Goal: Information Seeking & Learning: Learn about a topic

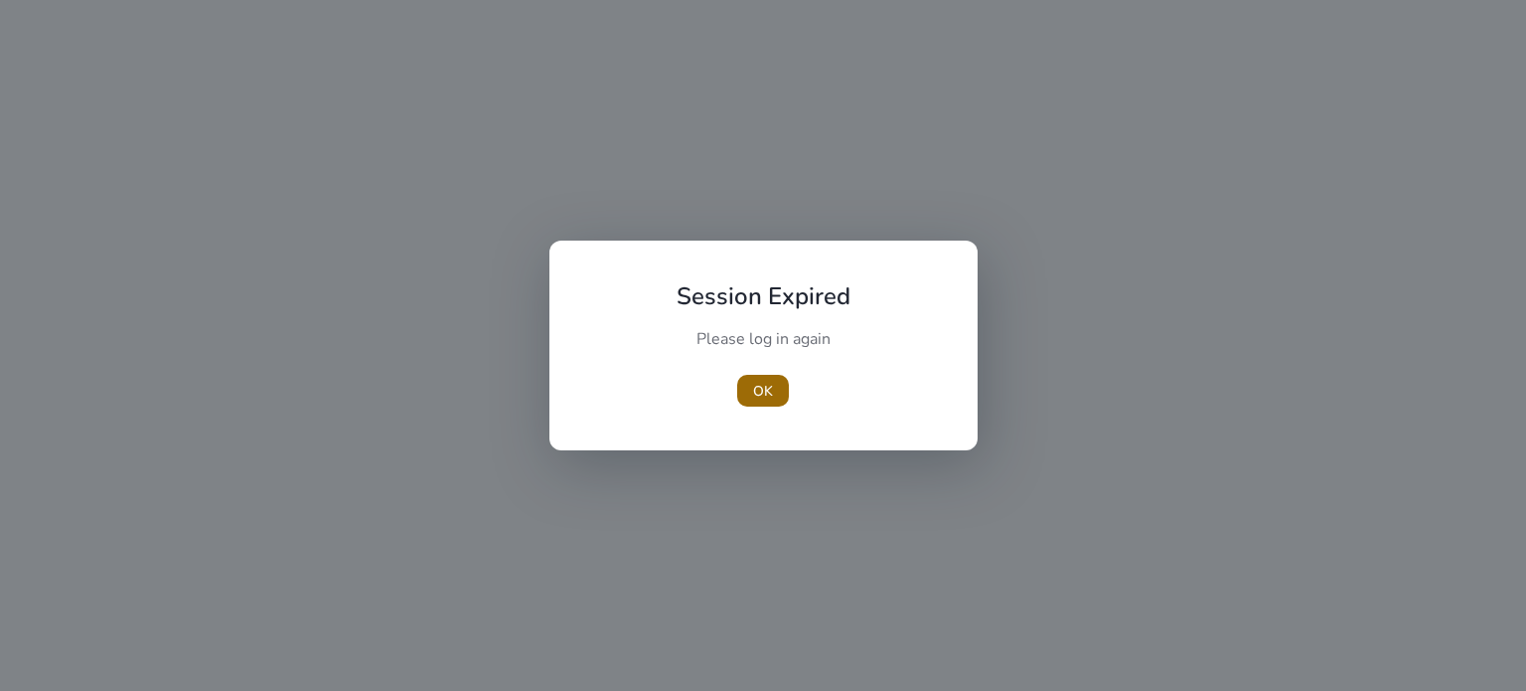
click at [738, 392] on span "button" at bounding box center [763, 391] width 52 height 48
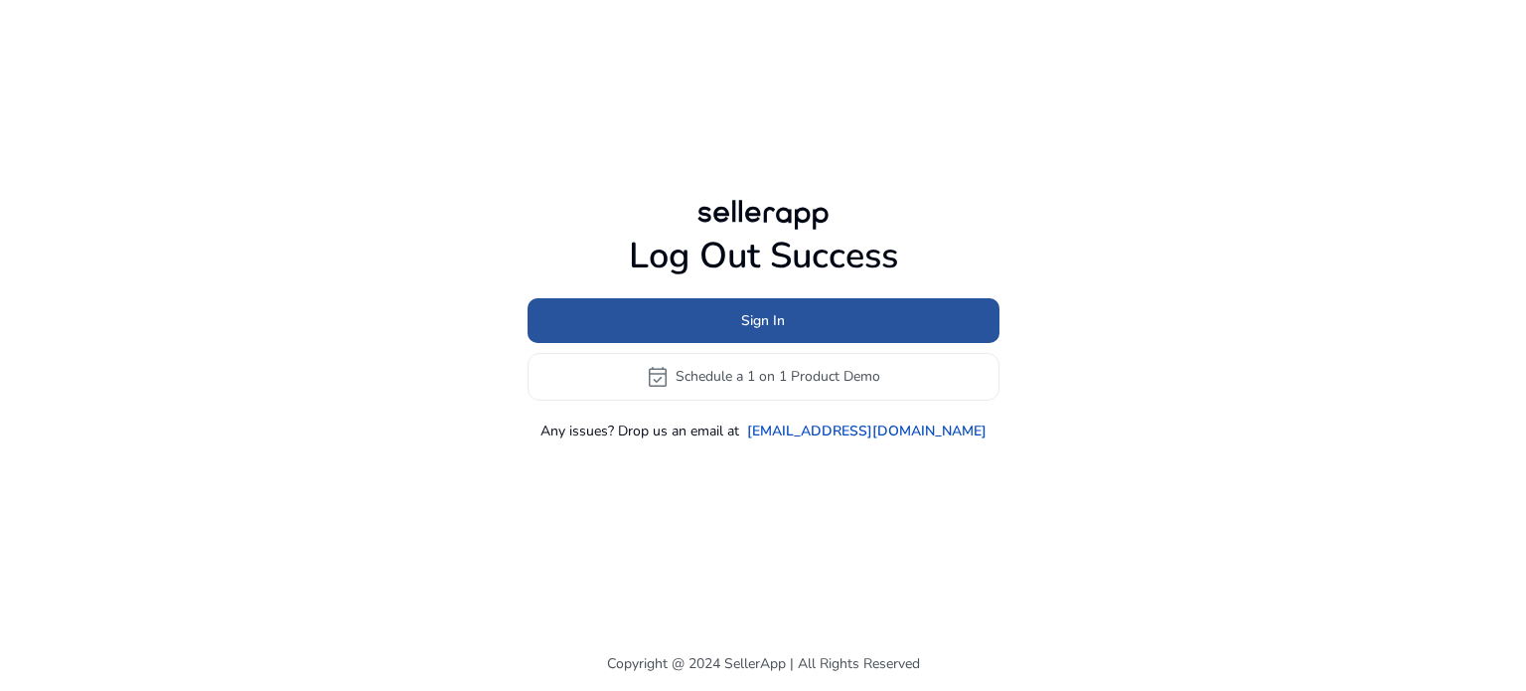
click at [757, 329] on span "Sign In" at bounding box center [763, 320] width 44 height 21
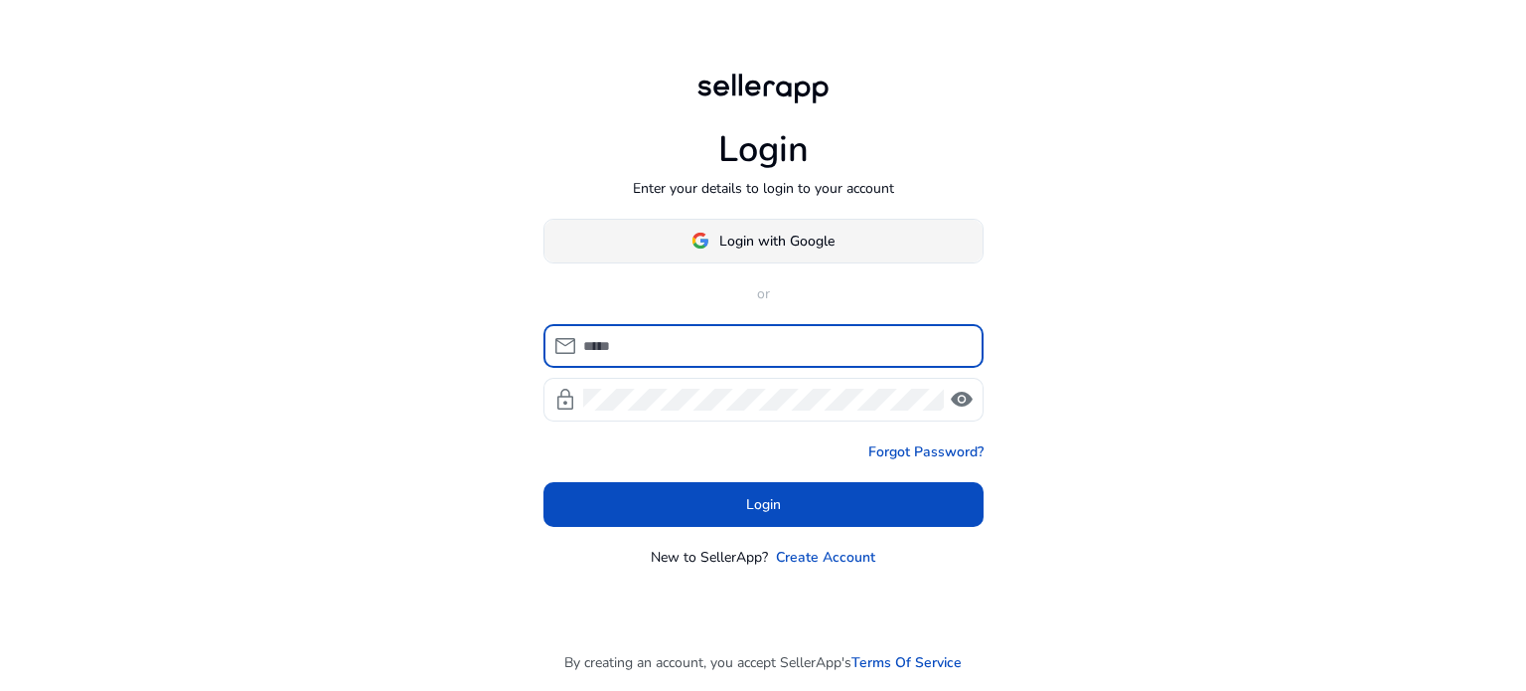
click at [701, 248] on span "Login with Google" at bounding box center [763, 241] width 143 height 21
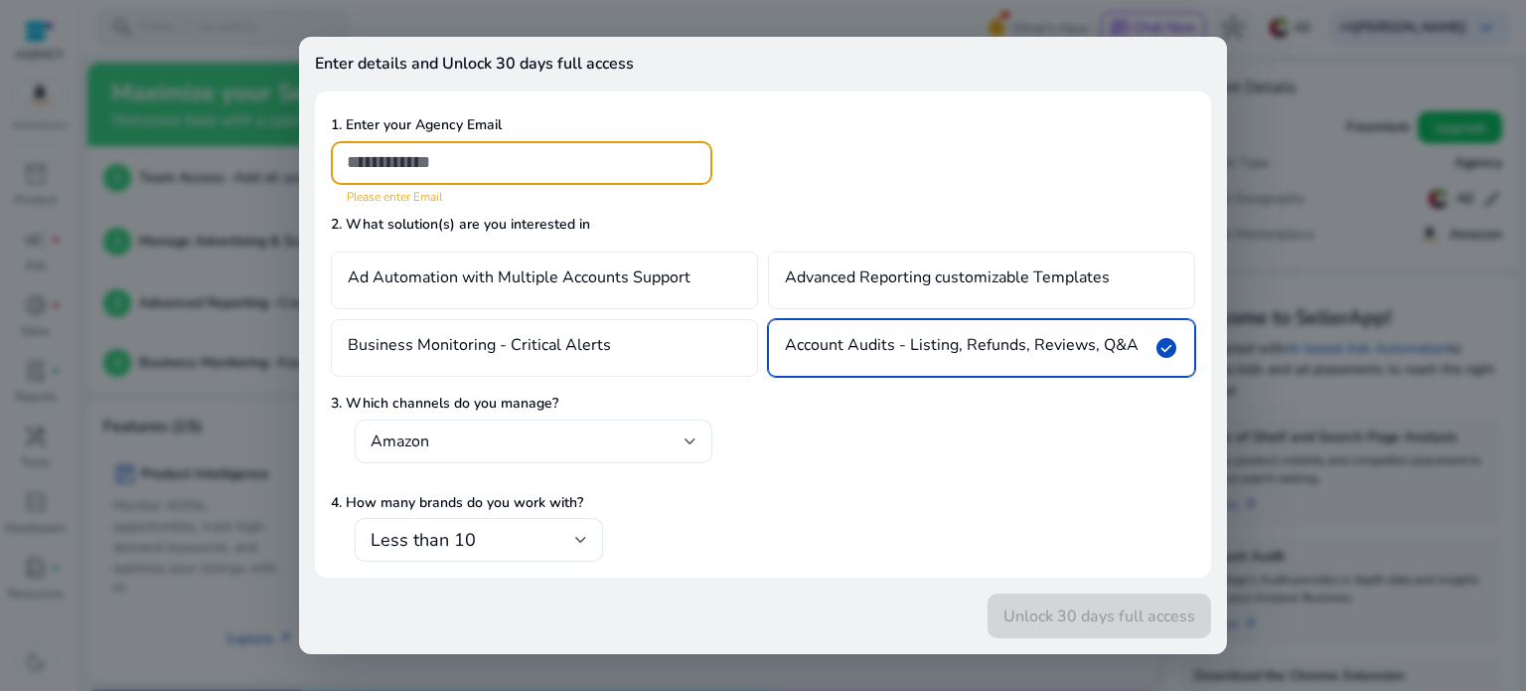
click at [1277, 76] on div at bounding box center [763, 345] width 1526 height 691
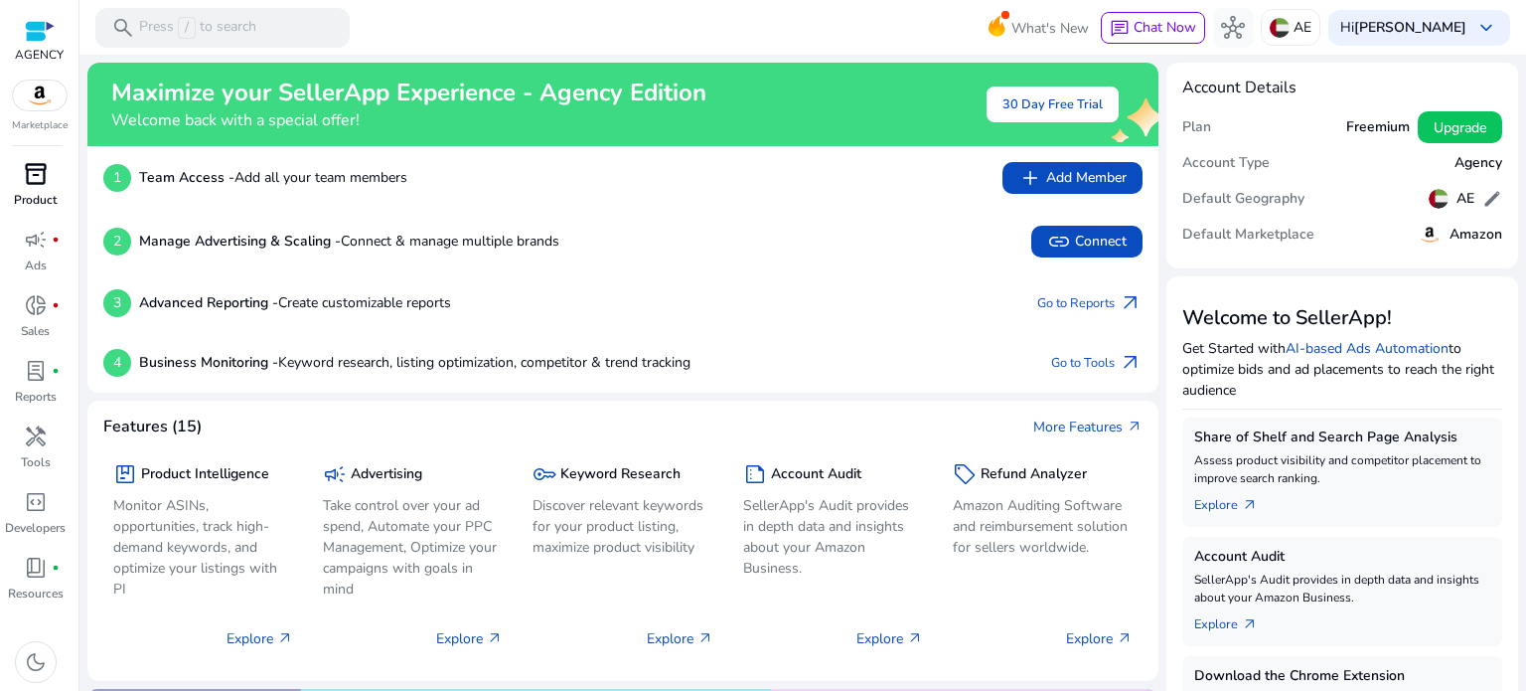
click at [32, 190] on link "inventory_2 Product" at bounding box center [35, 191] width 71 height 66
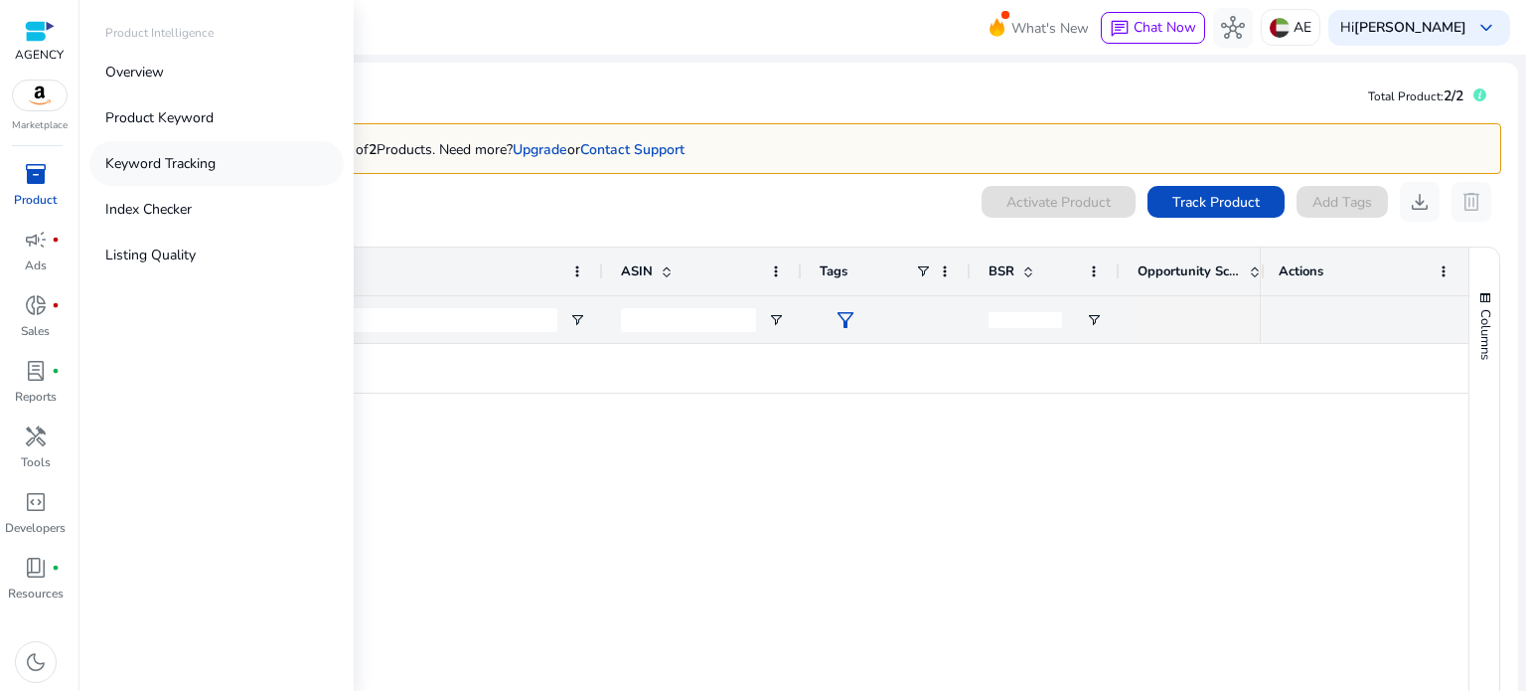
click at [141, 162] on p "Keyword Tracking" at bounding box center [160, 163] width 110 height 21
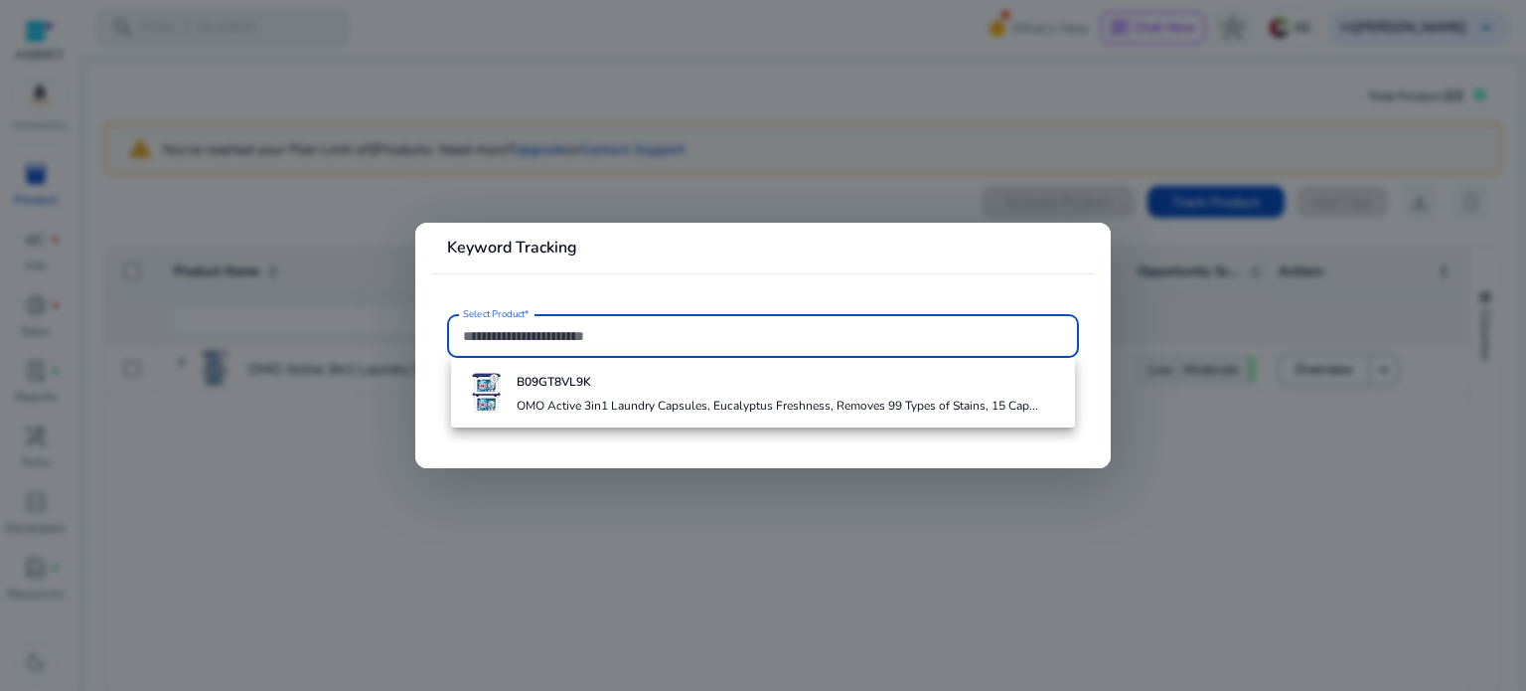
click at [529, 336] on input "Select Product*" at bounding box center [763, 336] width 600 height 22
click at [628, 199] on div at bounding box center [763, 345] width 1526 height 691
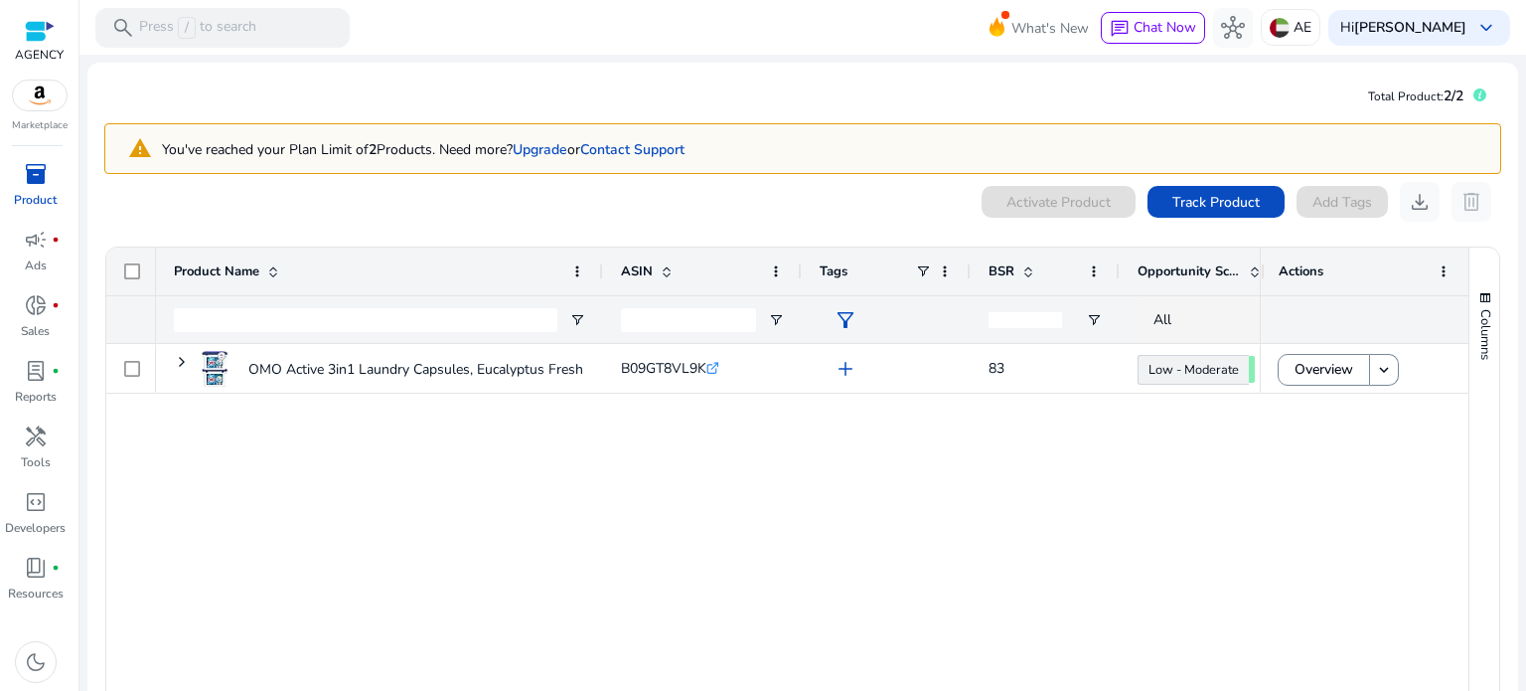
click at [37, 183] on span "inventory_2" at bounding box center [36, 174] width 24 height 24
click at [746, 524] on div "OMO Active 3in1 Laundry Capsules, Eucalyptus Freshness, Removes... B09GT8VL9K .…" at bounding box center [708, 529] width 1104 height 370
click at [1294, 24] on p "AE" at bounding box center [1303, 27] width 18 height 35
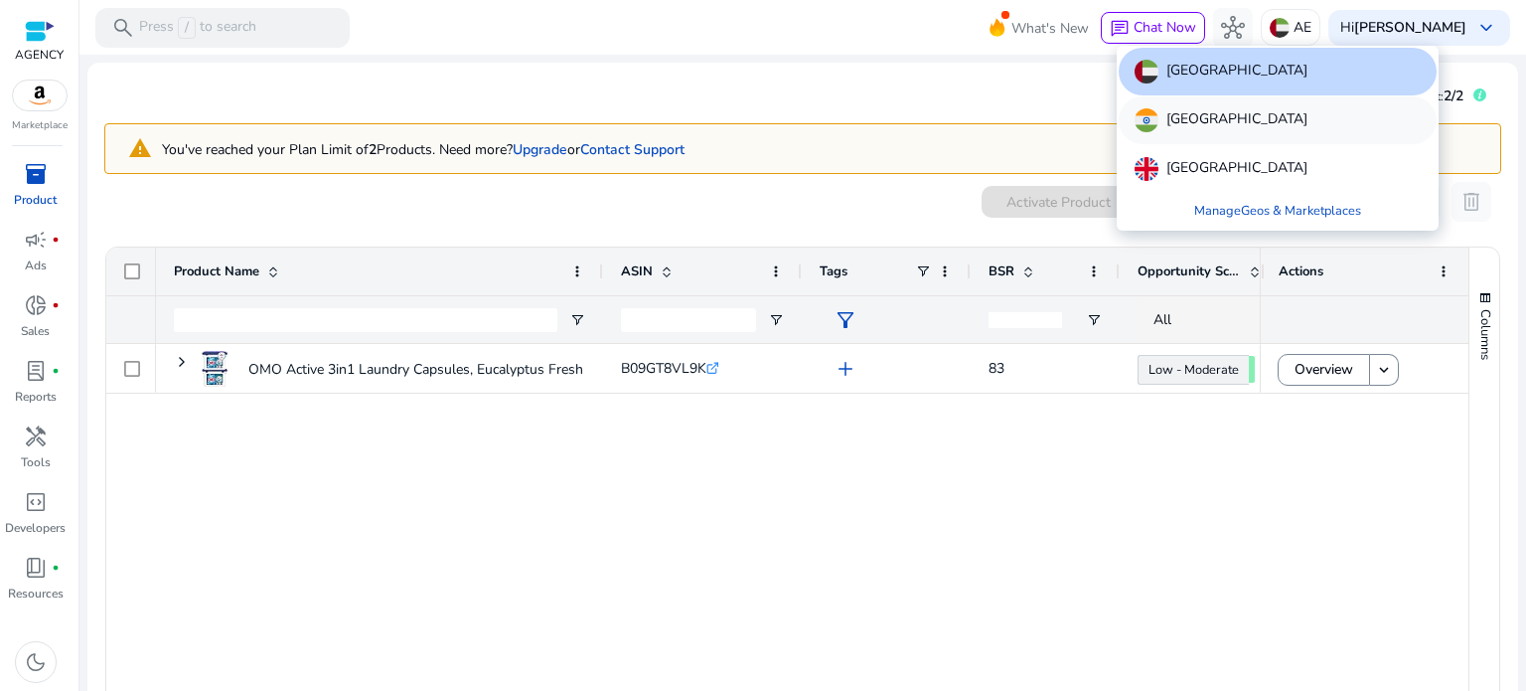
click at [1266, 128] on div "[GEOGRAPHIC_DATA]" at bounding box center [1278, 120] width 318 height 48
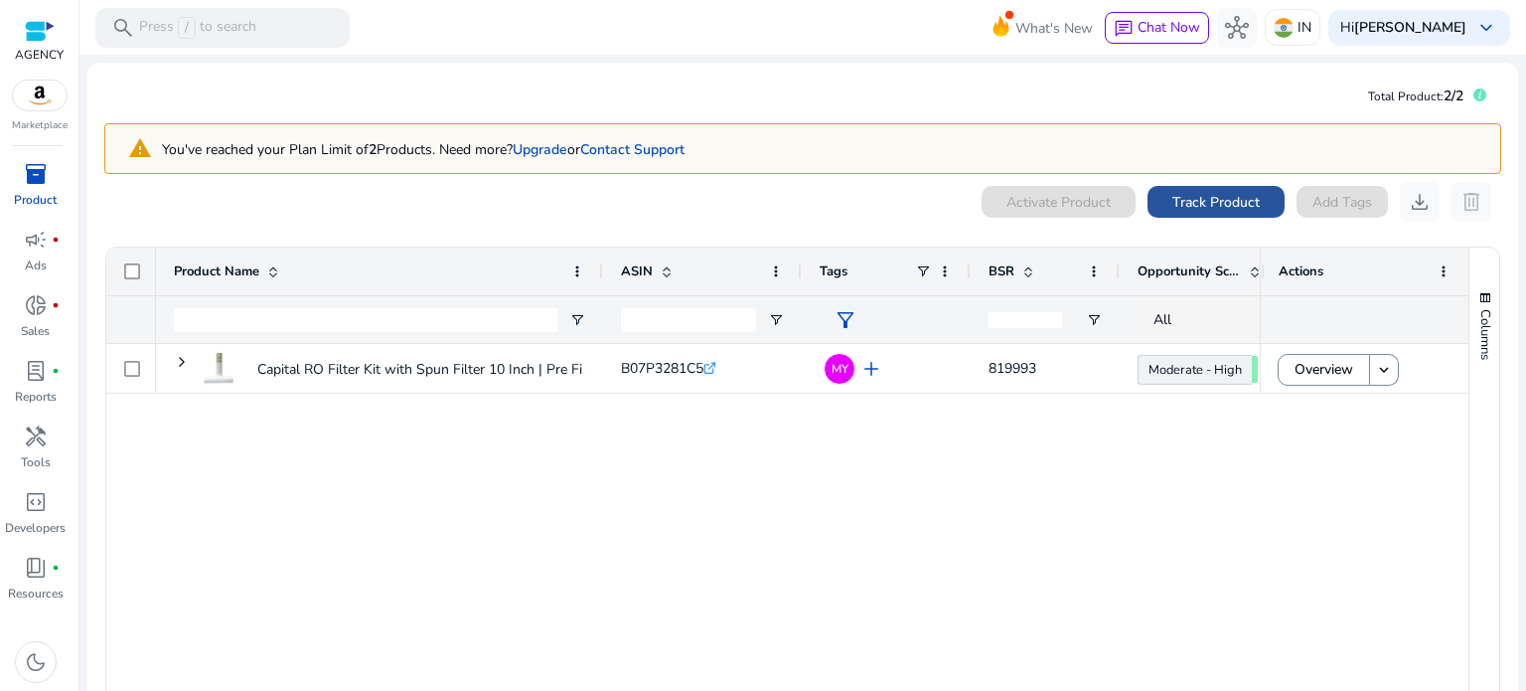
click at [1228, 196] on span "Track Product" at bounding box center [1215, 202] width 87 height 21
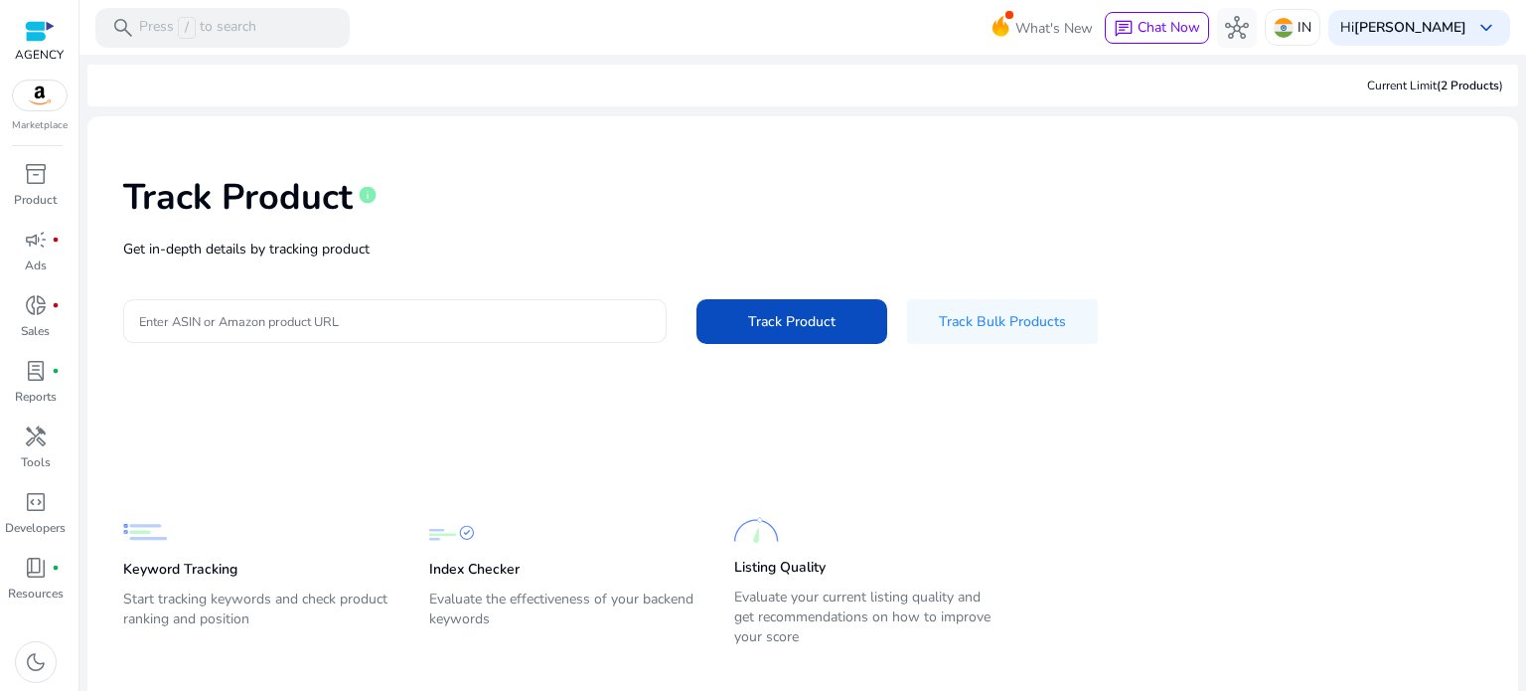
click at [287, 337] on div at bounding box center [395, 321] width 512 height 44
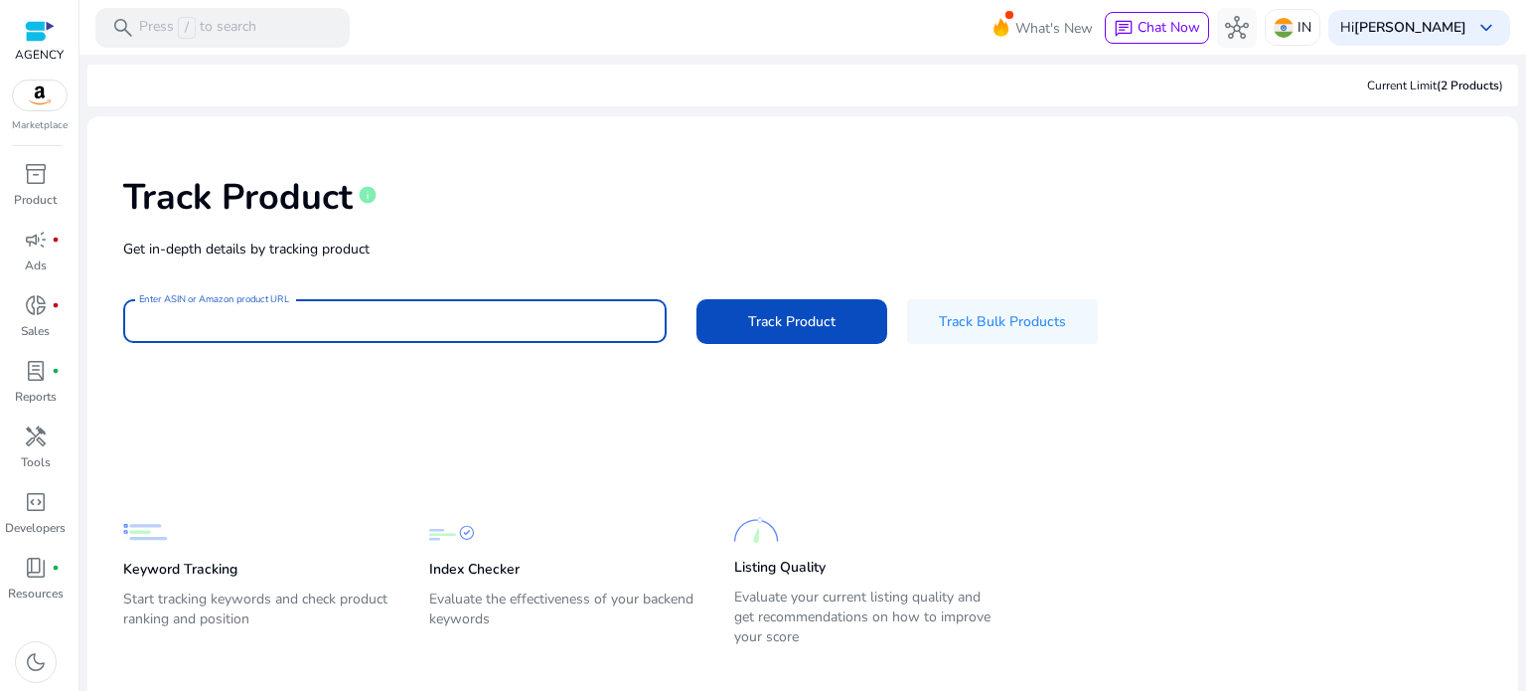
click at [287, 327] on input "Enter ASIN or Amazon product URL" at bounding box center [395, 321] width 512 height 22
paste input "**********"
type input "**********"
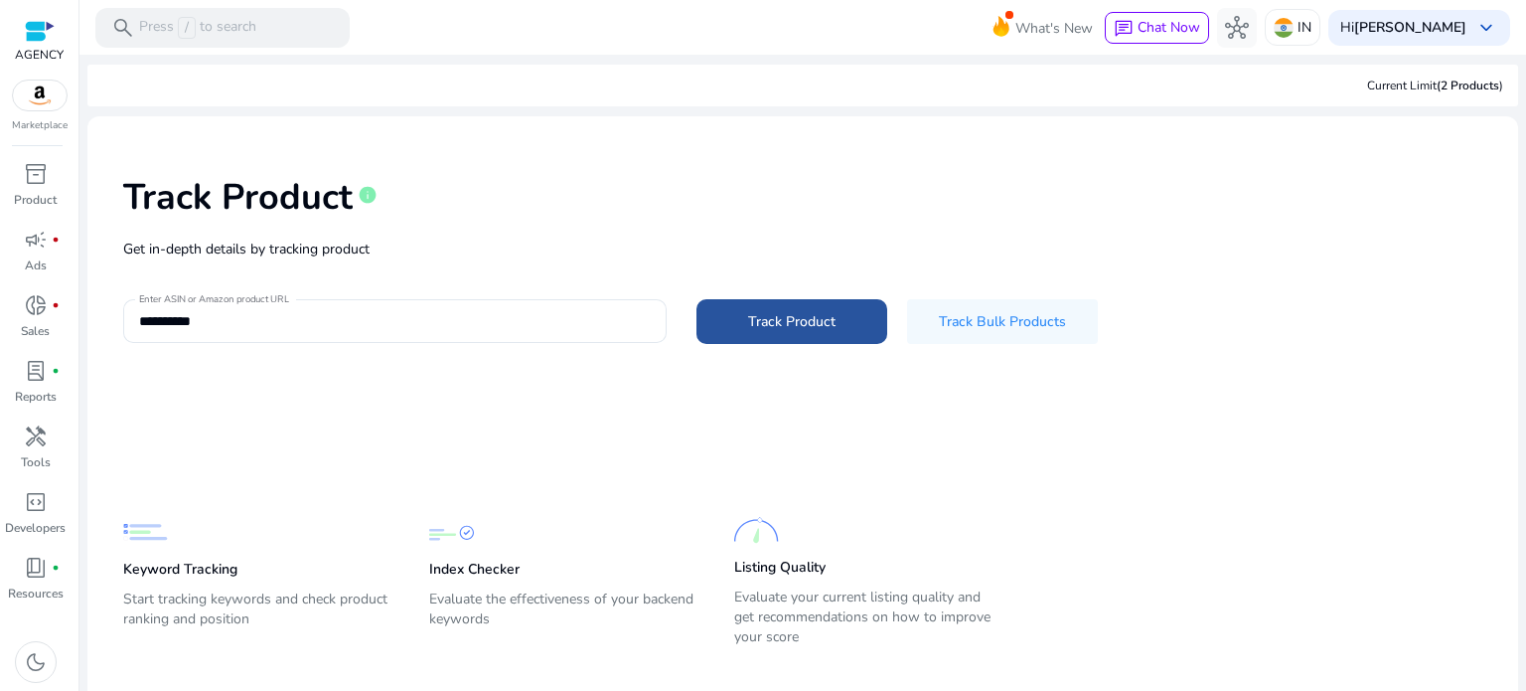
click at [712, 321] on span at bounding box center [792, 321] width 191 height 48
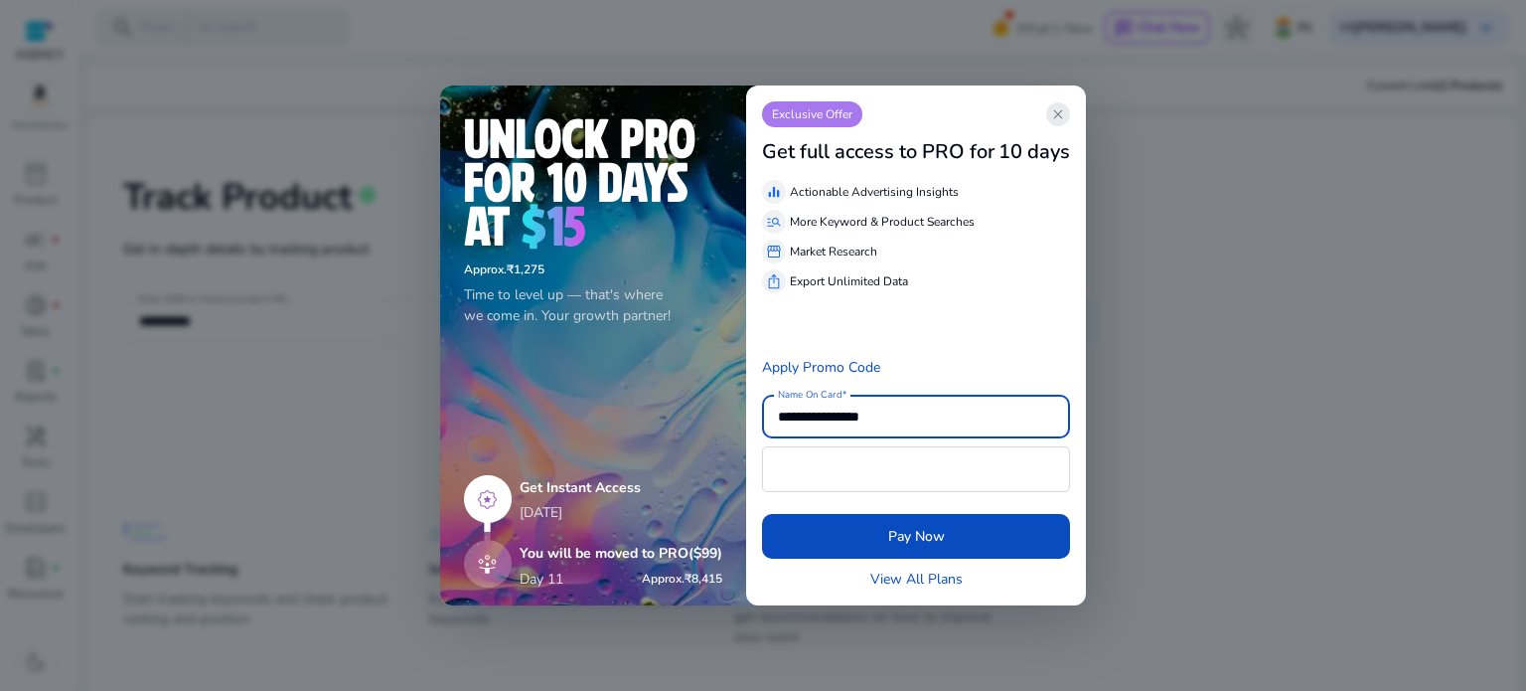
click at [1057, 120] on span "close" at bounding box center [1058, 114] width 16 height 16
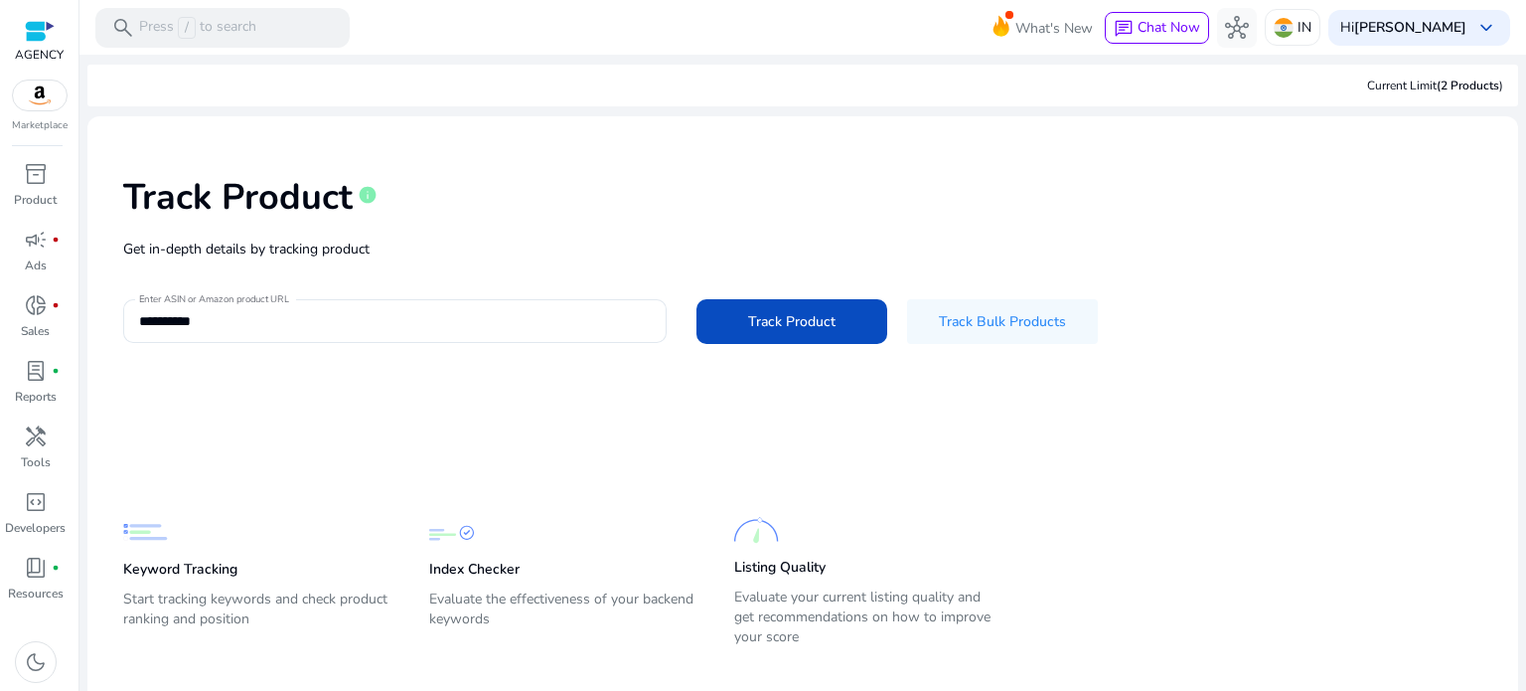
click at [1416, 92] on div "Current Limit (2 Products )" at bounding box center [1435, 86] width 136 height 18
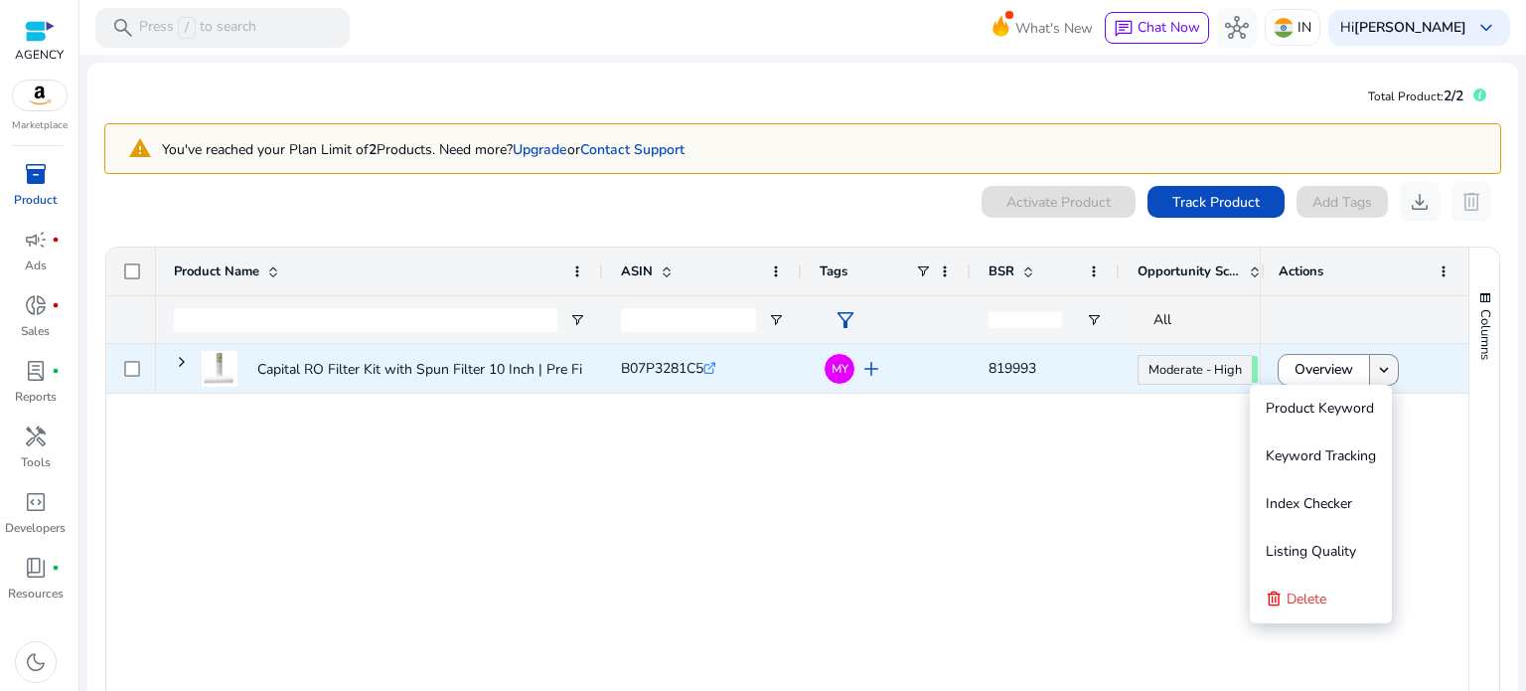
click at [1375, 366] on mat-icon "keyboard_arrow_down" at bounding box center [1384, 370] width 18 height 18
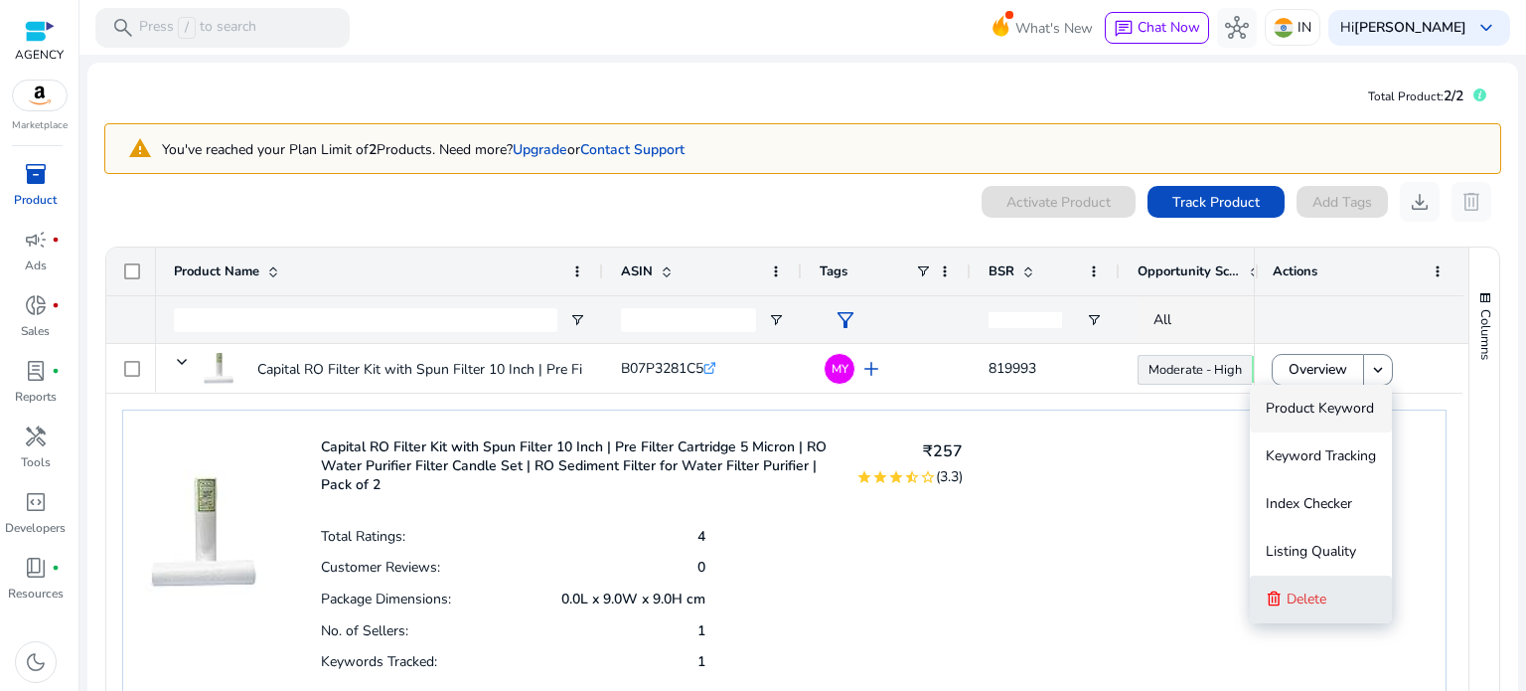
click at [1278, 595] on icon at bounding box center [1274, 597] width 13 height 15
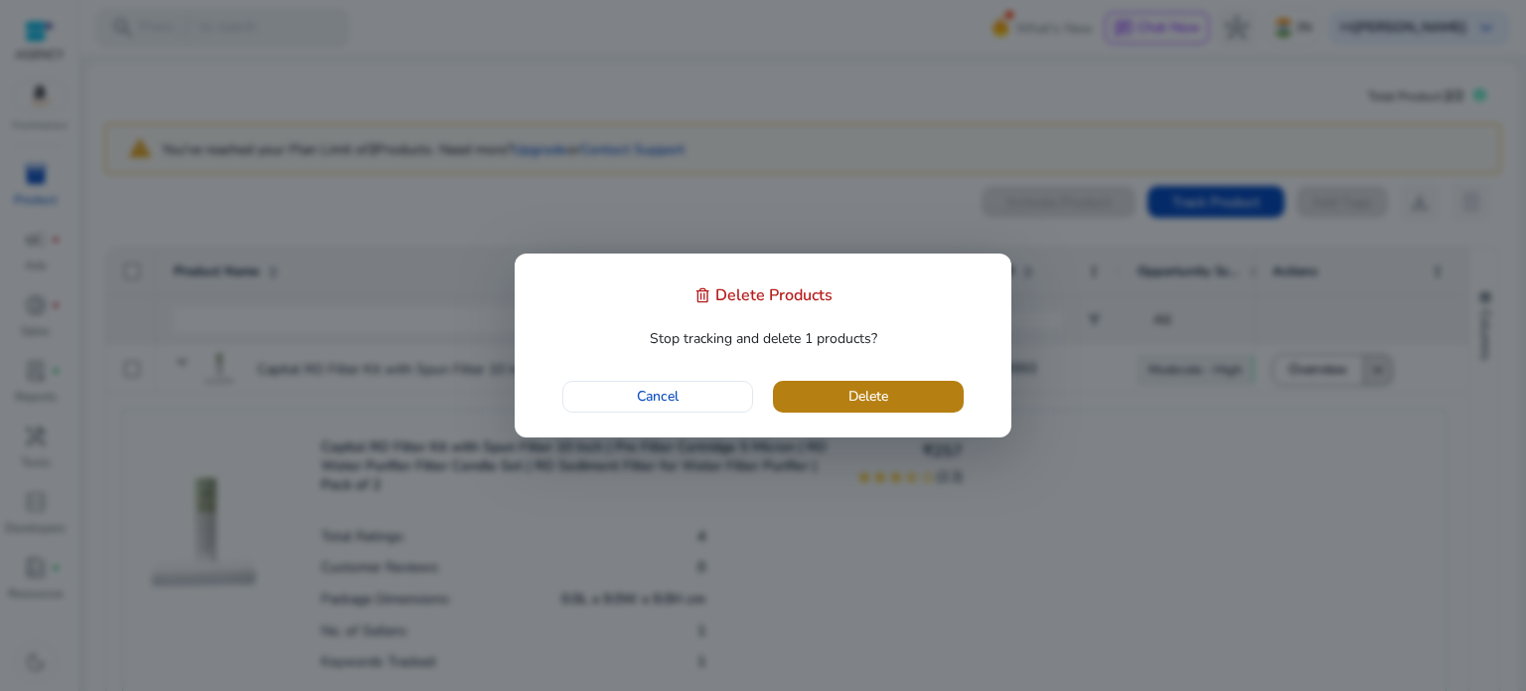
click at [863, 394] on span "Delete" at bounding box center [869, 396] width 40 height 21
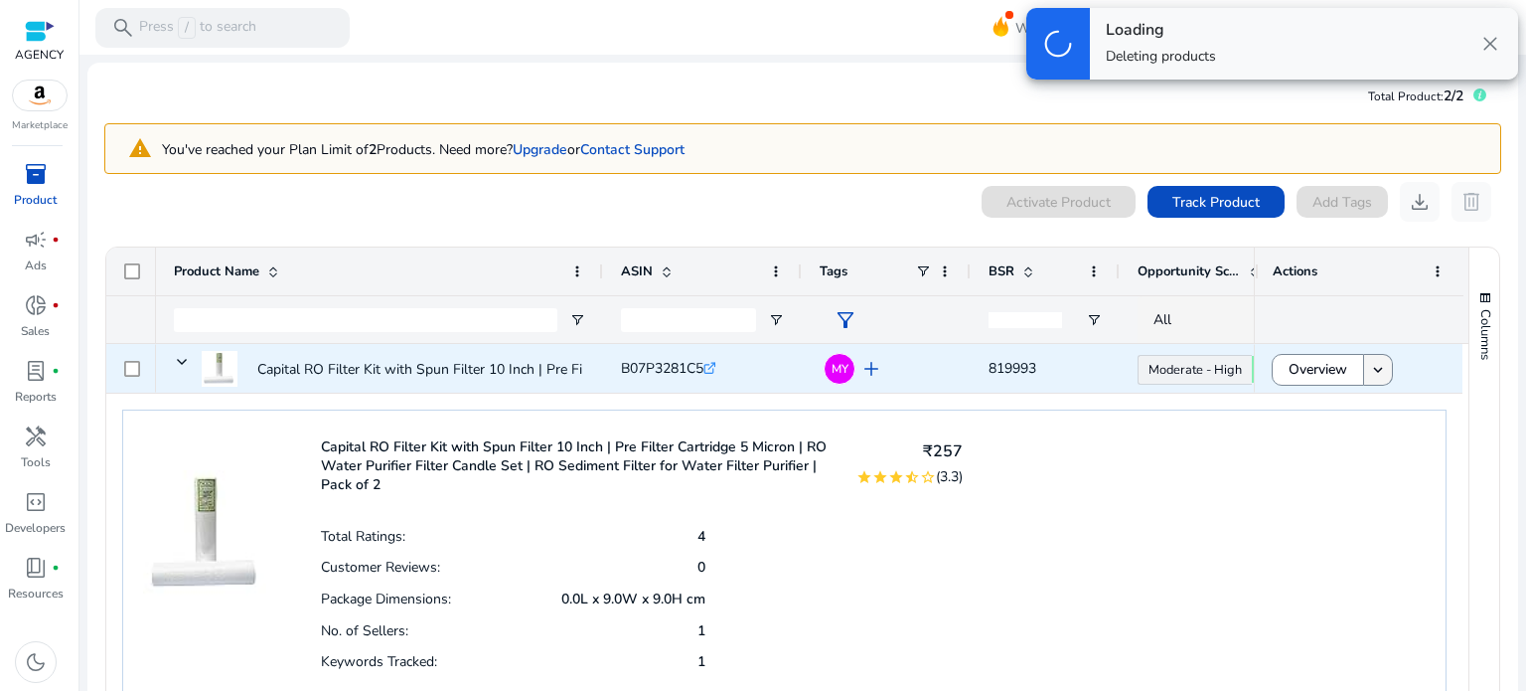
click at [1375, 366] on mat-icon "keyboard_arrow_down" at bounding box center [1378, 370] width 18 height 18
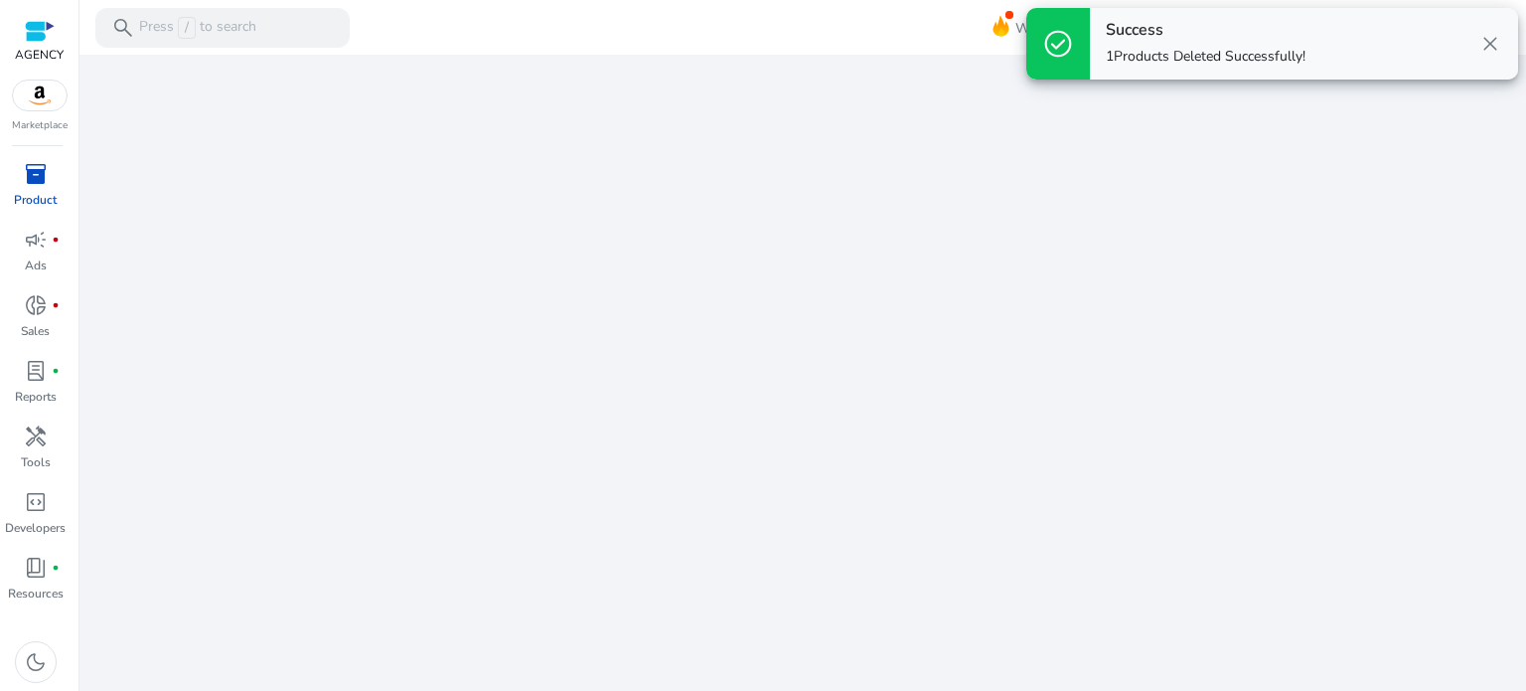
click at [1486, 51] on span "close" at bounding box center [1490, 44] width 24 height 24
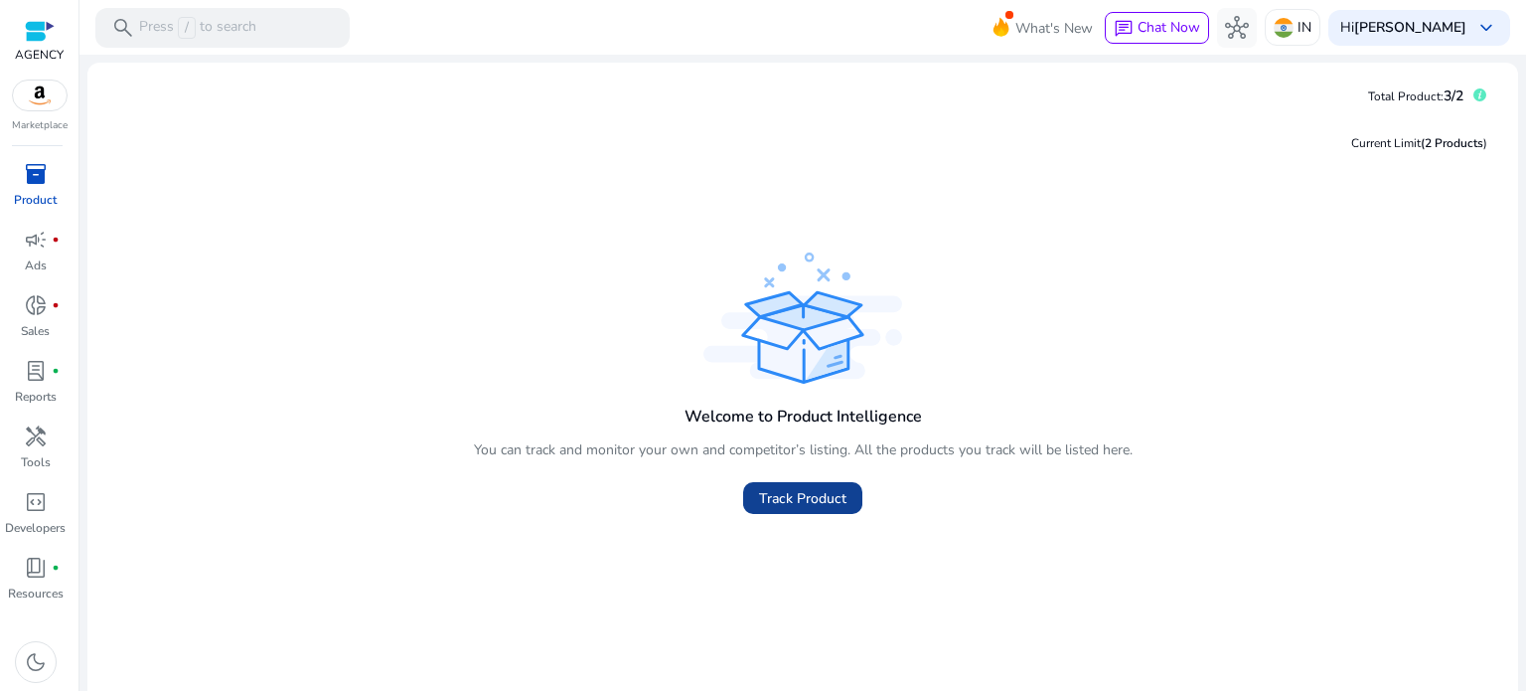
click at [805, 486] on span at bounding box center [802, 498] width 119 height 48
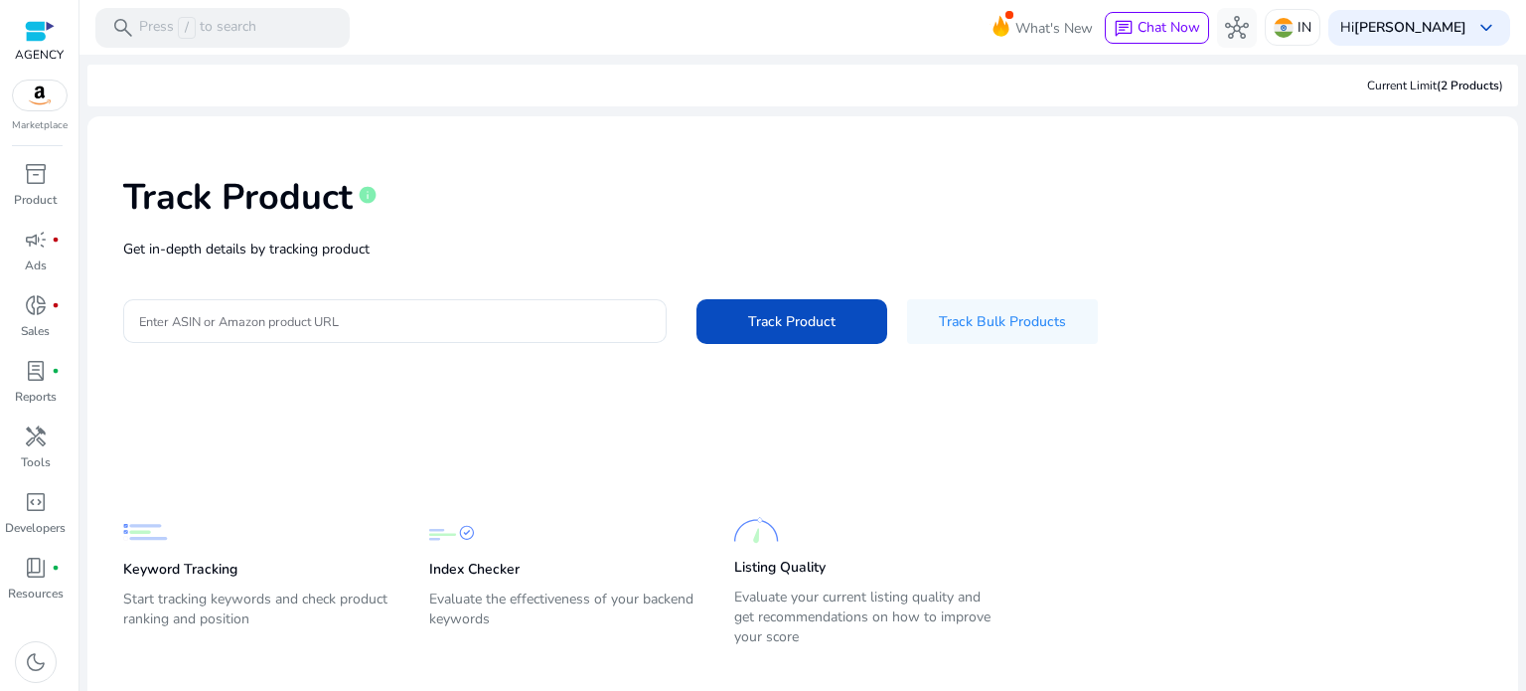
drag, startPoint x: 494, startPoint y: 269, endPoint x: 474, endPoint y: 297, distance: 34.2
click at [491, 276] on div "Track Product info Get in-depth details by tracking product Enter ASIN or Amazo…" at bounding box center [802, 257] width 1399 height 251
click at [469, 307] on div at bounding box center [395, 321] width 512 height 44
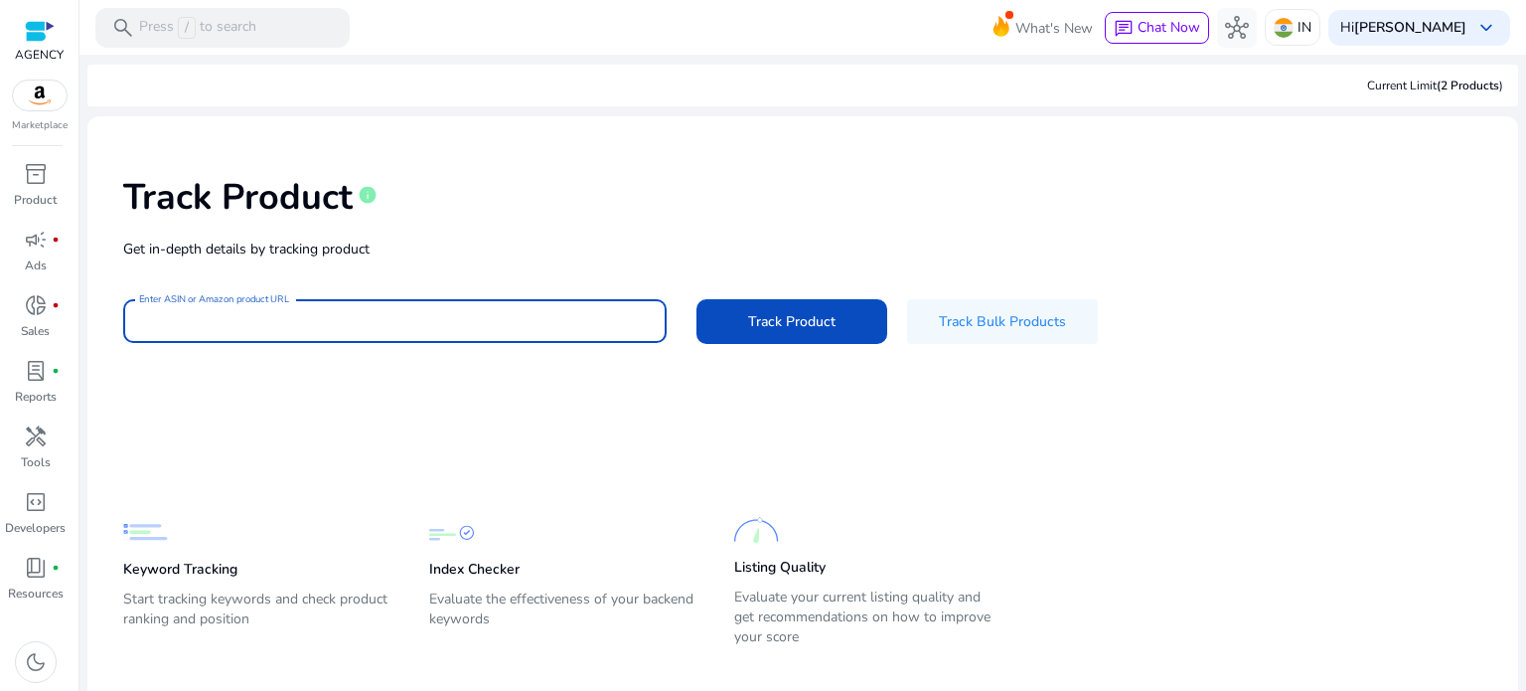
paste input "**********"
type input "**********"
click at [837, 324] on span at bounding box center [792, 321] width 191 height 48
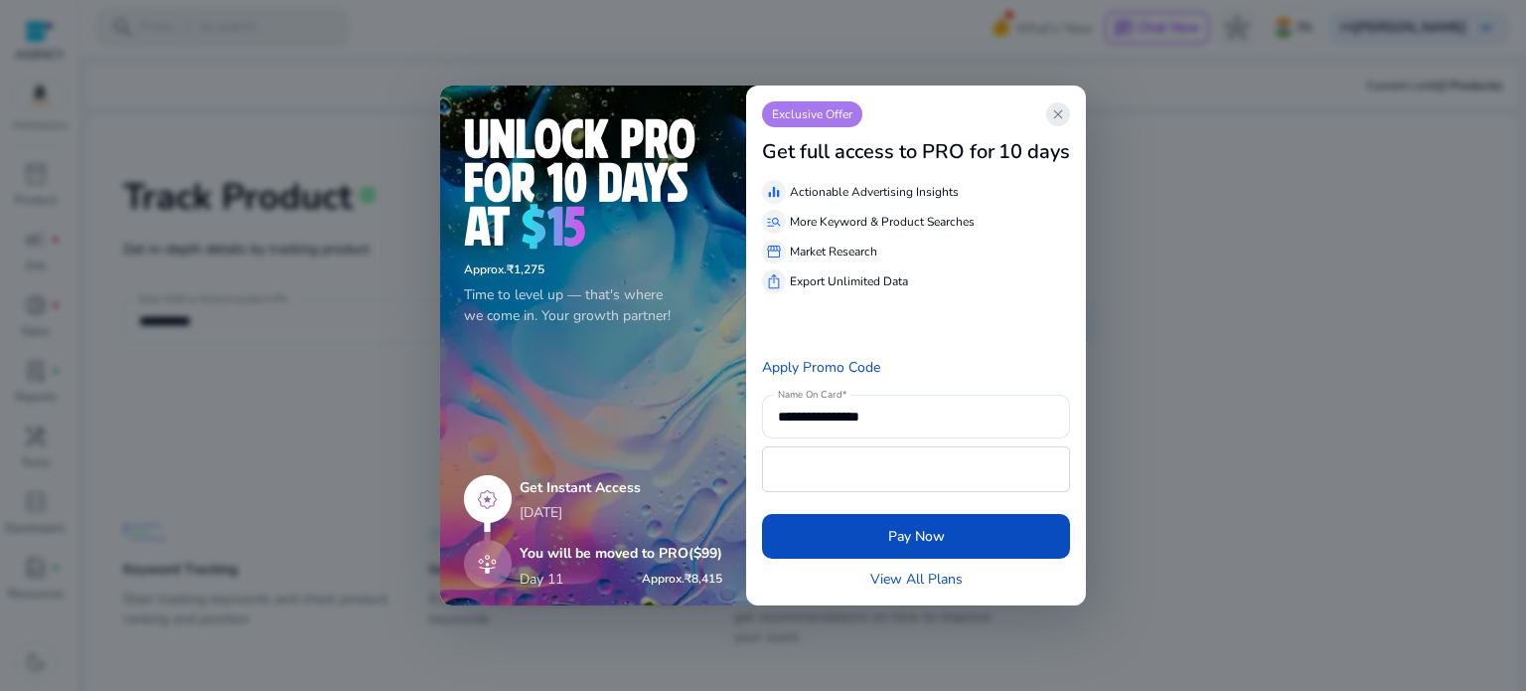
click at [1061, 117] on span "close" at bounding box center [1058, 114] width 16 height 16
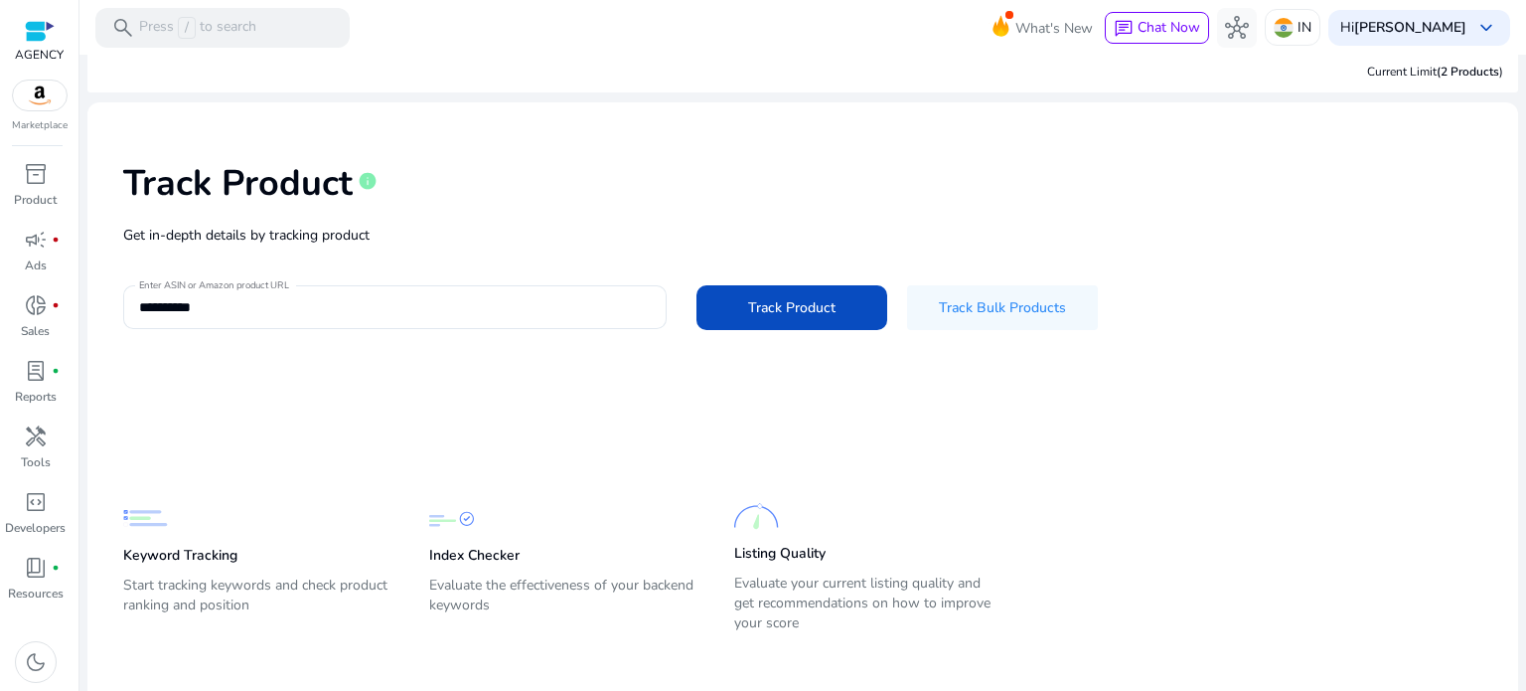
scroll to position [28, 0]
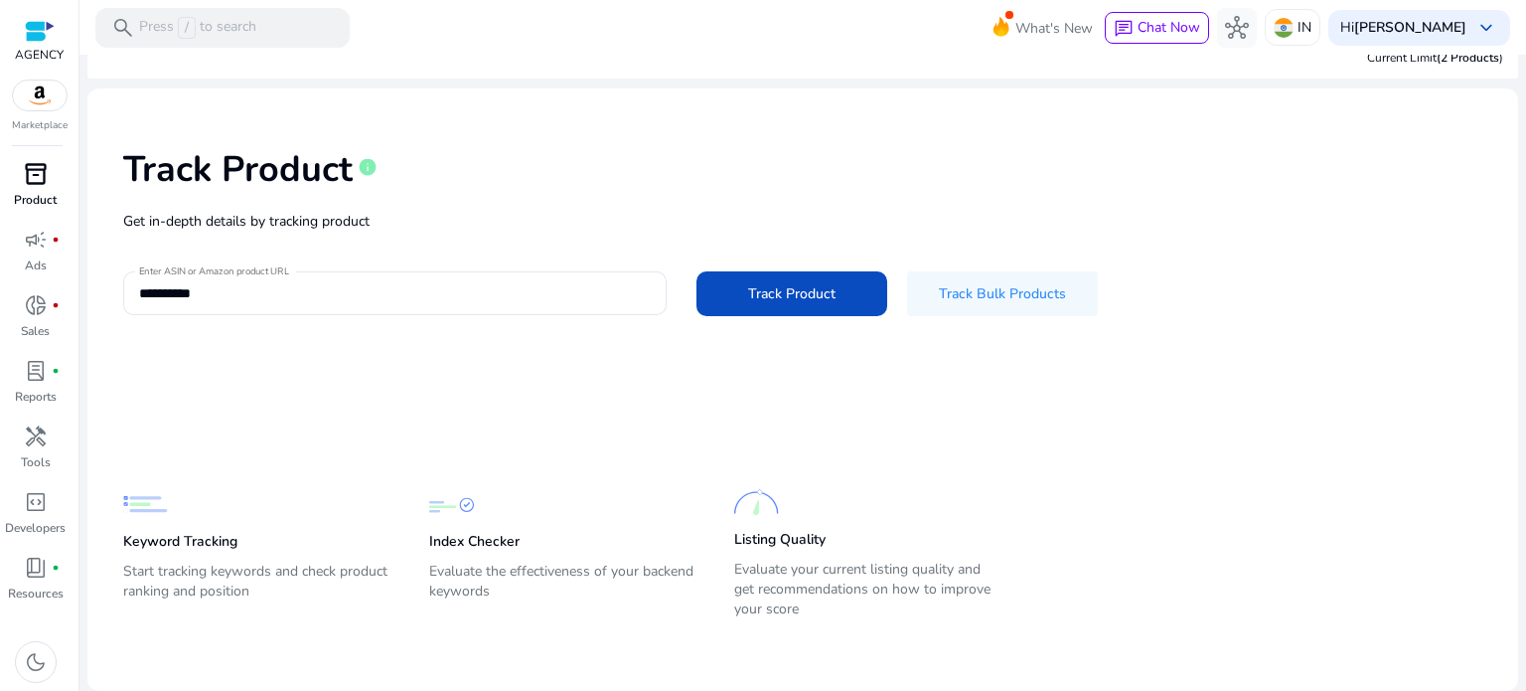
click at [40, 191] on p "Product" at bounding box center [35, 200] width 43 height 18
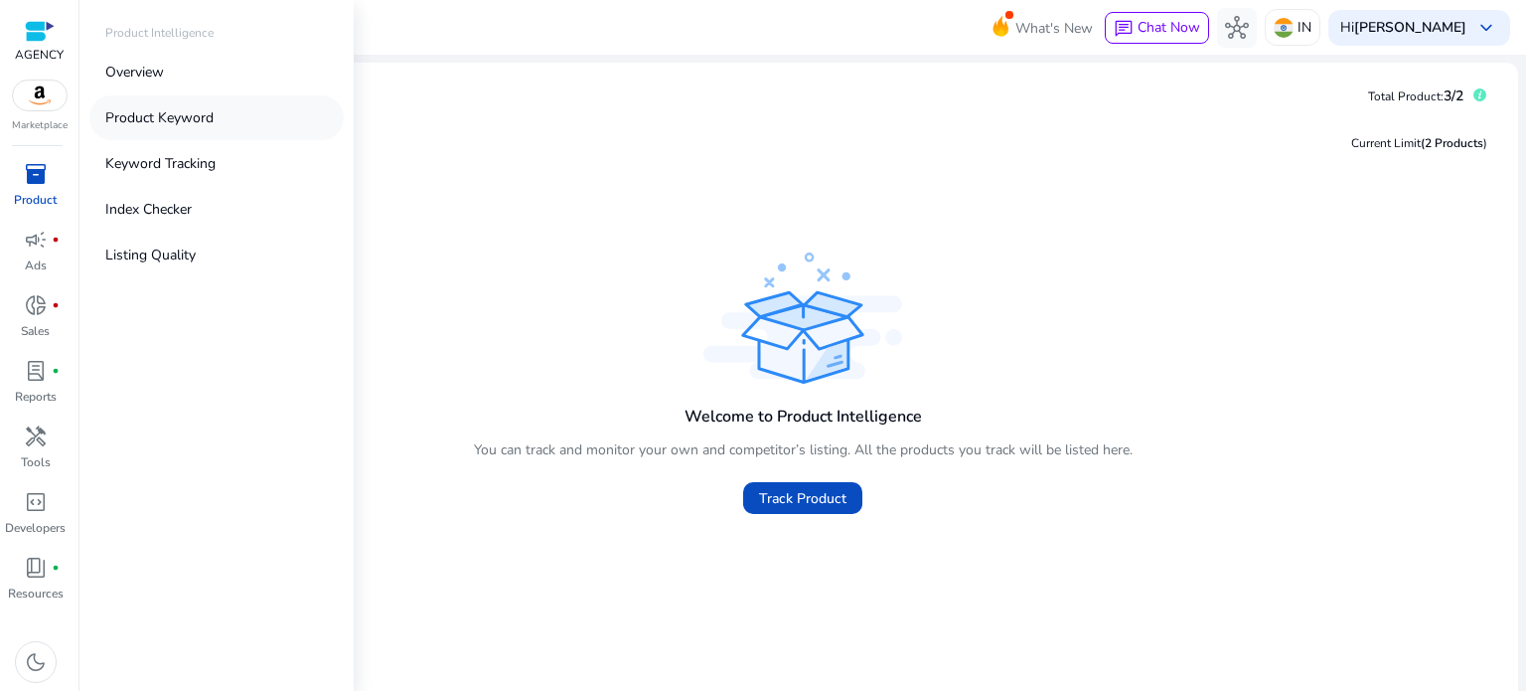
click at [183, 120] on p "Product Keyword" at bounding box center [159, 117] width 108 height 21
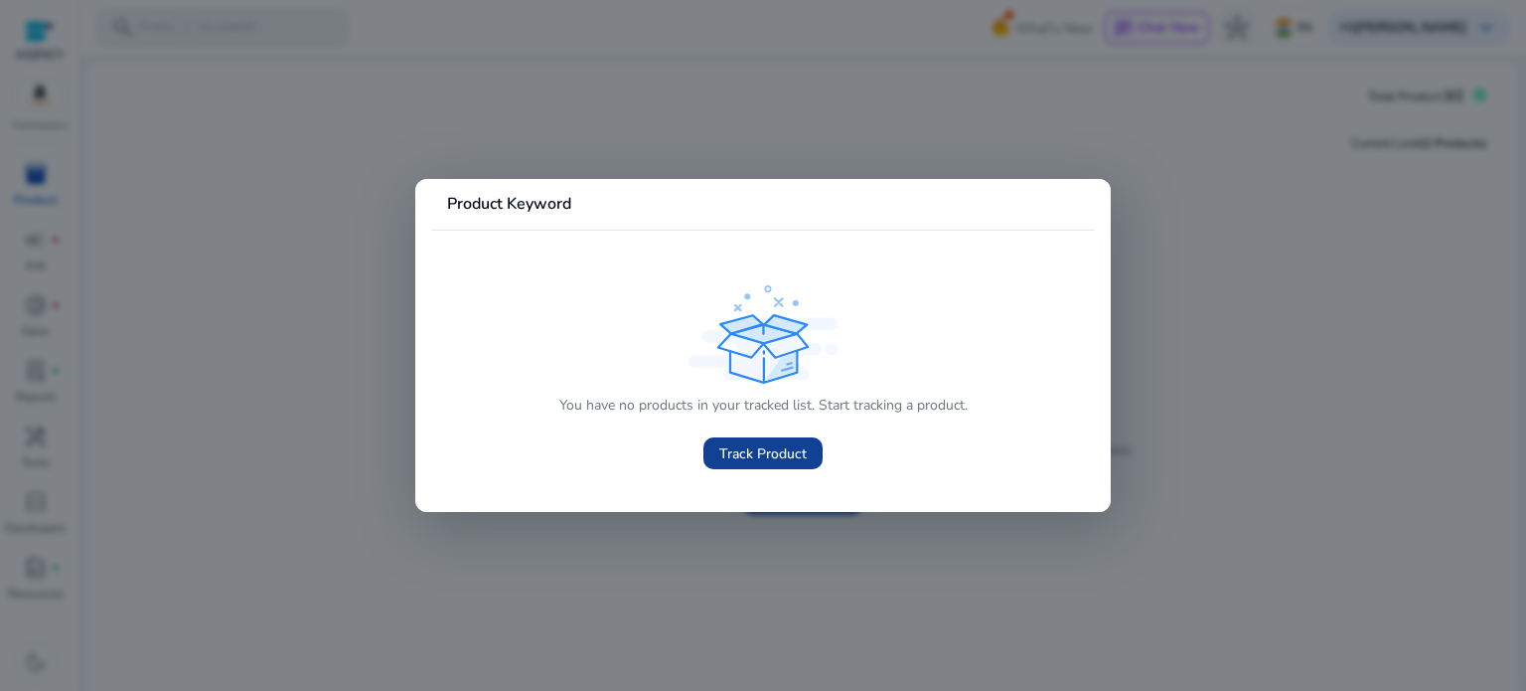
click at [761, 447] on span "Track Product" at bounding box center [762, 453] width 87 height 21
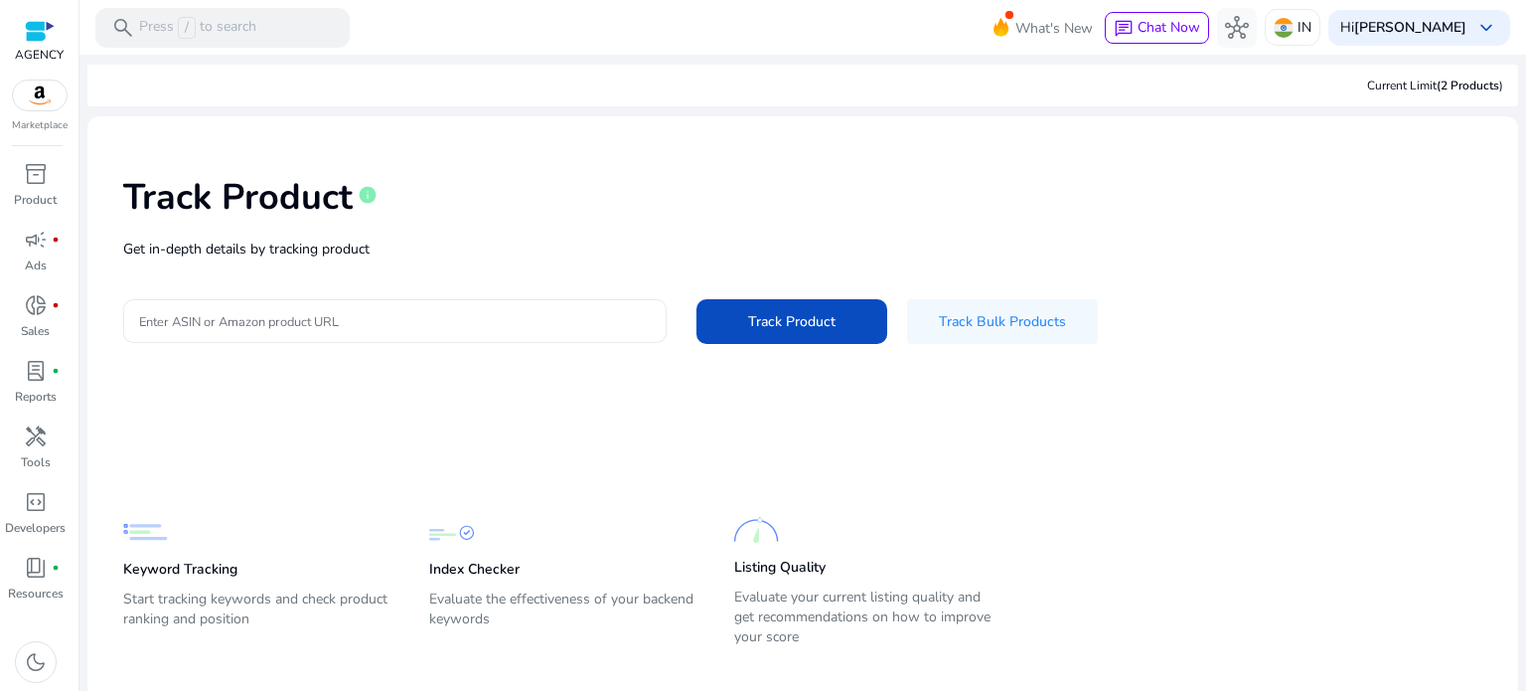
click at [441, 268] on div "Track Product info Get in-depth details by tracking product Enter ASIN or Amazo…" at bounding box center [802, 257] width 1399 height 251
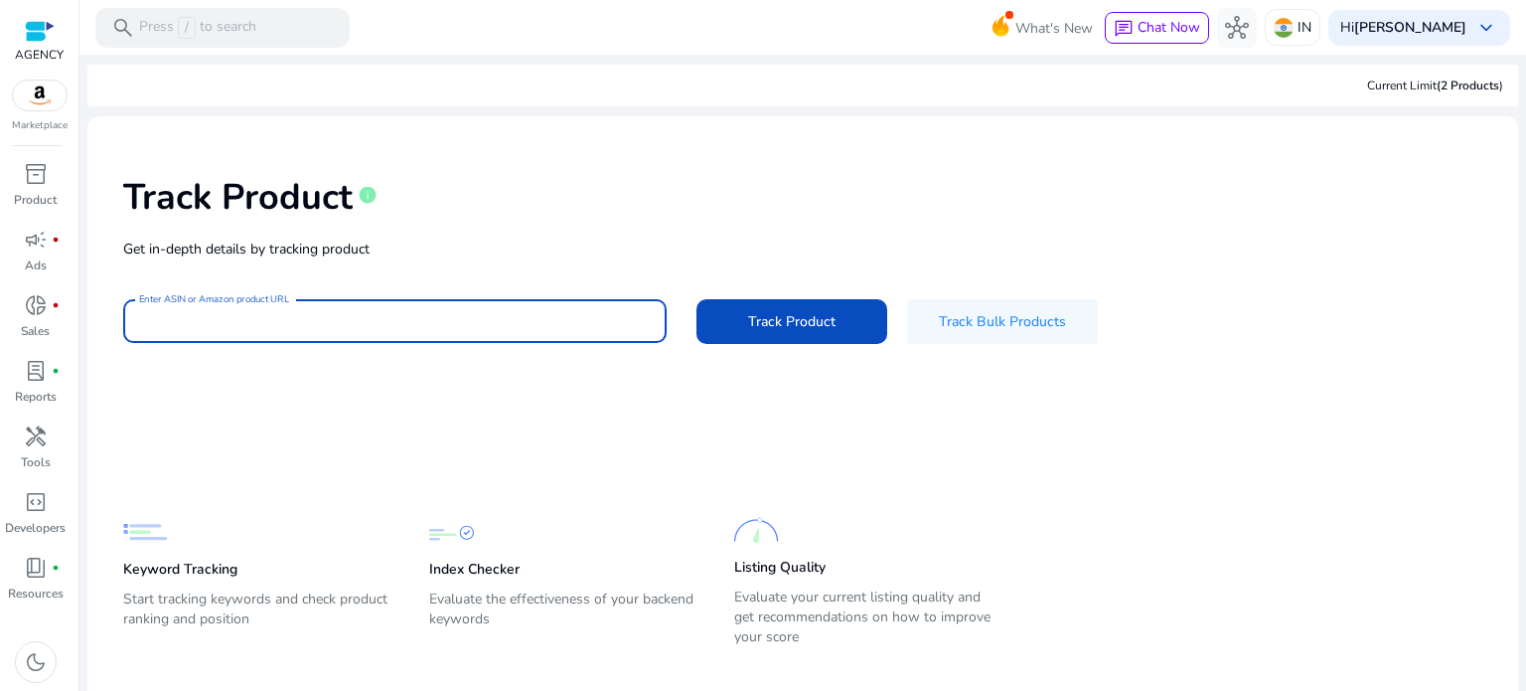
click at [433, 310] on input "Enter ASIN or Amazon product URL" at bounding box center [395, 321] width 512 height 22
paste input "**********"
type input "**********"
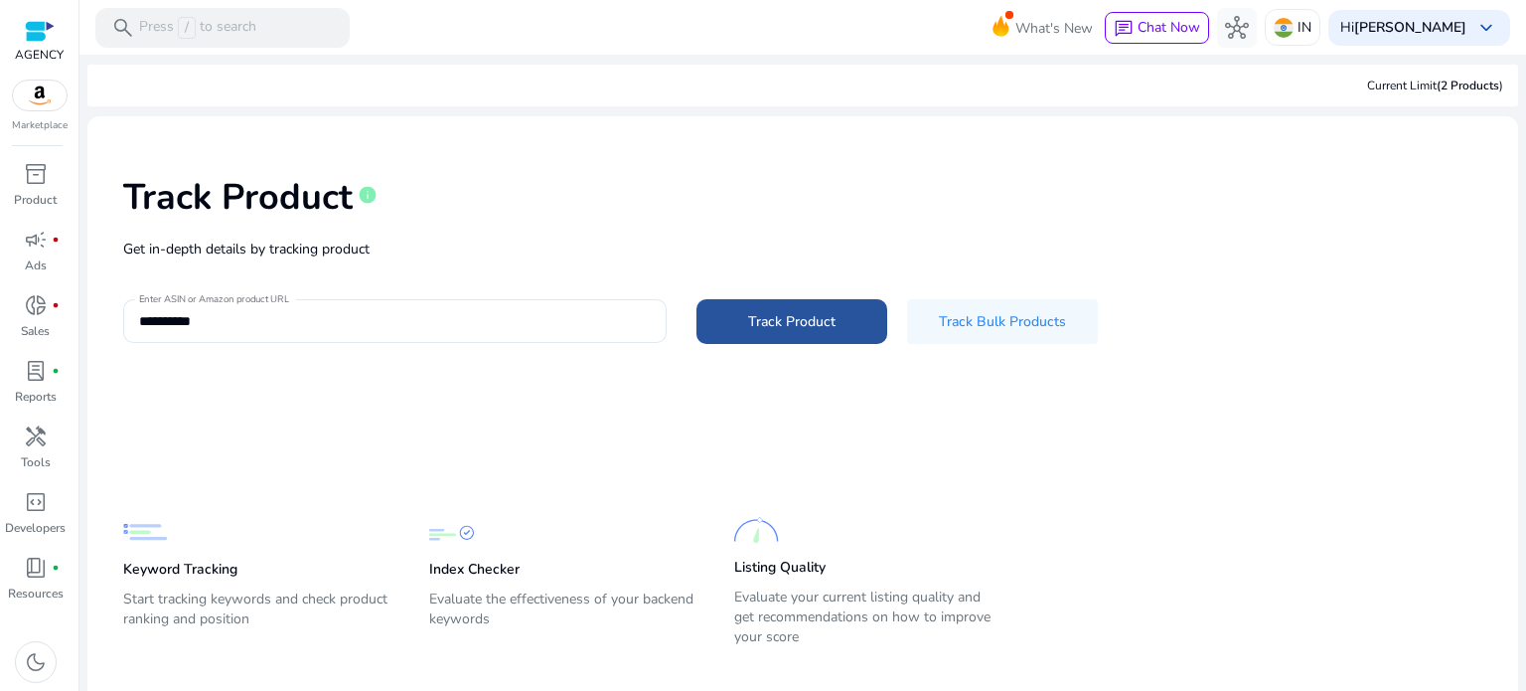
click at [740, 329] on span at bounding box center [792, 321] width 191 height 48
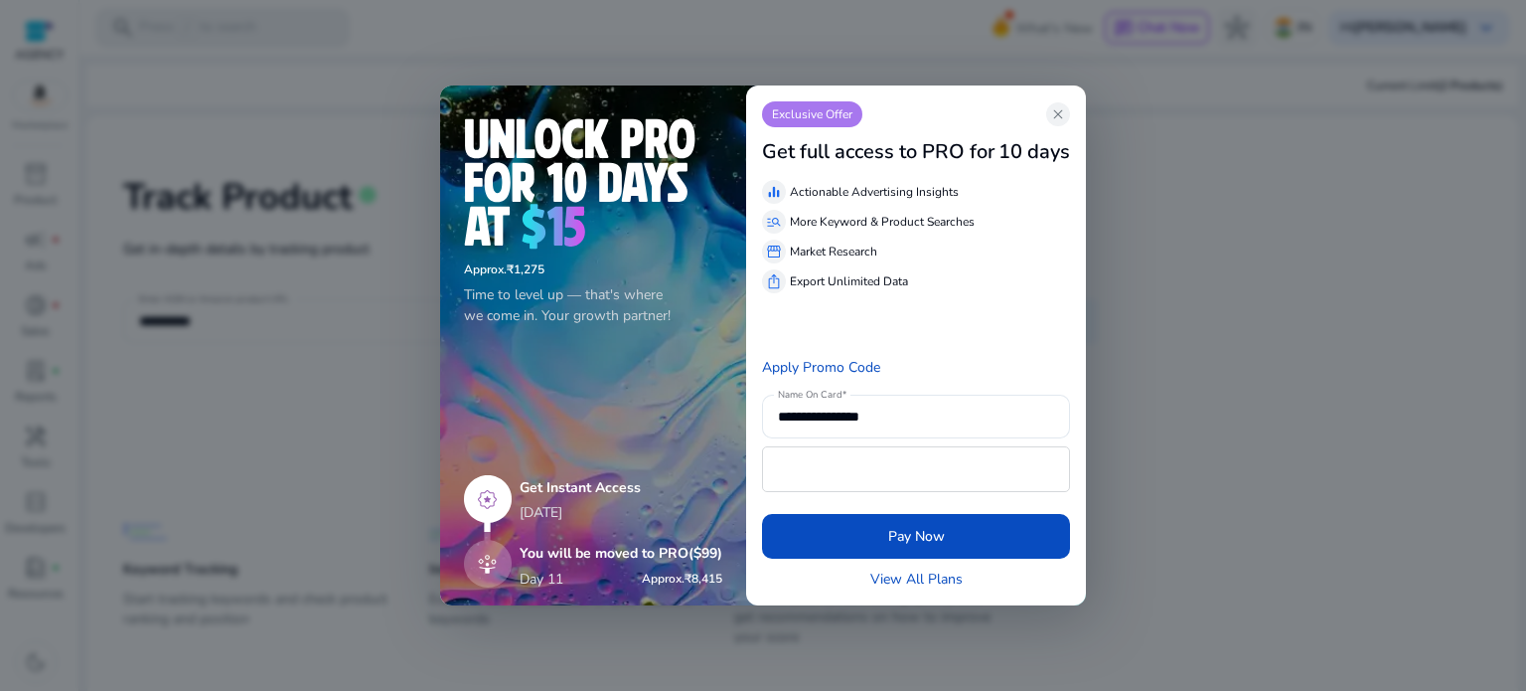
click at [154, 158] on div at bounding box center [763, 345] width 1526 height 691
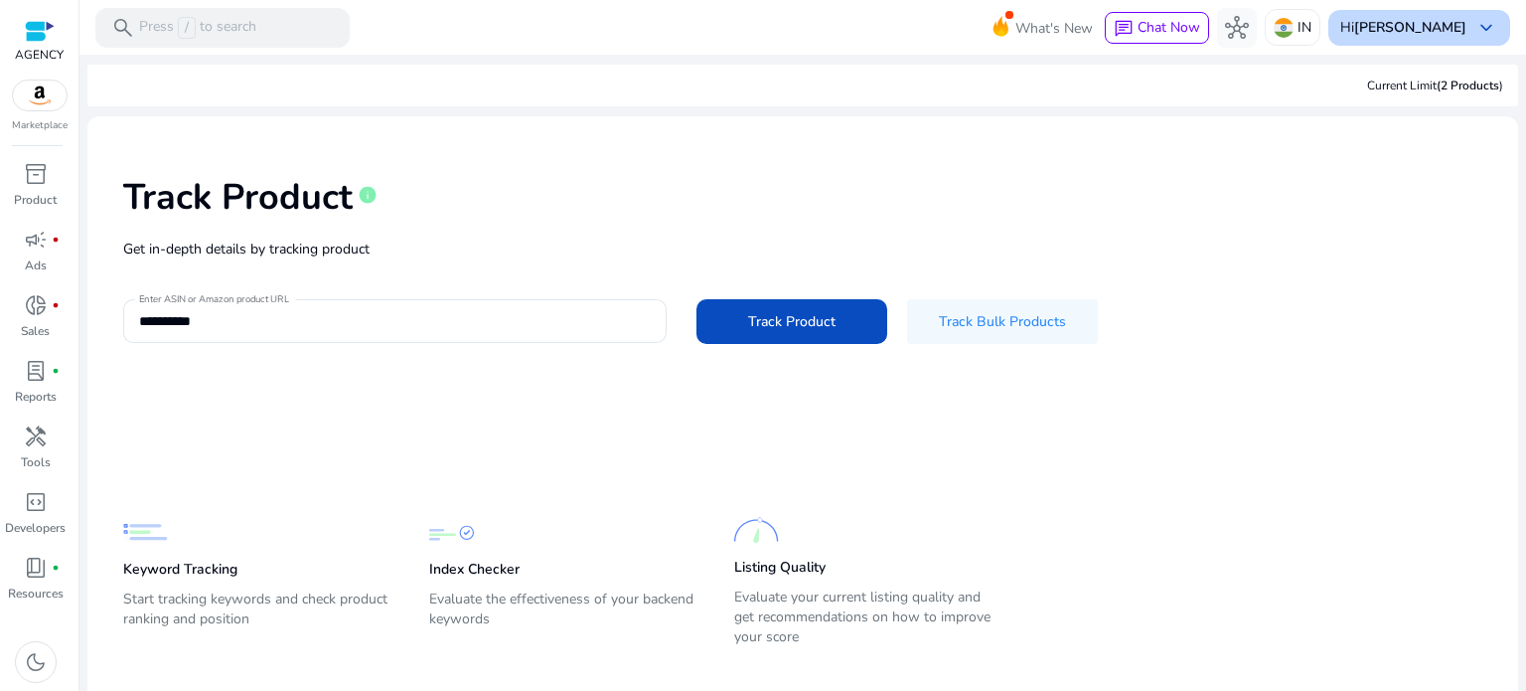
click at [1396, 25] on b "[PERSON_NAME]" at bounding box center [1410, 27] width 112 height 19
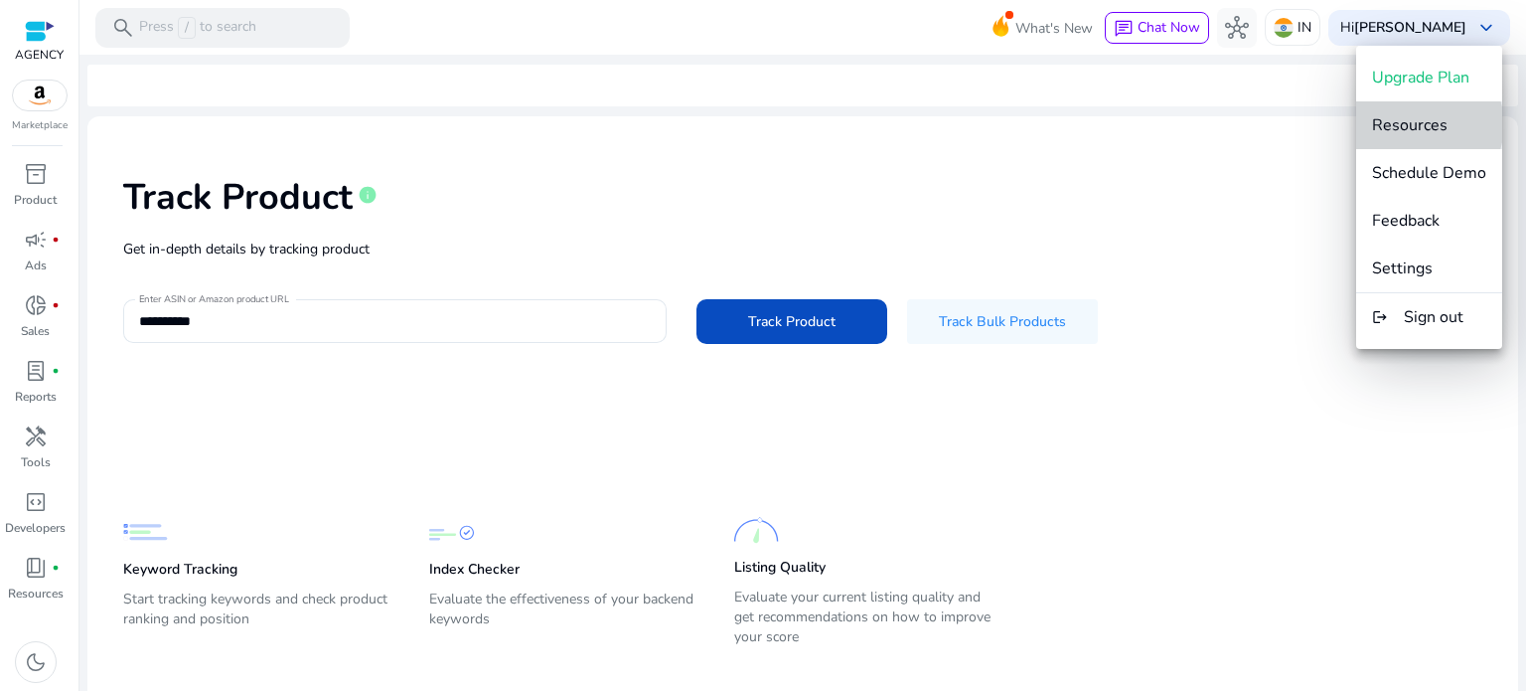
click at [1423, 124] on span "Resources" at bounding box center [1410, 125] width 76 height 22
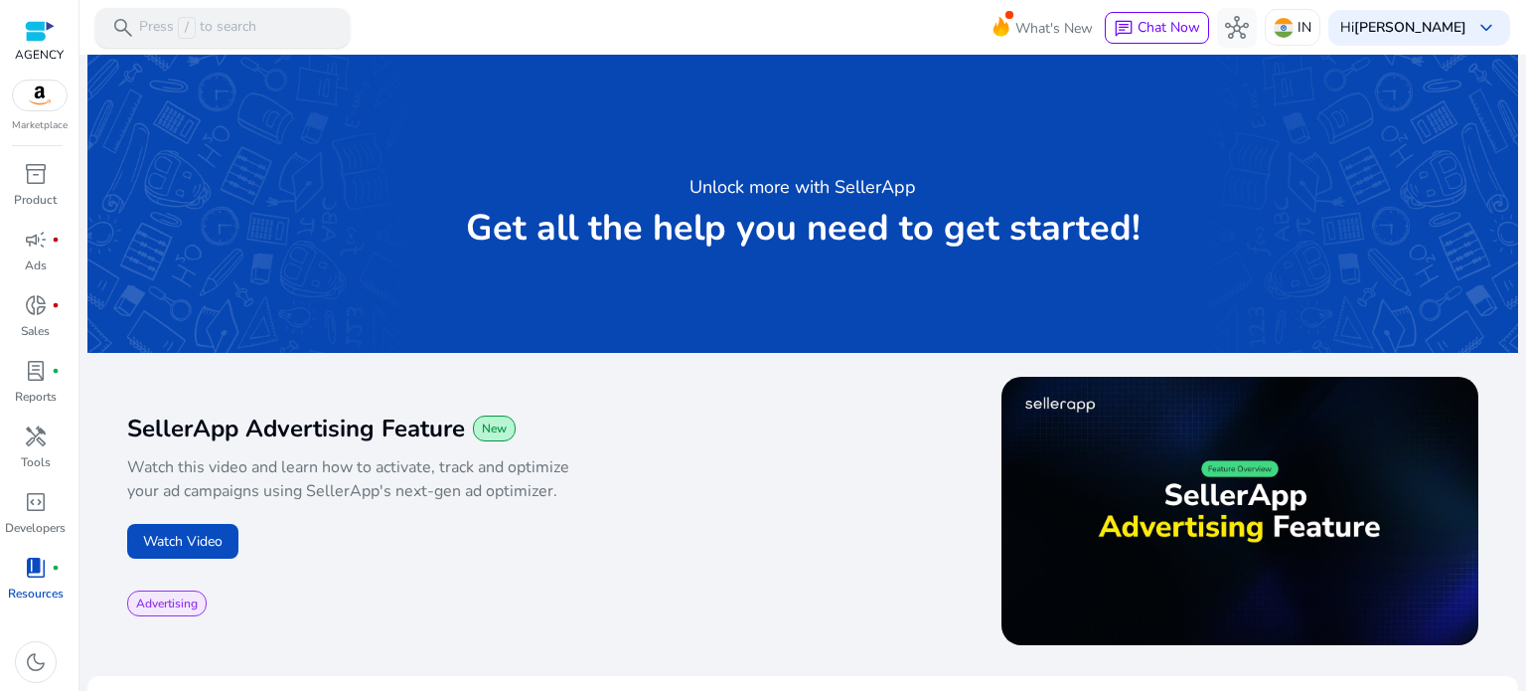
click at [236, 28] on p "Press / to search" at bounding box center [197, 28] width 117 height 22
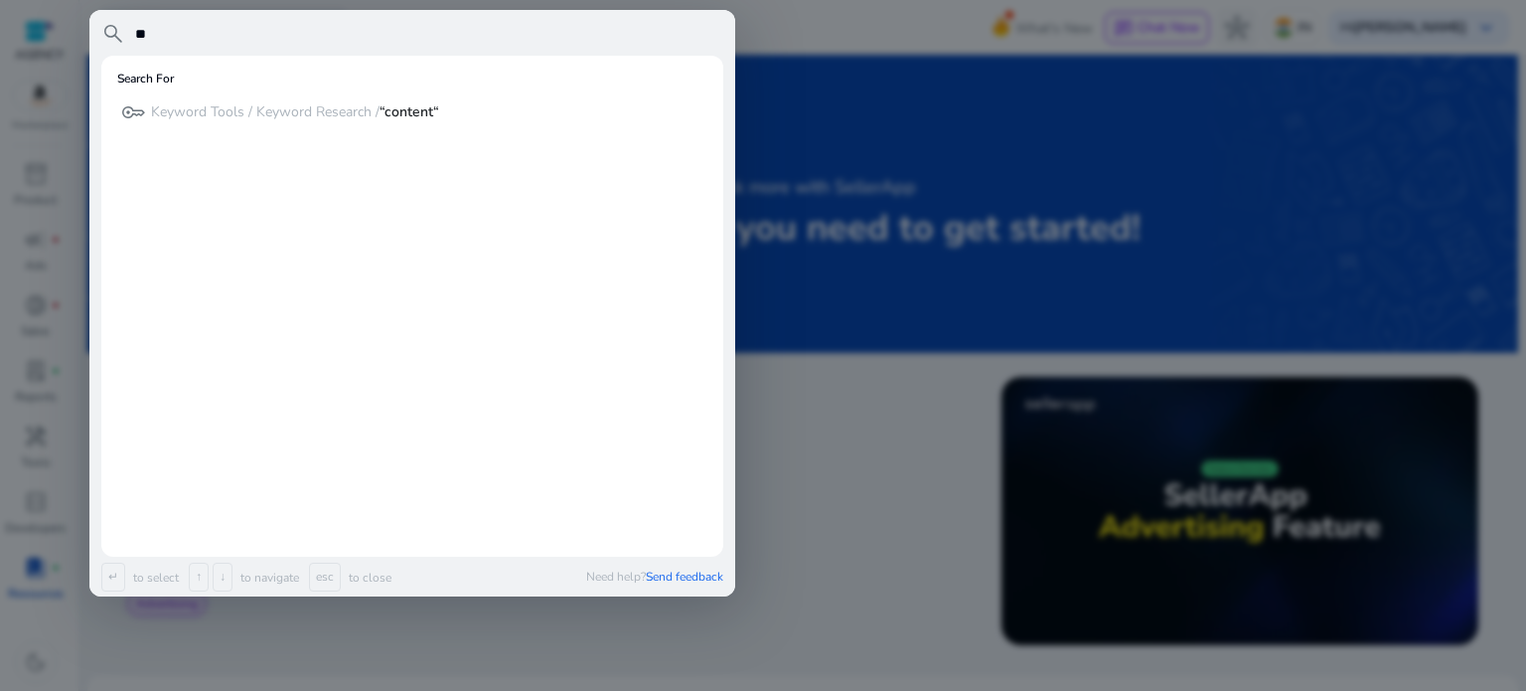
type input "*"
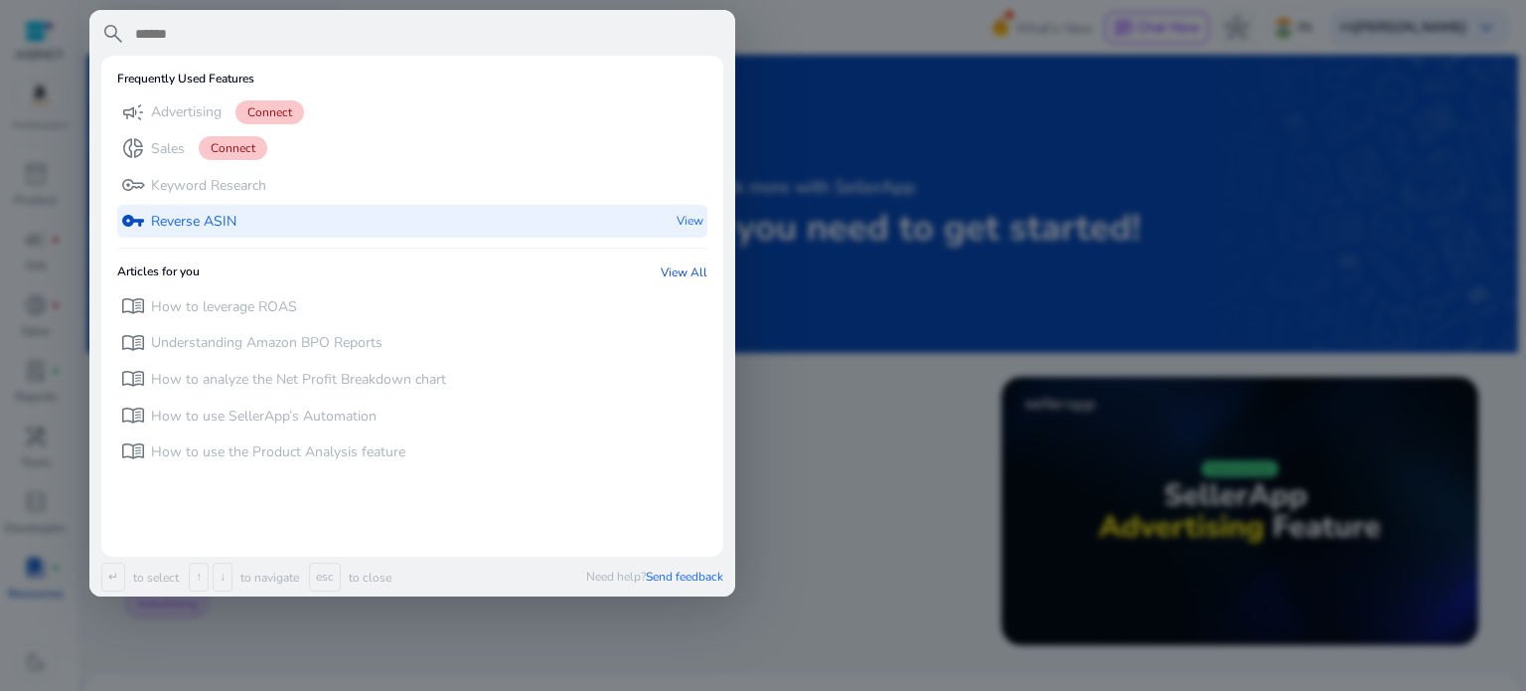
click at [278, 229] on div "vpn_key Reverse ASIN View" at bounding box center [412, 221] width 590 height 33
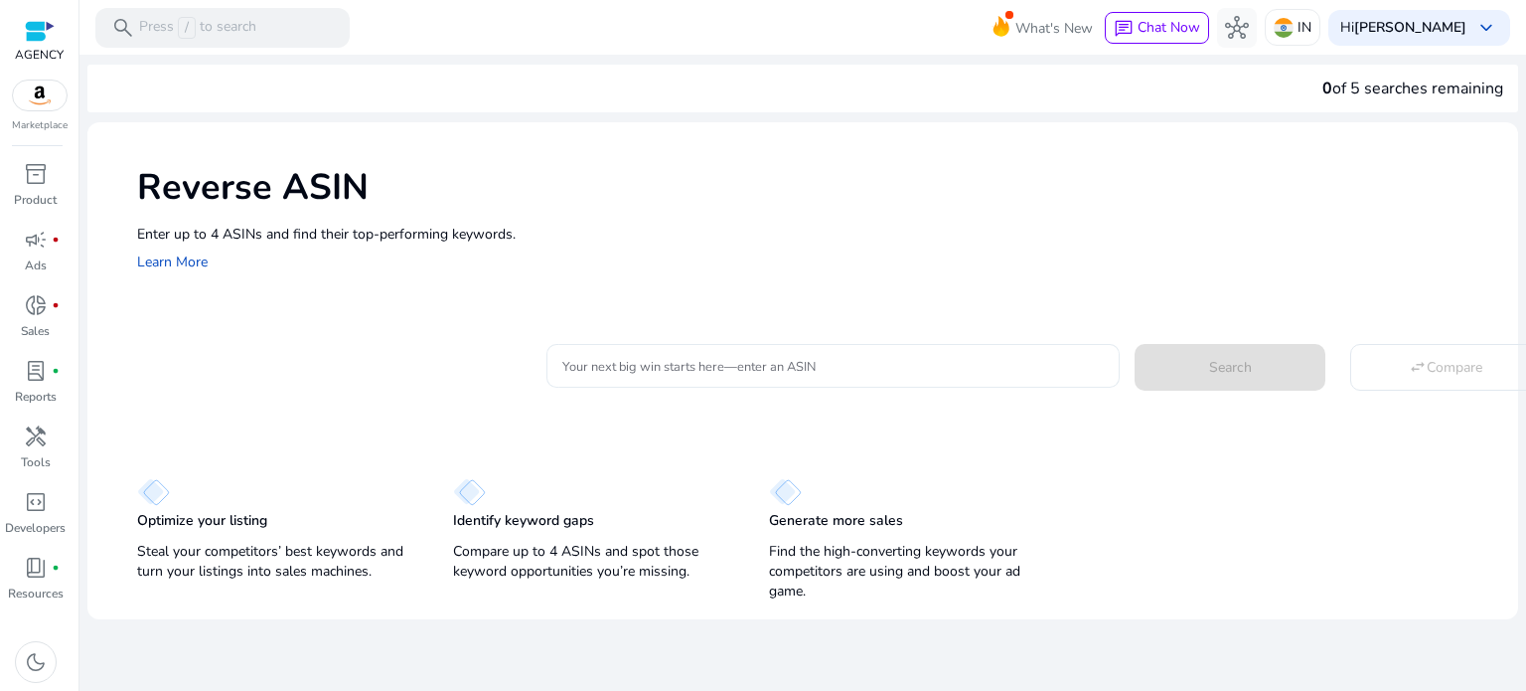
click at [656, 377] on div at bounding box center [833, 366] width 542 height 44
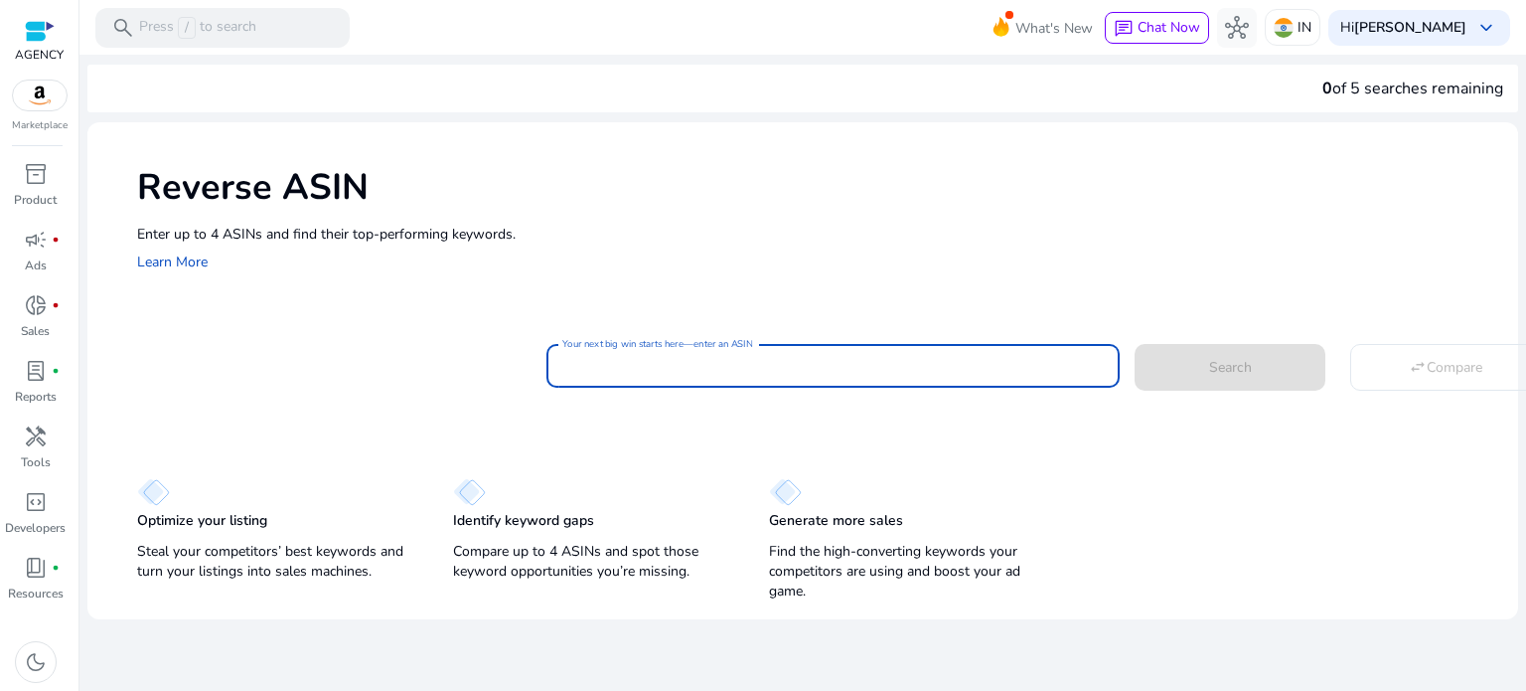
paste input "**********"
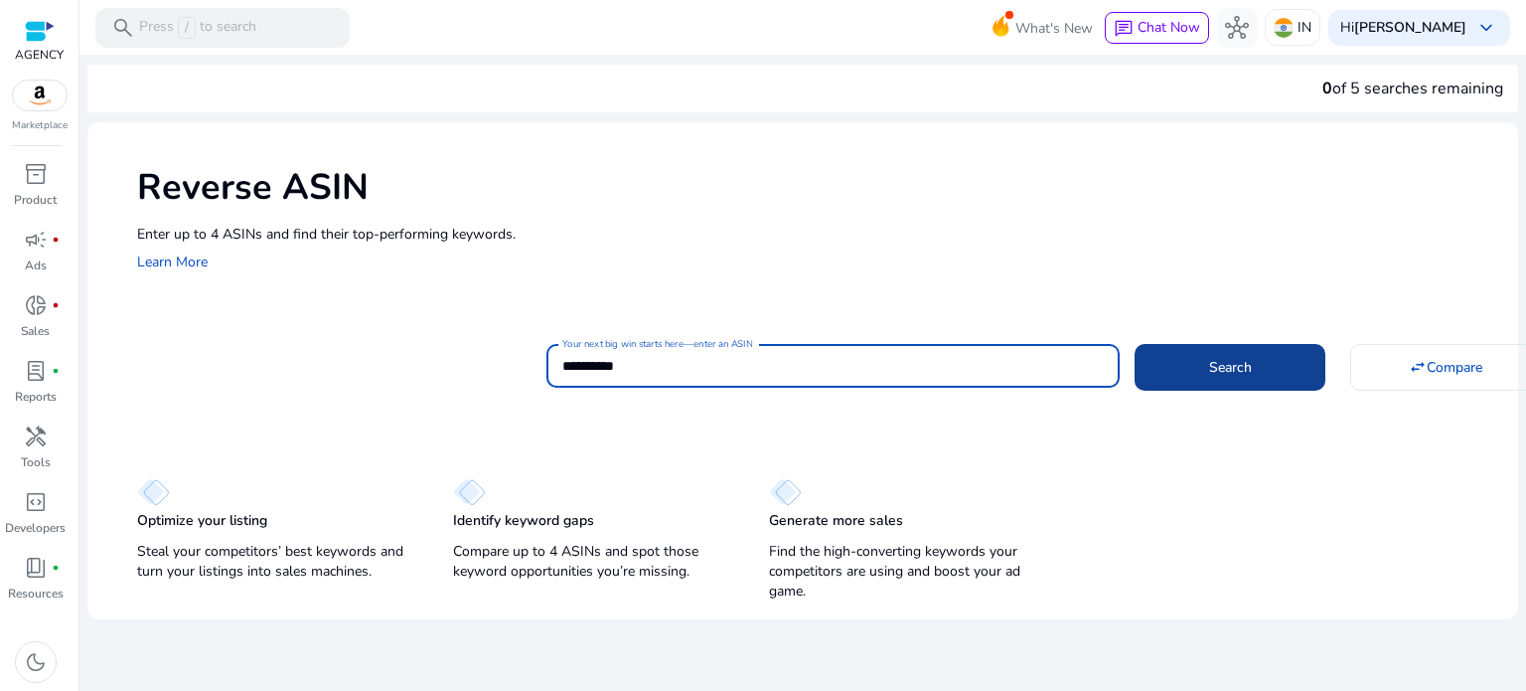
type input "**********"
click at [1246, 371] on span "Search" at bounding box center [1230, 367] width 43 height 21
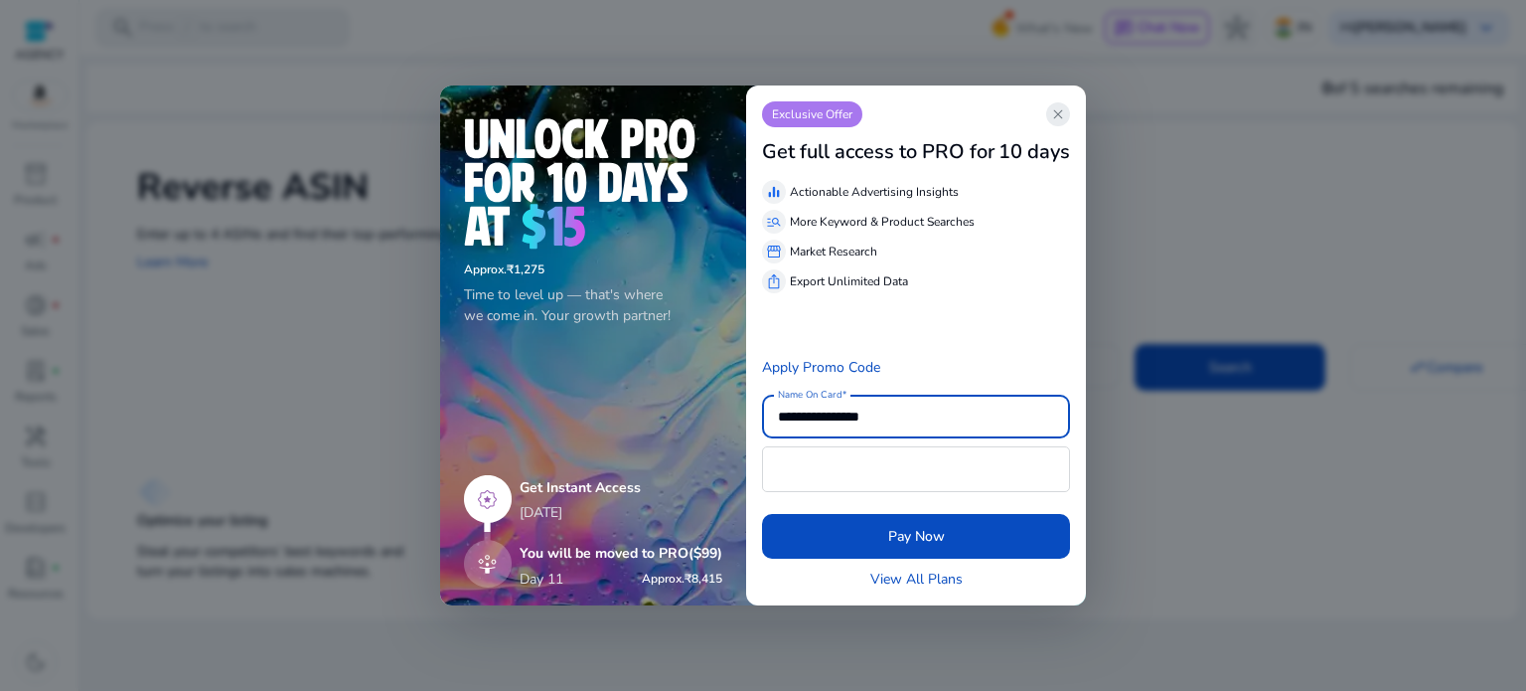
click at [1053, 111] on span "close" at bounding box center [1058, 114] width 16 height 16
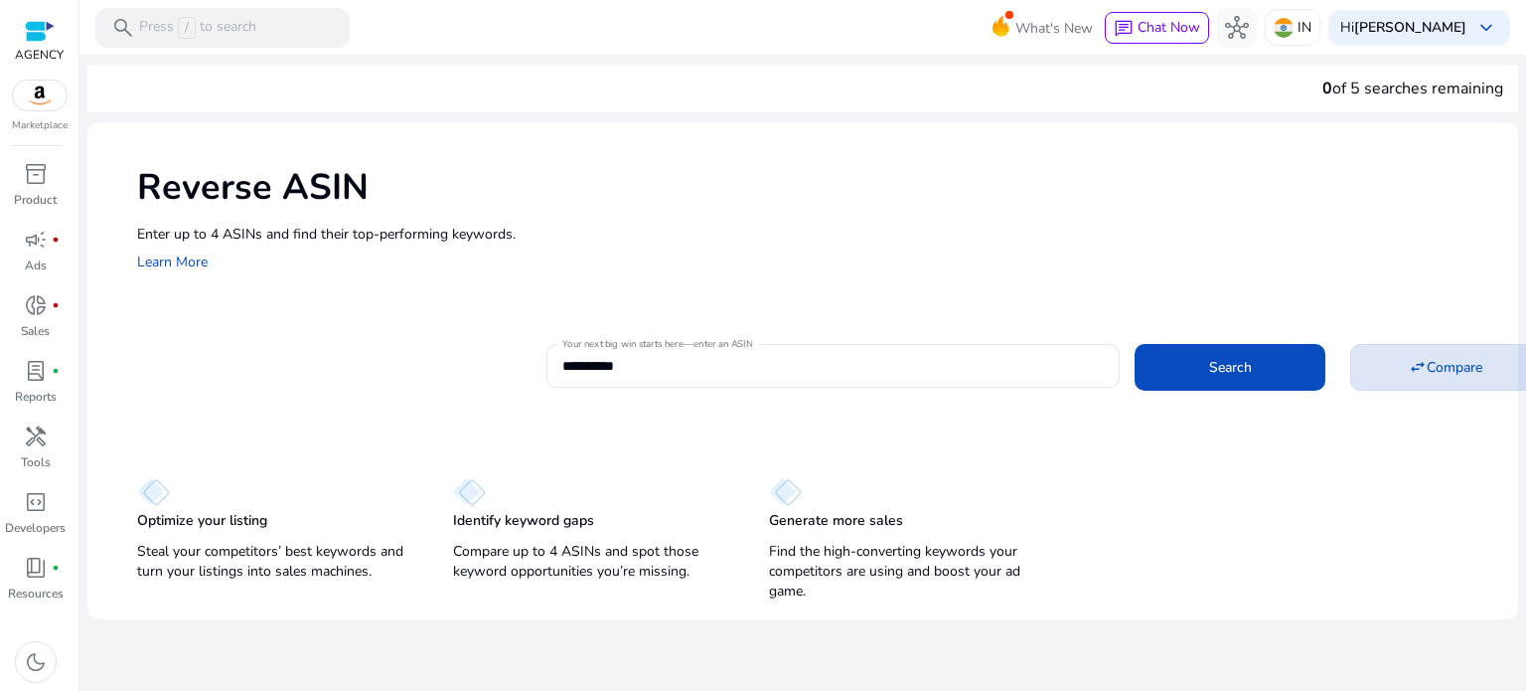
click at [1435, 361] on span "Compare" at bounding box center [1455, 367] width 56 height 21
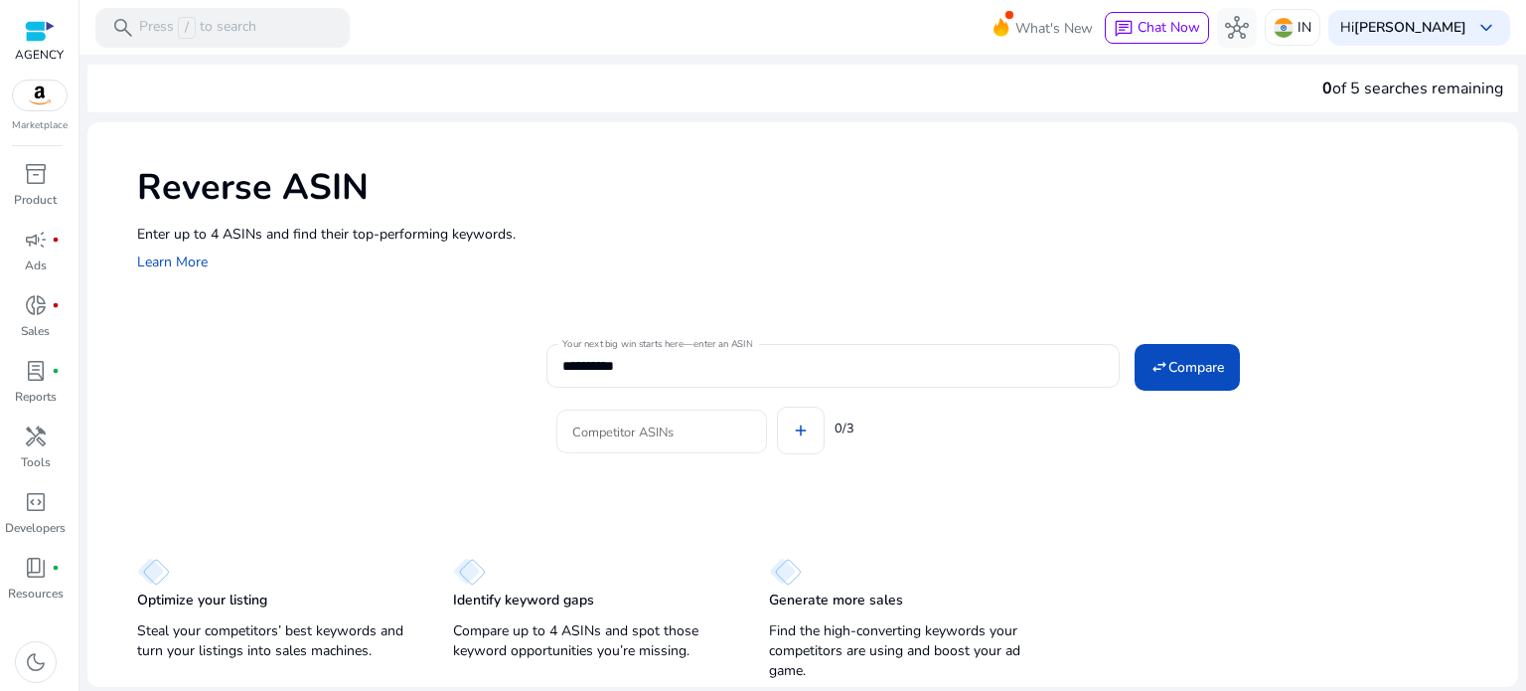
click at [651, 438] on input "Competitor ASINs" at bounding box center [661, 431] width 179 height 22
click at [670, 435] on input "Competitor ASINs" at bounding box center [661, 431] width 179 height 22
paste input "**********"
type input "**********"
click at [920, 456] on div "Competitor ASINs add 0/3" at bounding box center [1024, 427] width 956 height 79
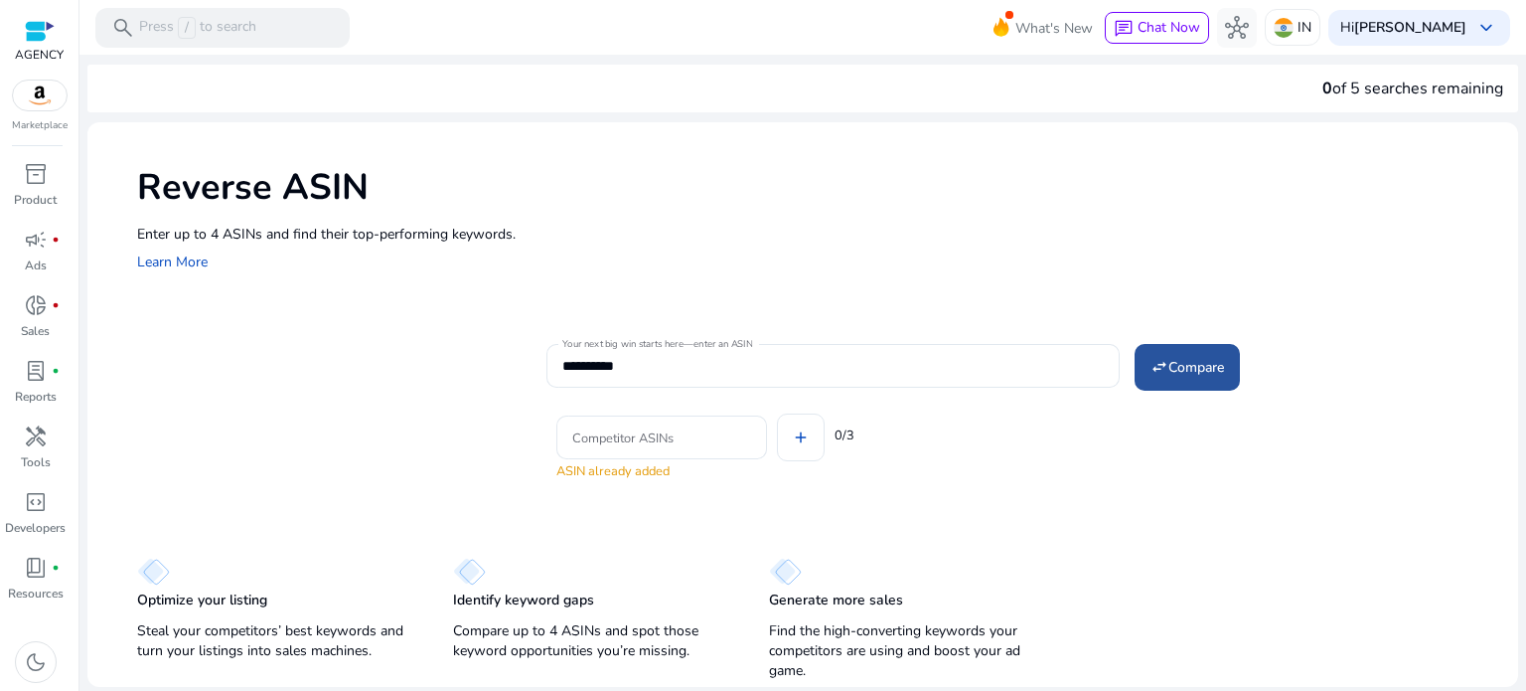
click at [1168, 386] on span at bounding box center [1187, 367] width 105 height 48
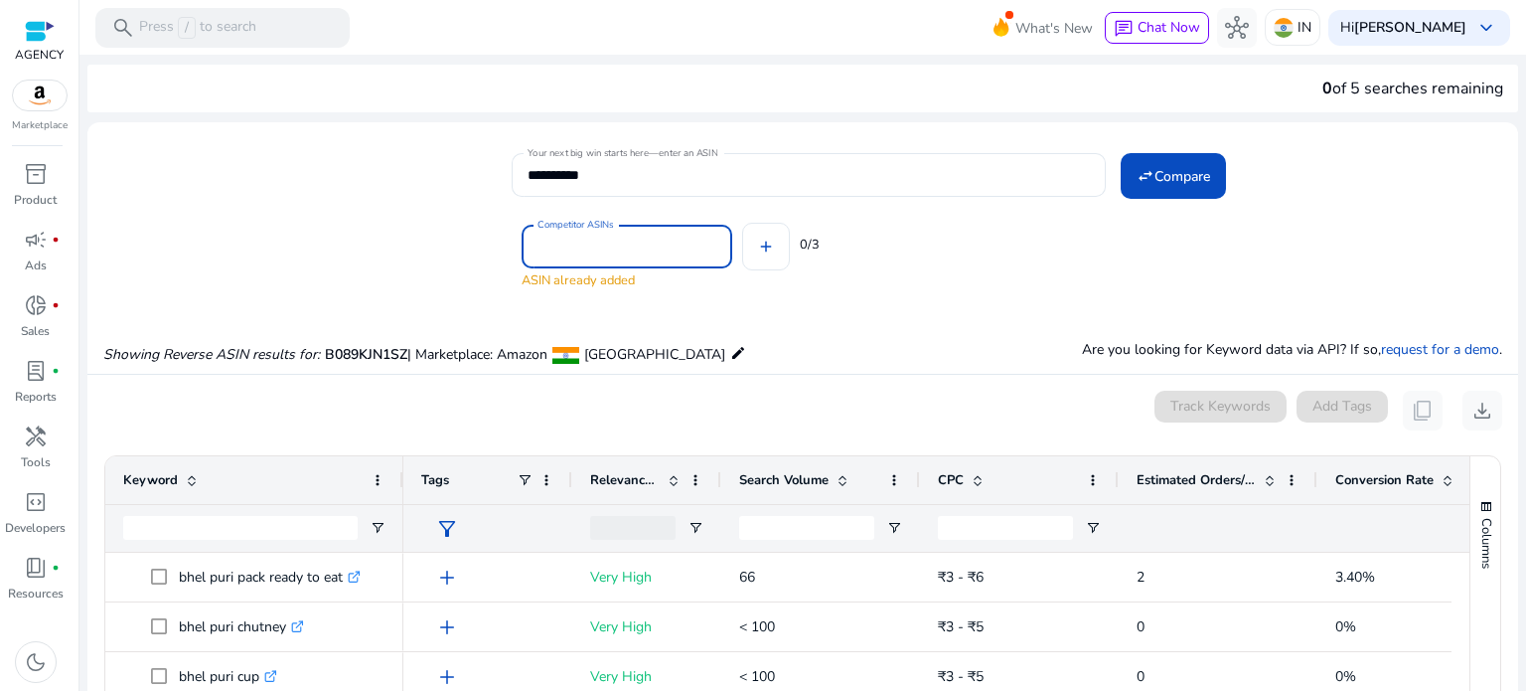
click at [610, 248] on input "Competitor ASINs" at bounding box center [627, 246] width 179 height 22
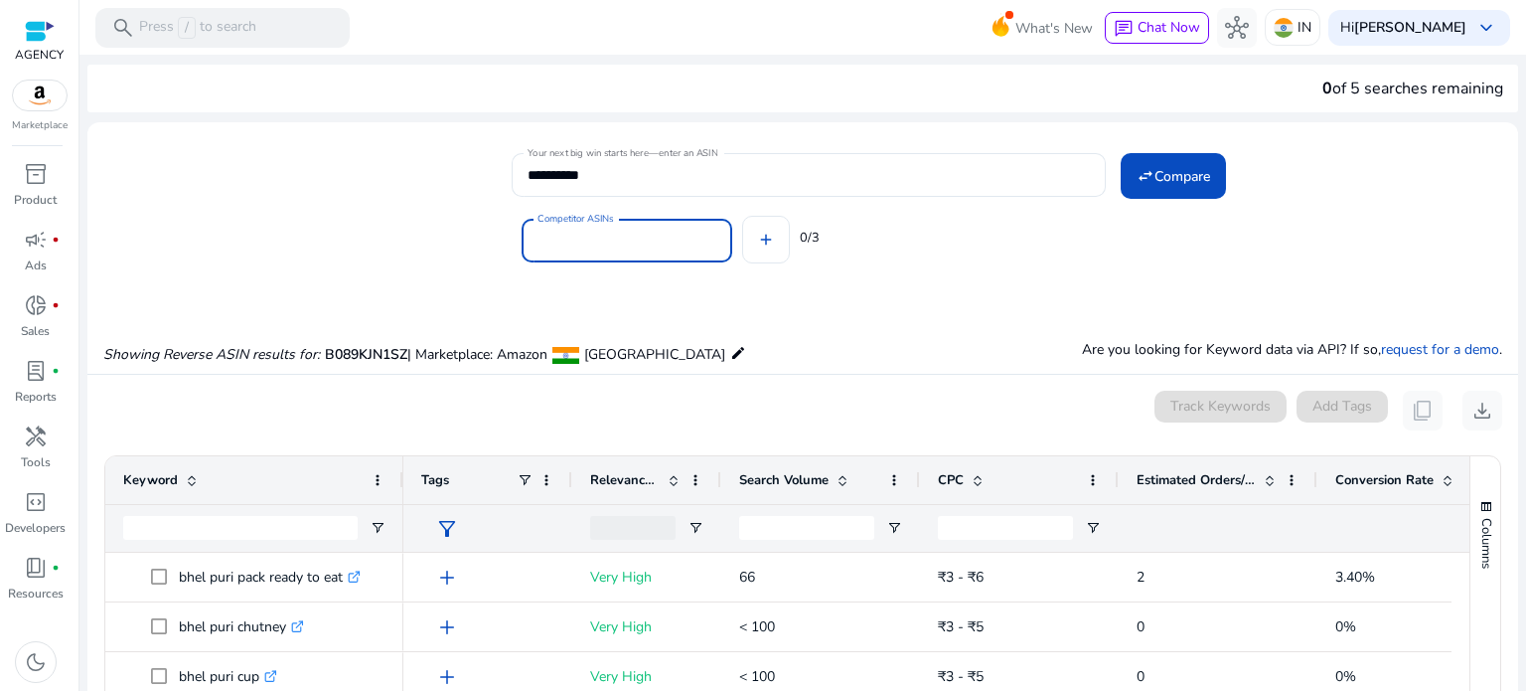
click at [657, 237] on input "Competitor ASINs" at bounding box center [627, 241] width 179 height 22
paste input "**********"
type input "**********"
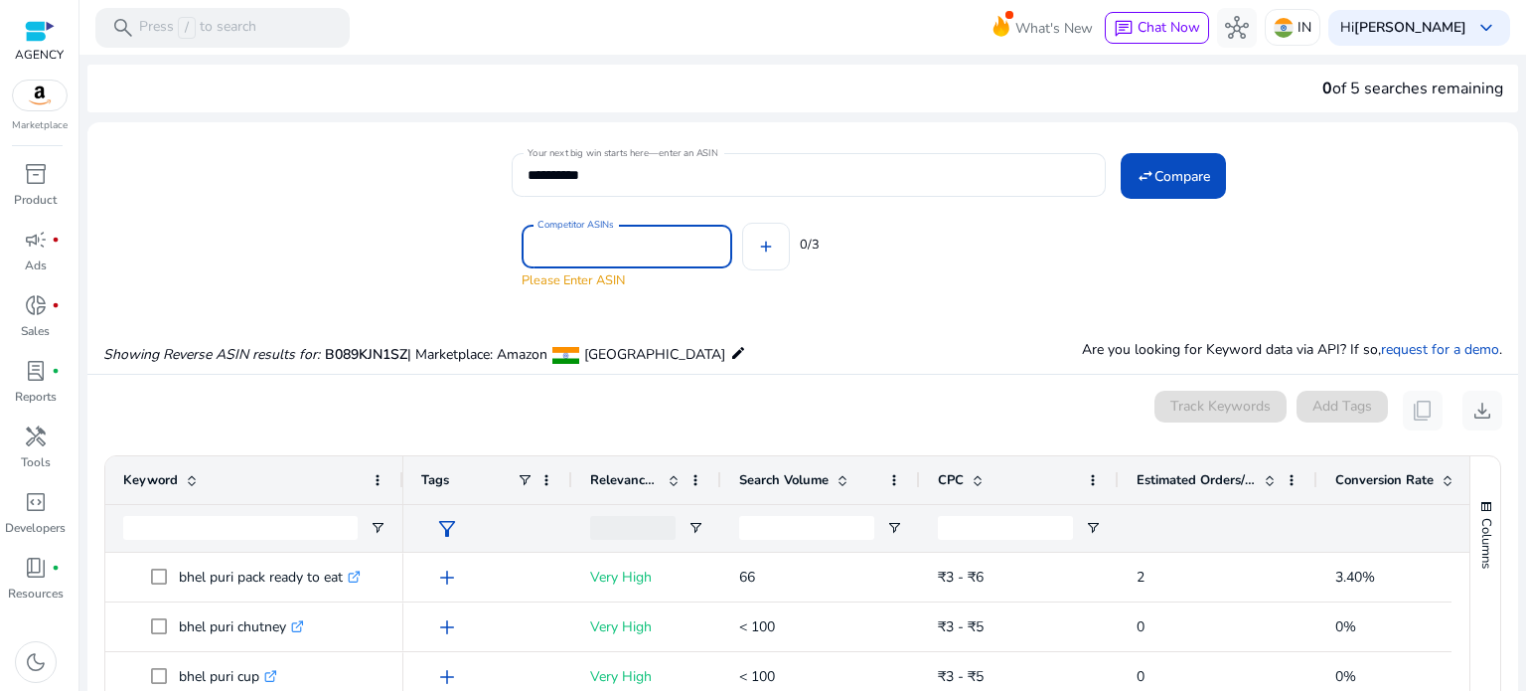
click at [579, 238] on input "Competitor ASINs" at bounding box center [627, 246] width 179 height 22
paste input "**********"
type input "**********"
click at [1147, 173] on mat-icon "swap_horiz" at bounding box center [1146, 176] width 18 height 18
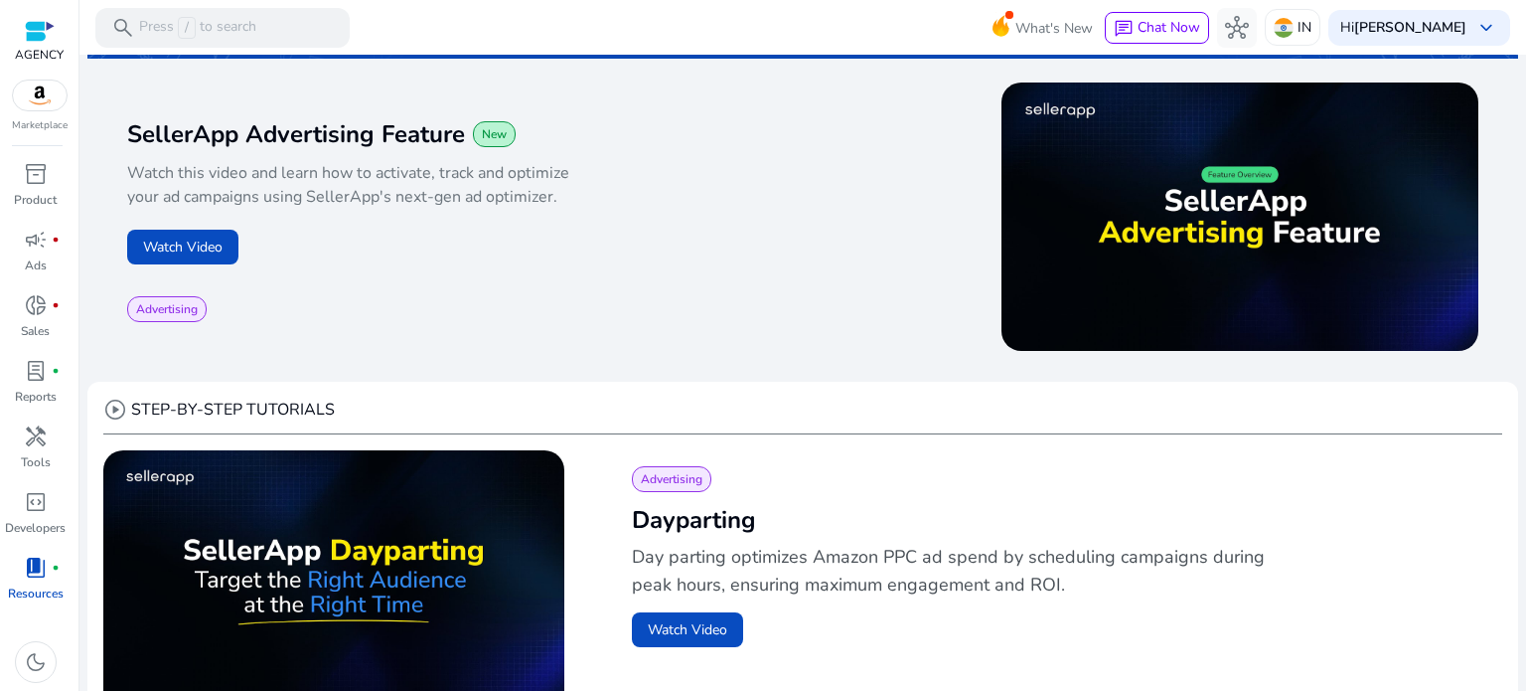
scroll to position [298, 0]
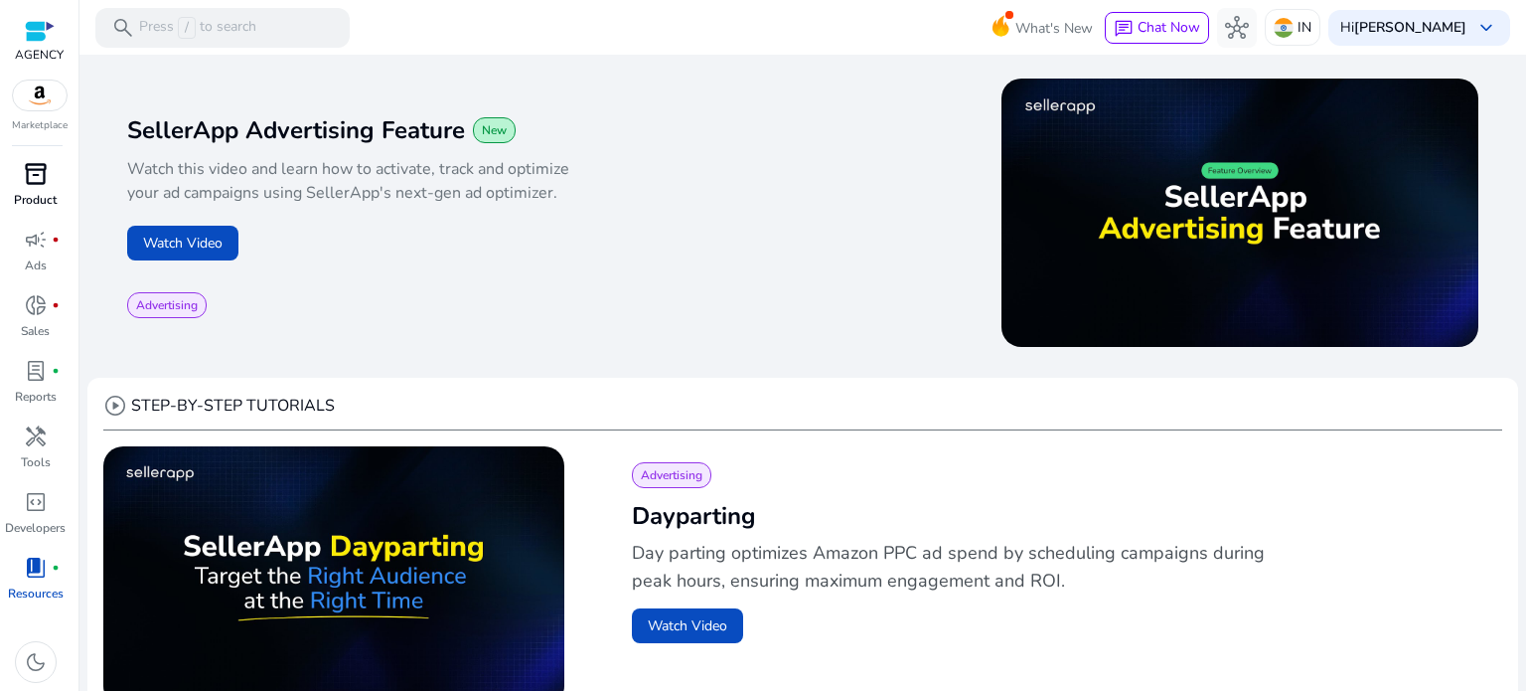
click at [40, 179] on span "inventory_2" at bounding box center [36, 174] width 24 height 24
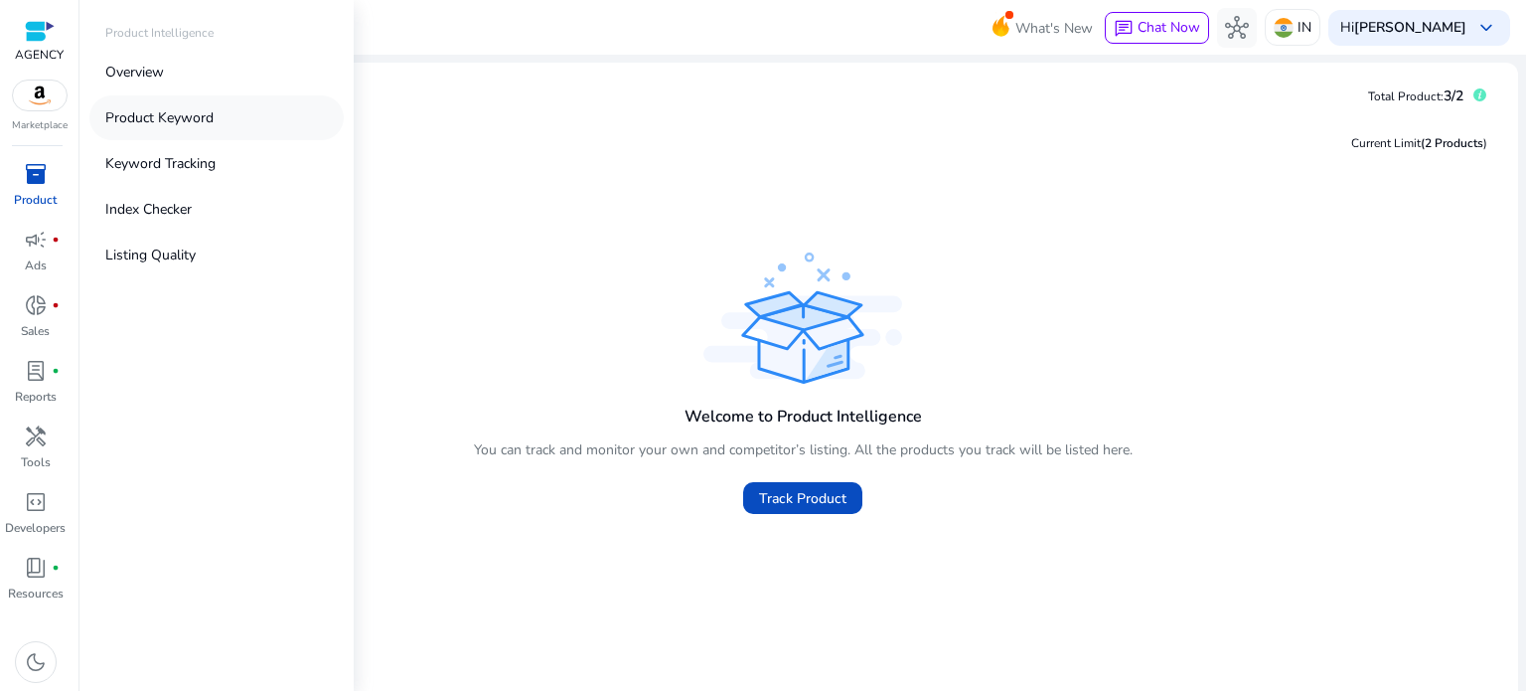
click at [149, 119] on p "Product Keyword" at bounding box center [159, 117] width 108 height 21
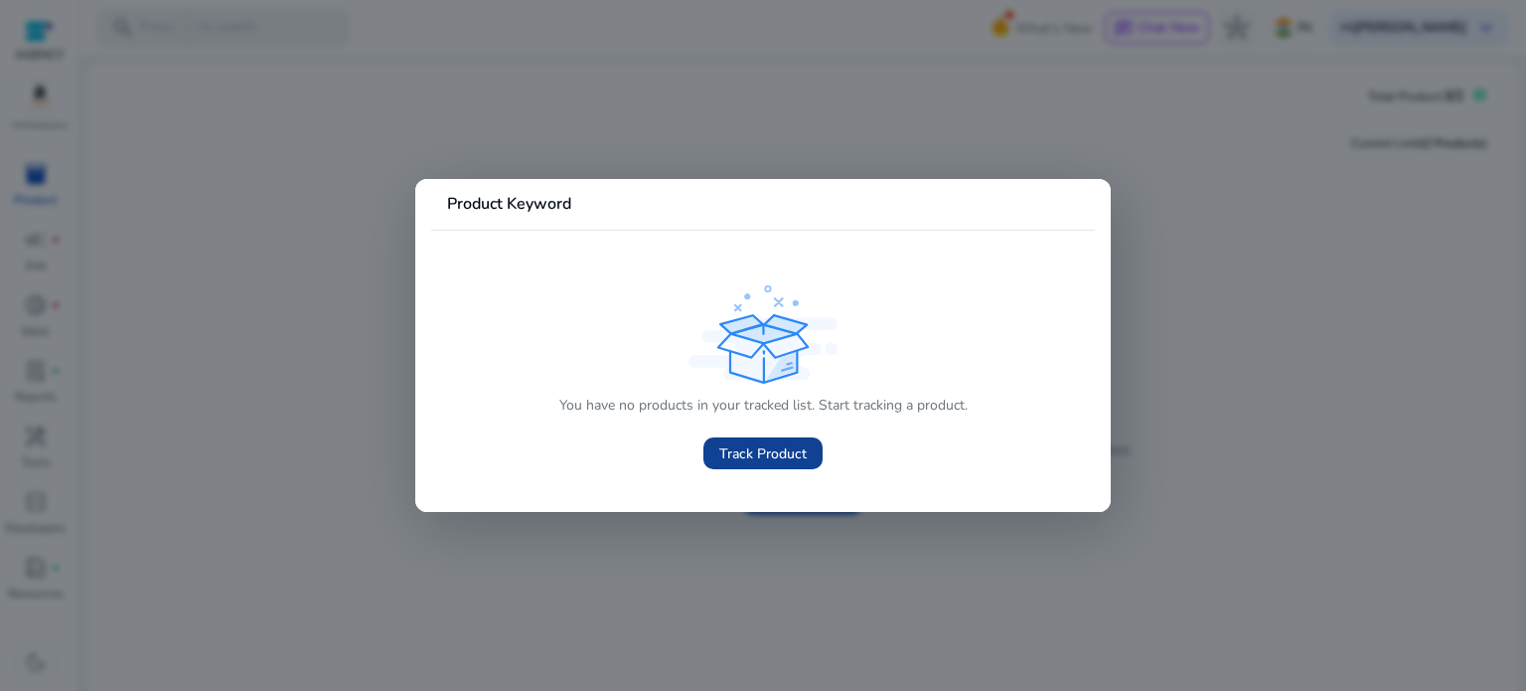
click at [753, 468] on span at bounding box center [762, 453] width 119 height 48
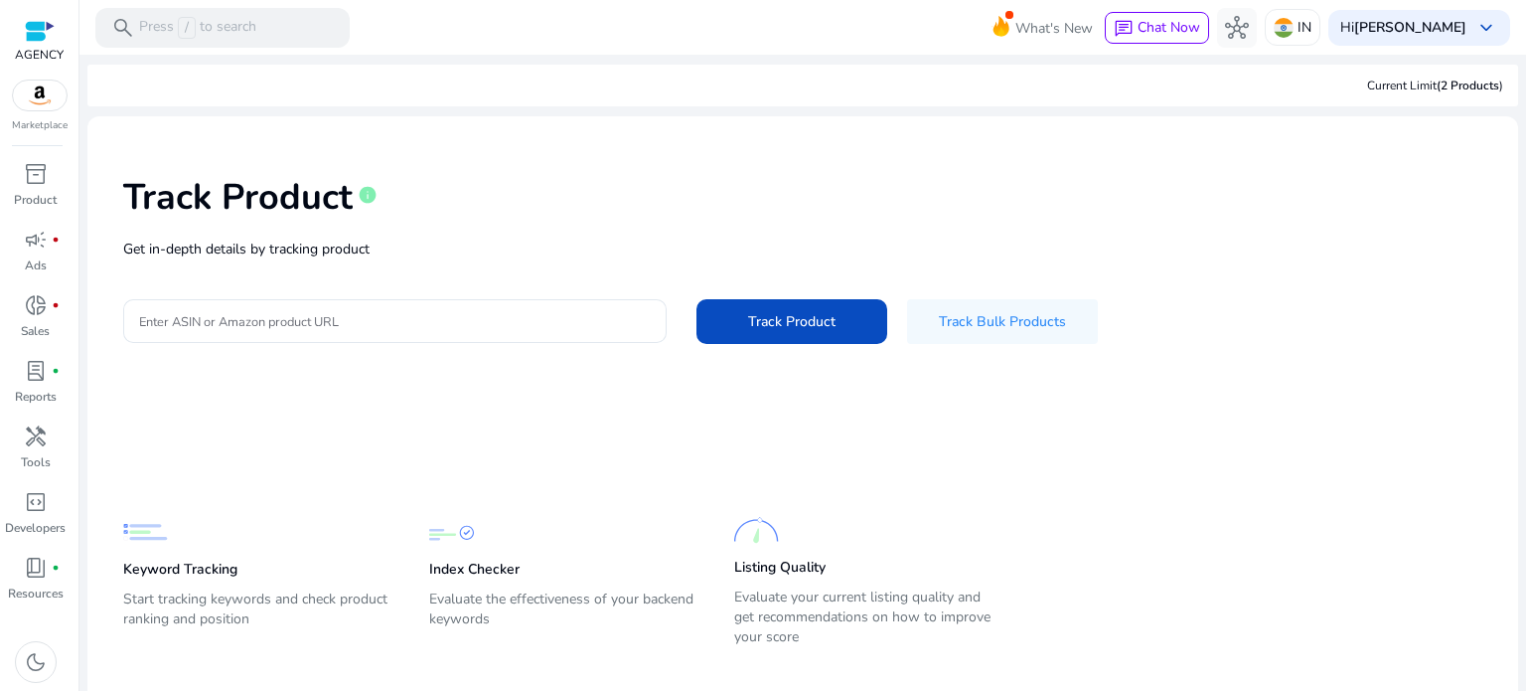
click at [37, 30] on div at bounding box center [40, 31] width 30 height 23
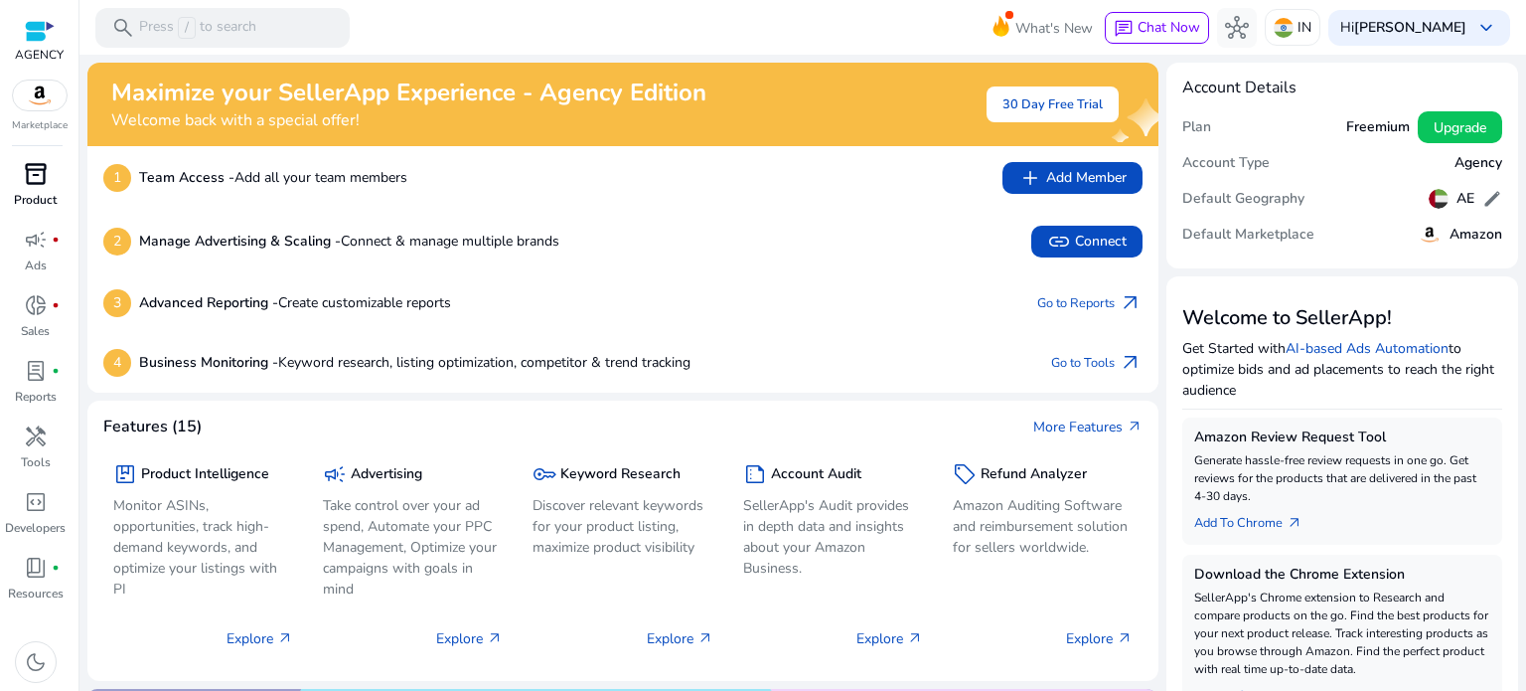
click at [46, 178] on span "inventory_2" at bounding box center [36, 174] width 24 height 24
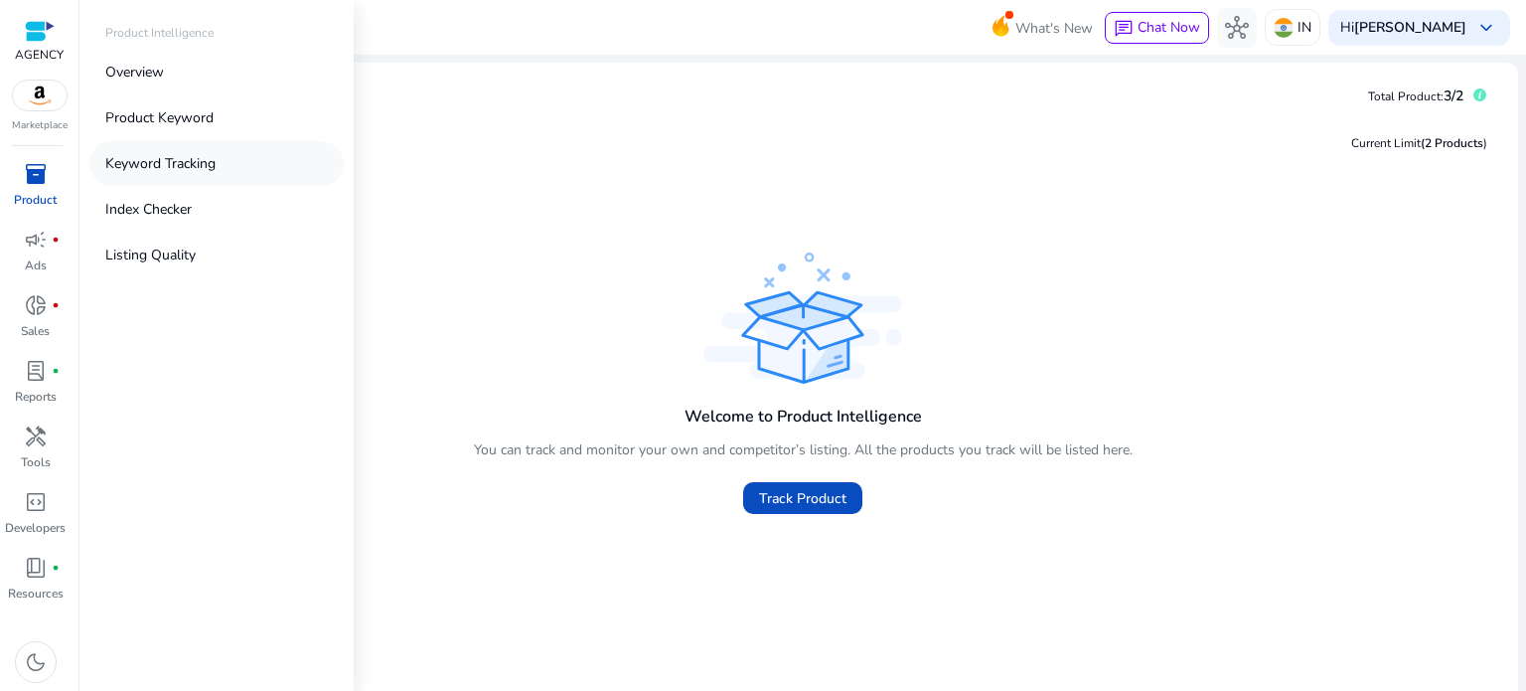
click at [150, 160] on p "Keyword Tracking" at bounding box center [160, 163] width 110 height 21
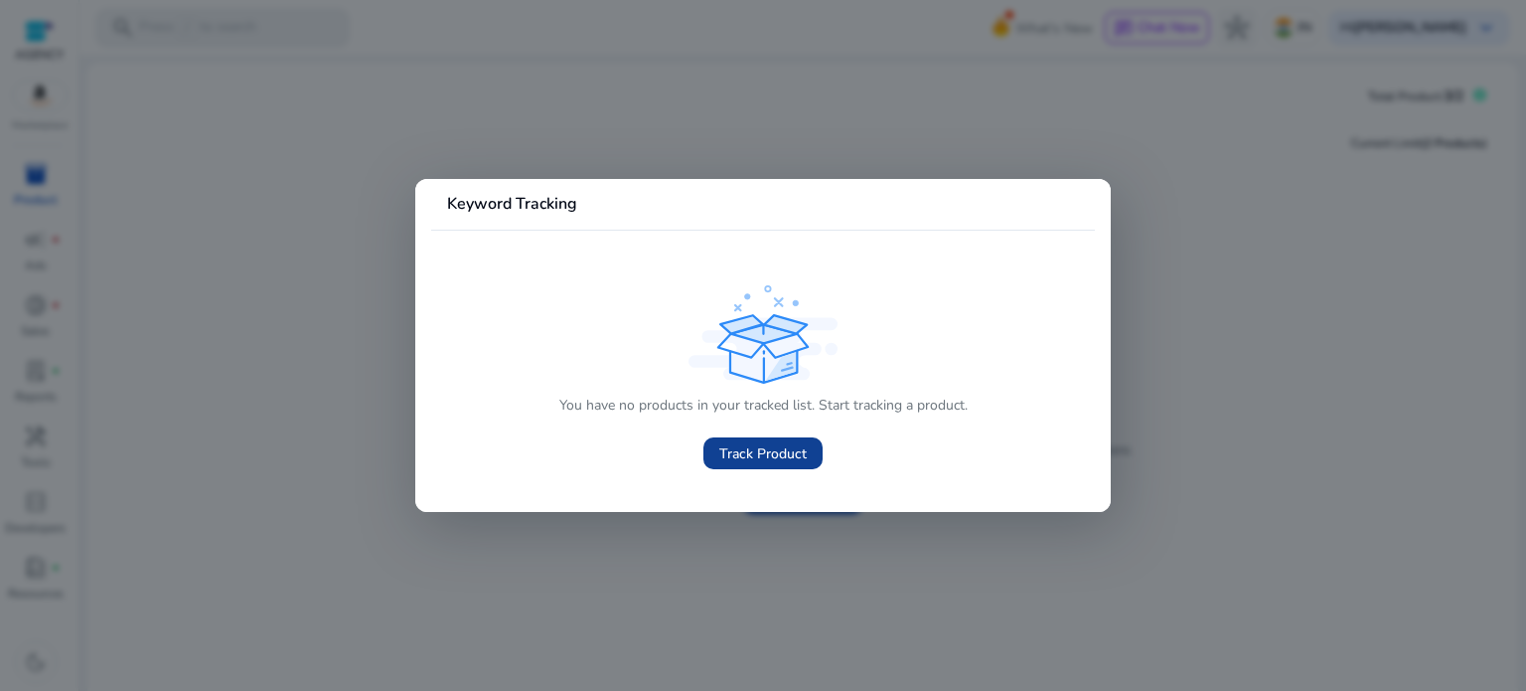
click at [760, 456] on span "Track Product" at bounding box center [762, 453] width 87 height 21
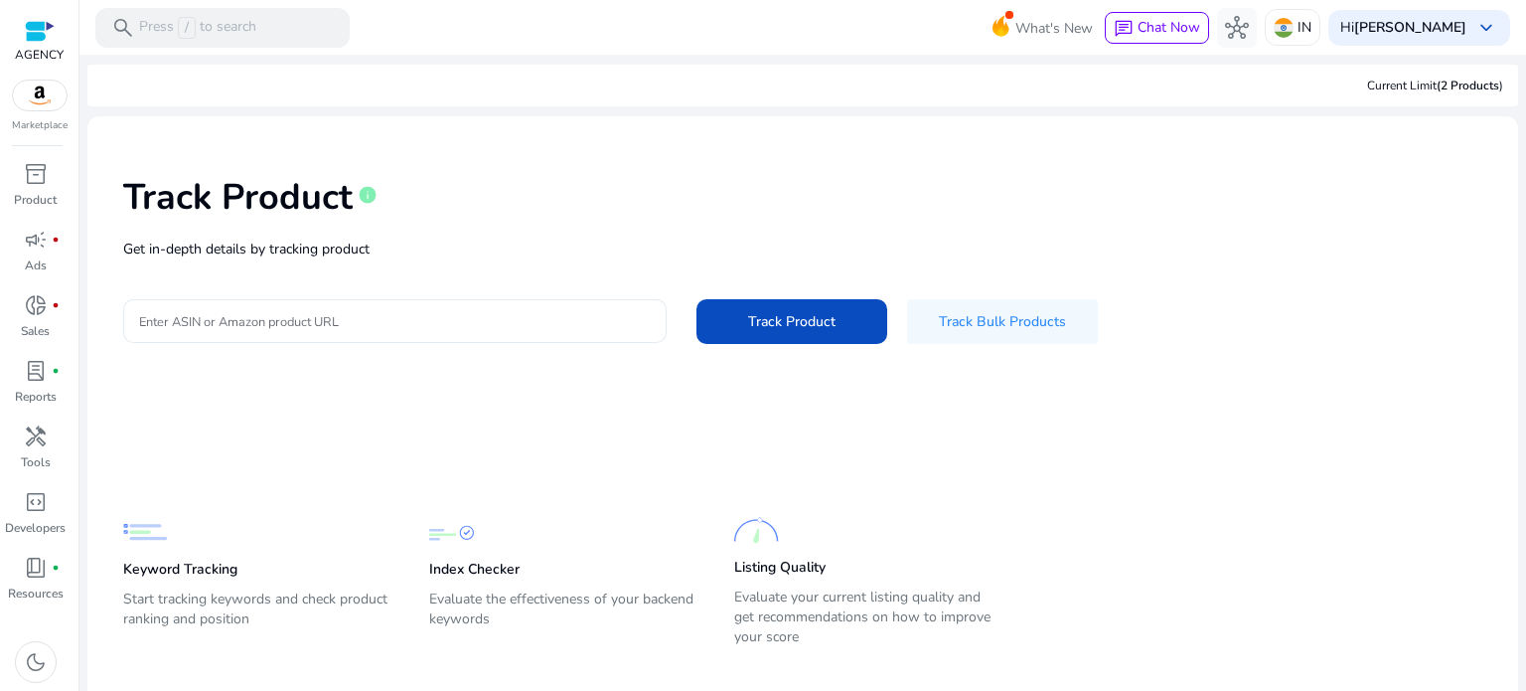
click at [388, 332] on div at bounding box center [395, 321] width 512 height 44
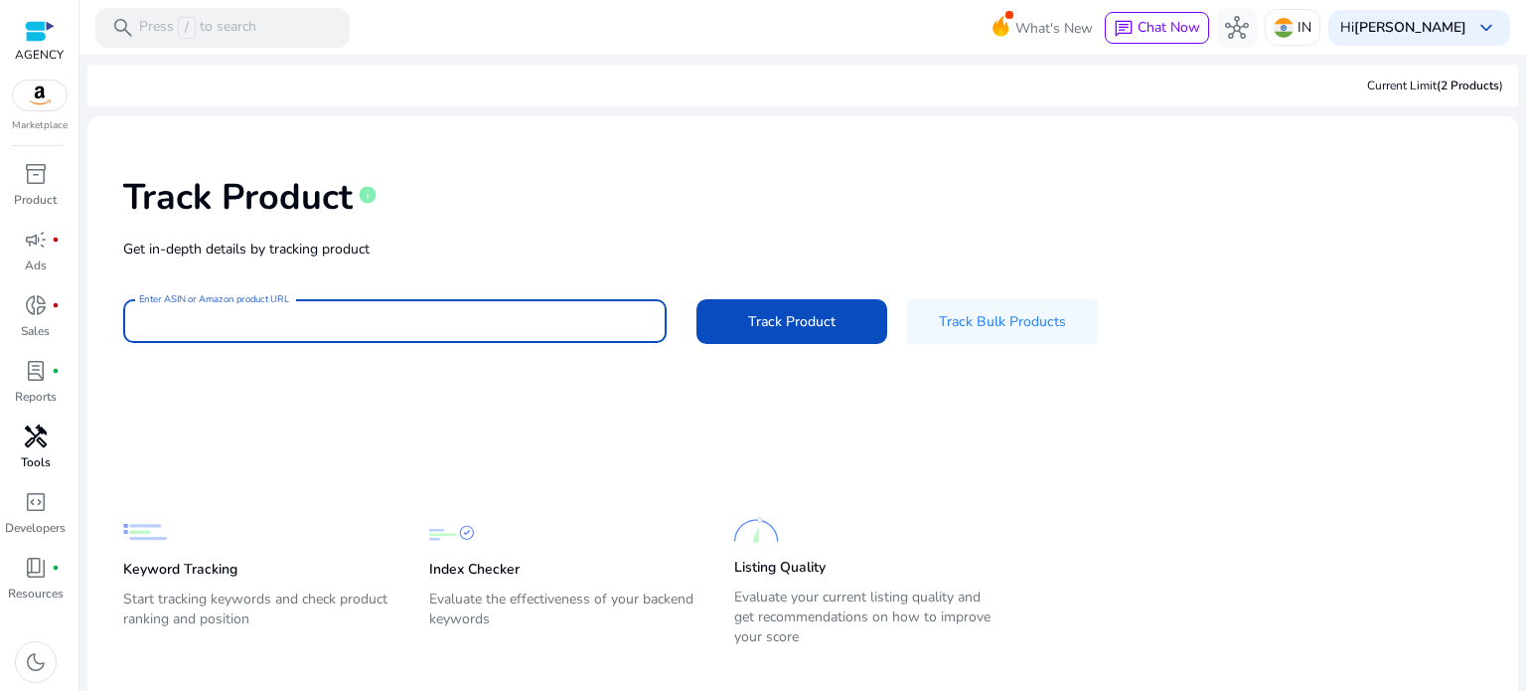
click at [33, 441] on span "handyman" at bounding box center [36, 436] width 24 height 24
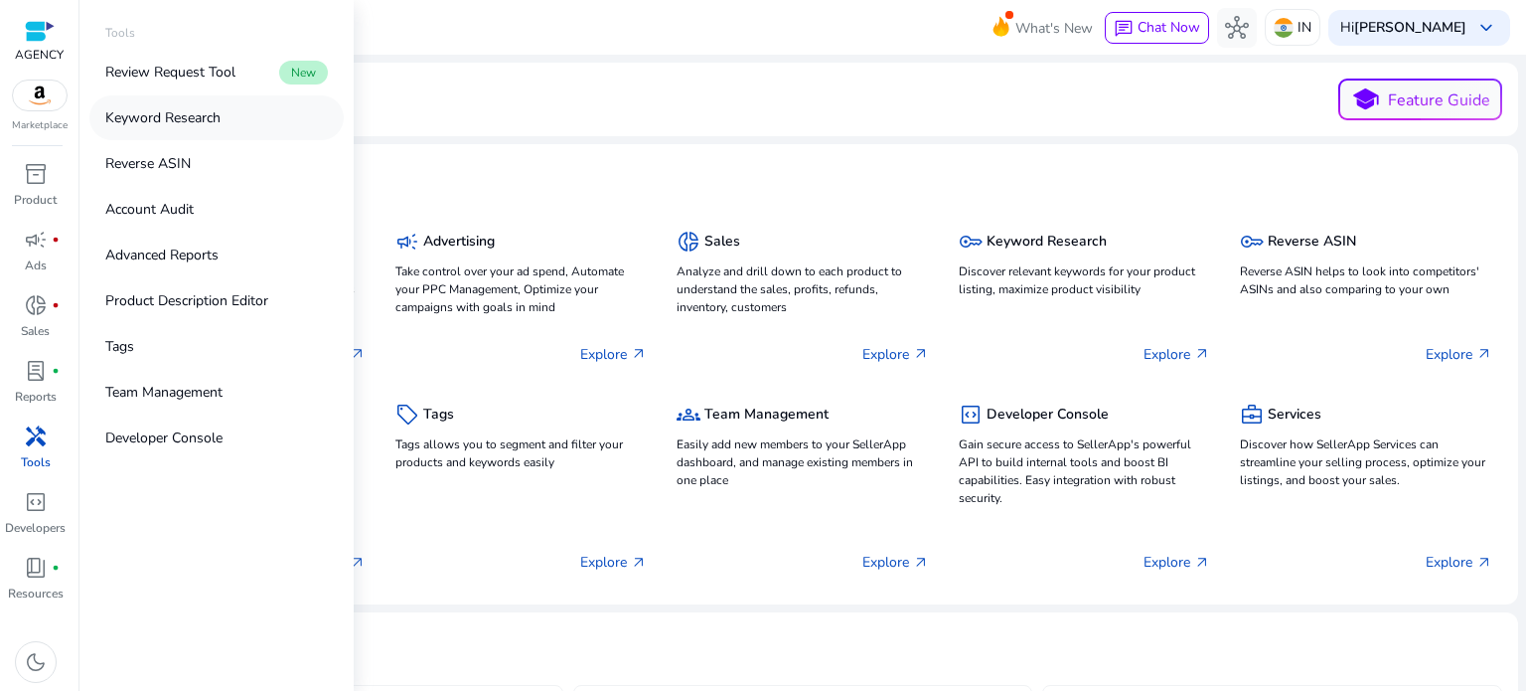
click at [213, 116] on p "Keyword Research" at bounding box center [162, 117] width 115 height 21
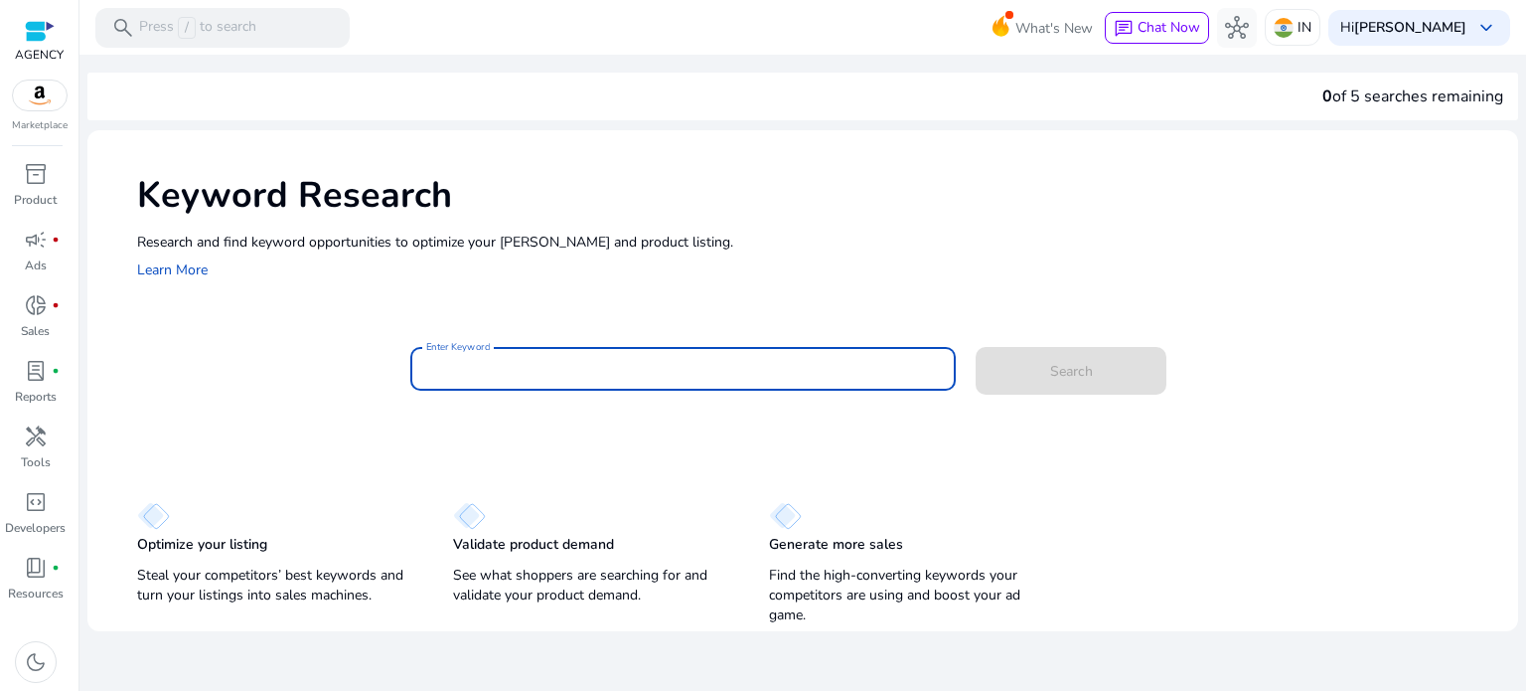
click at [556, 369] on input "Enter Keyword" at bounding box center [683, 369] width 515 height 22
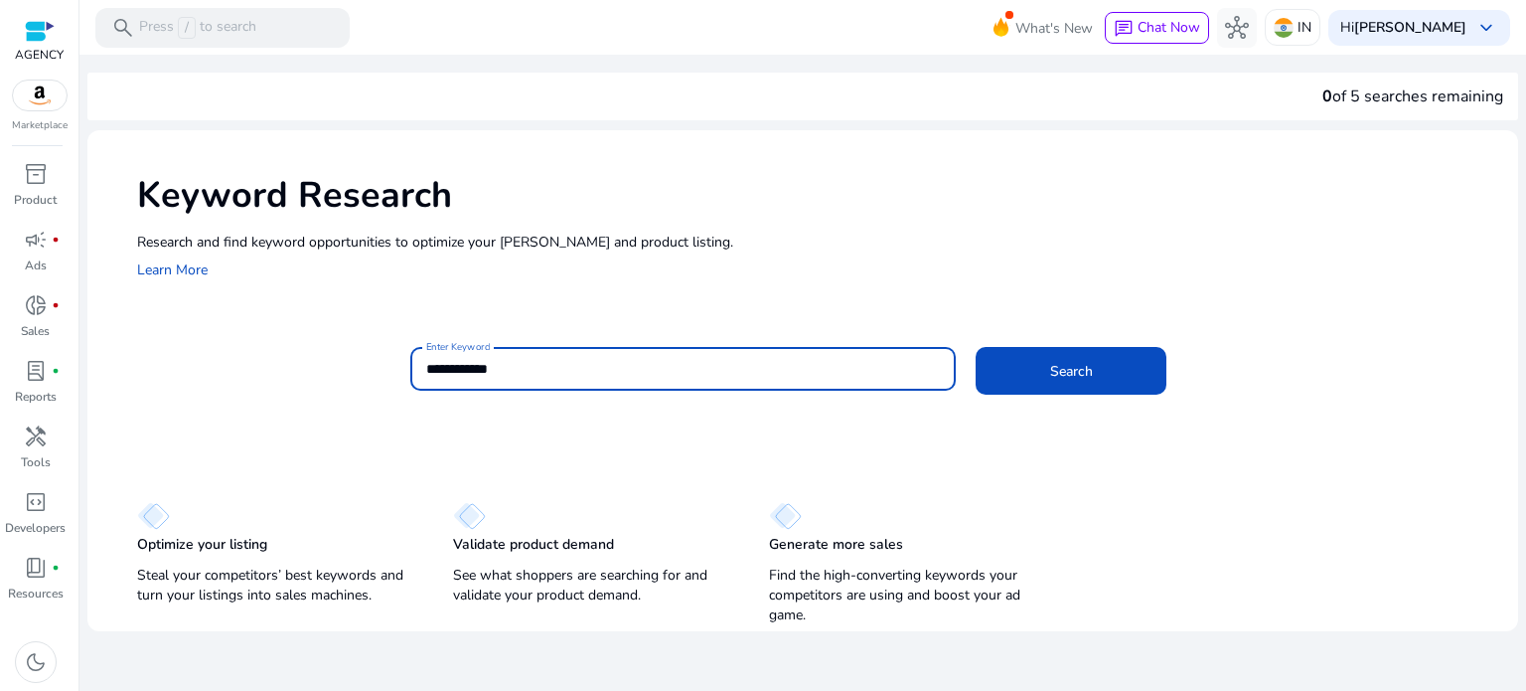
type input "**********"
click at [976, 347] on button "Search" at bounding box center [1071, 371] width 191 height 48
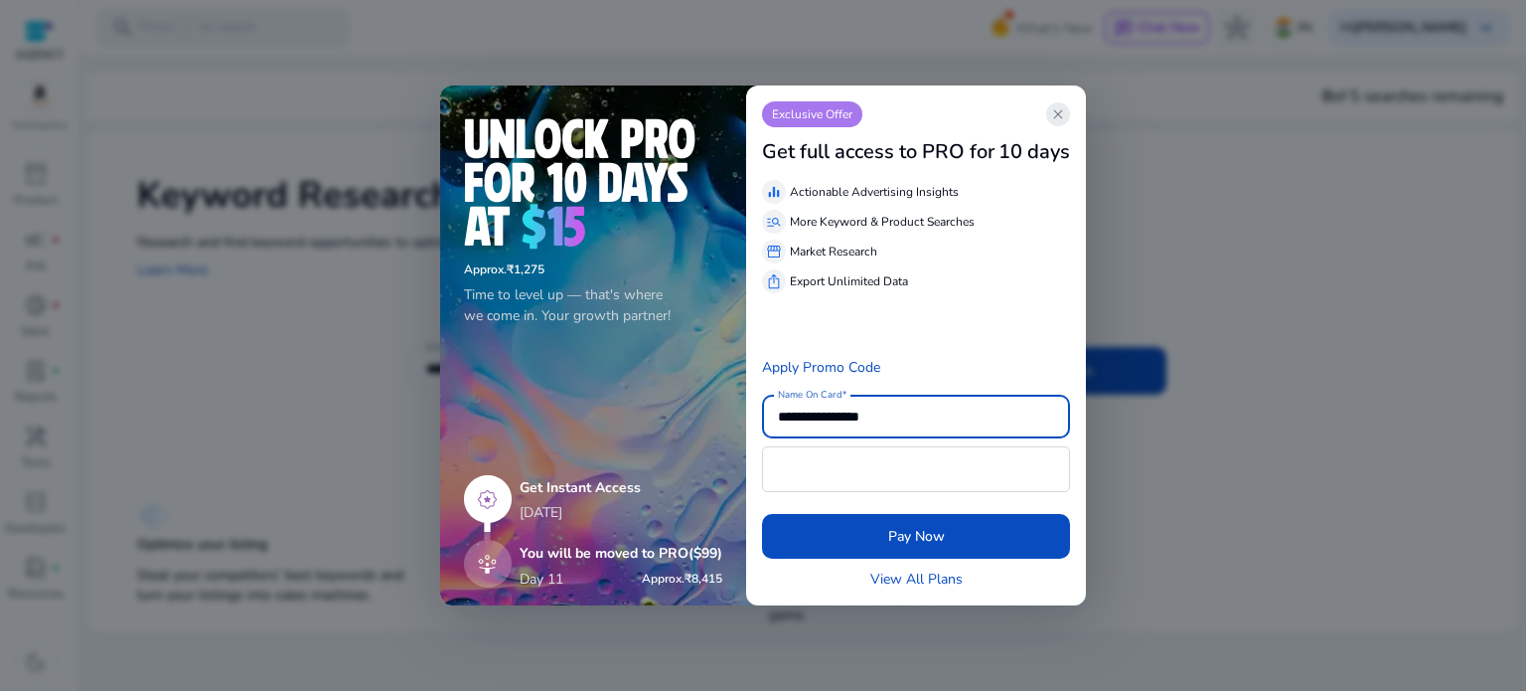
click at [1057, 117] on span "close" at bounding box center [1058, 114] width 16 height 16
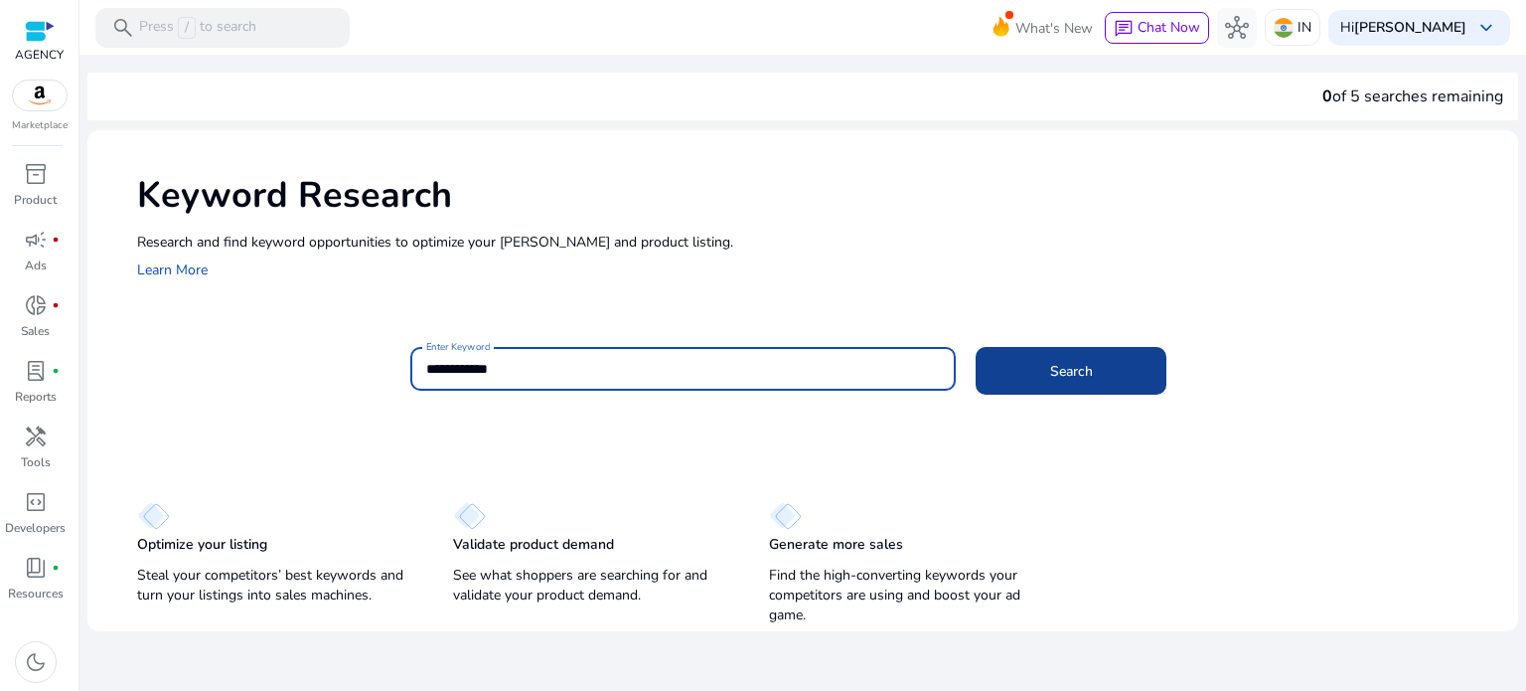
click at [1073, 374] on span "Search" at bounding box center [1071, 371] width 43 height 21
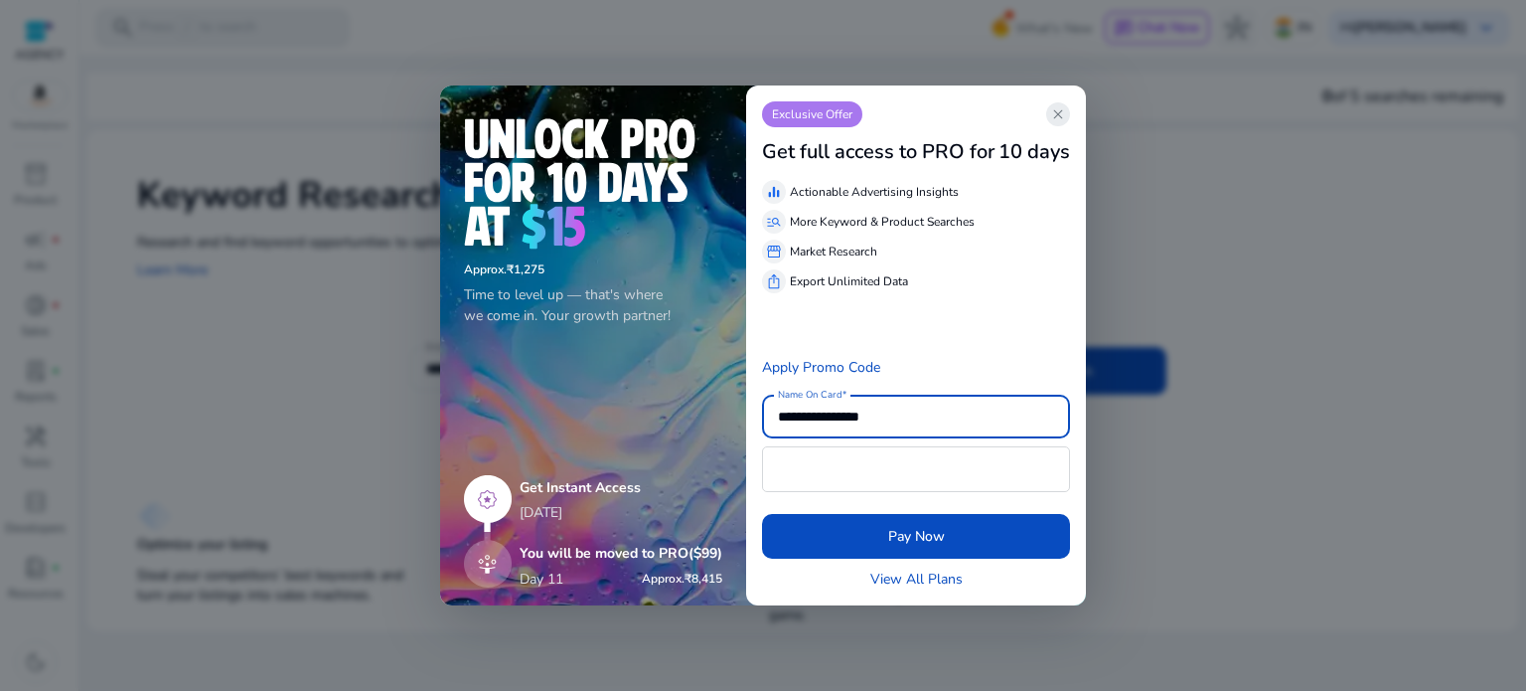
click at [1059, 118] on span "close" at bounding box center [1058, 114] width 16 height 16
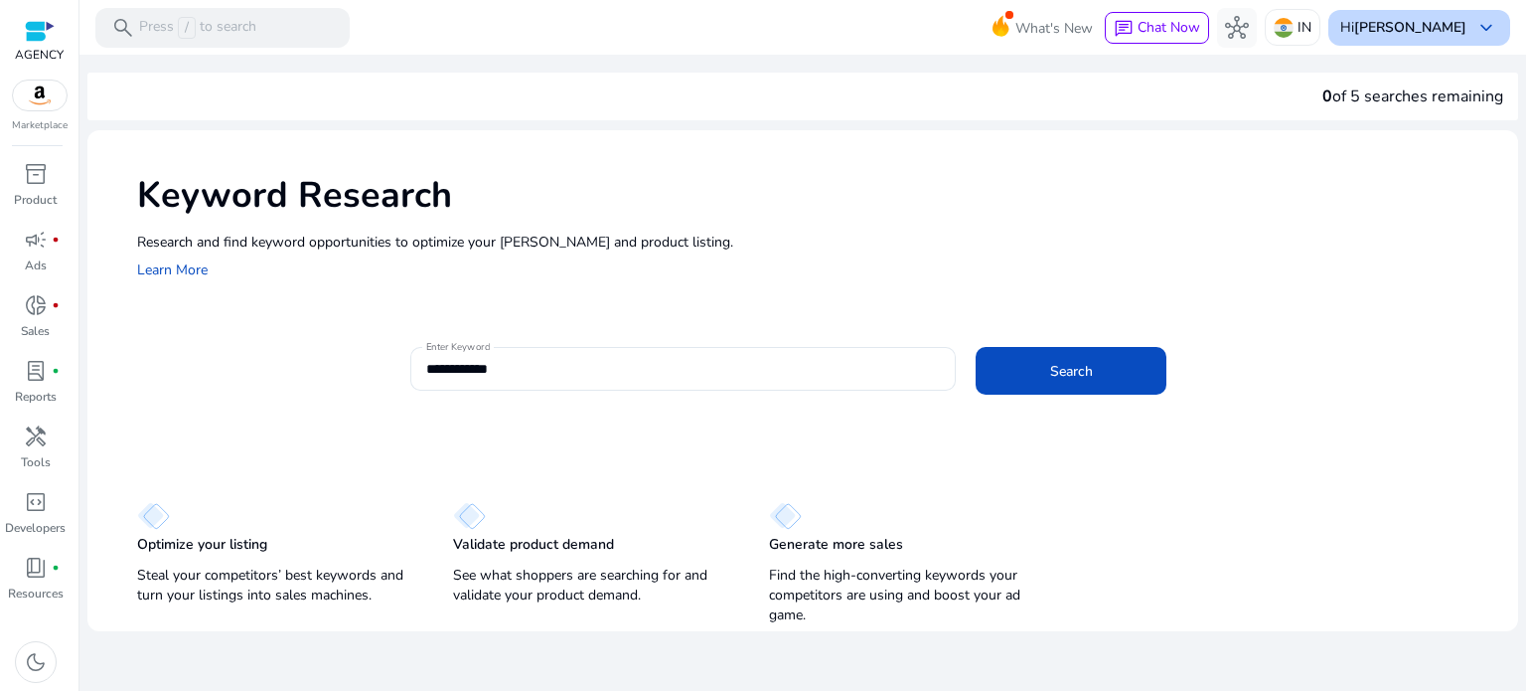
click at [1443, 18] on b "[PERSON_NAME]" at bounding box center [1410, 27] width 112 height 19
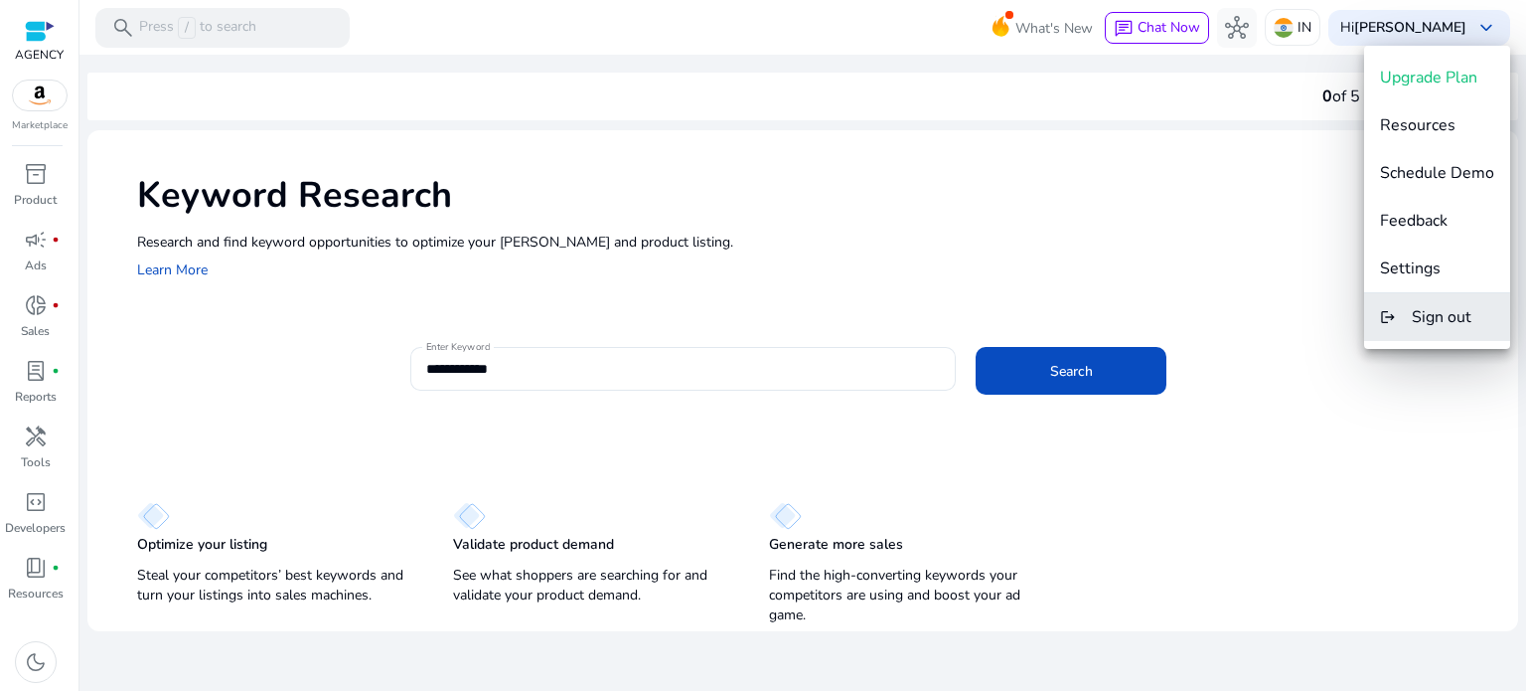
click at [1420, 326] on span "Sign out" at bounding box center [1442, 317] width 60 height 22
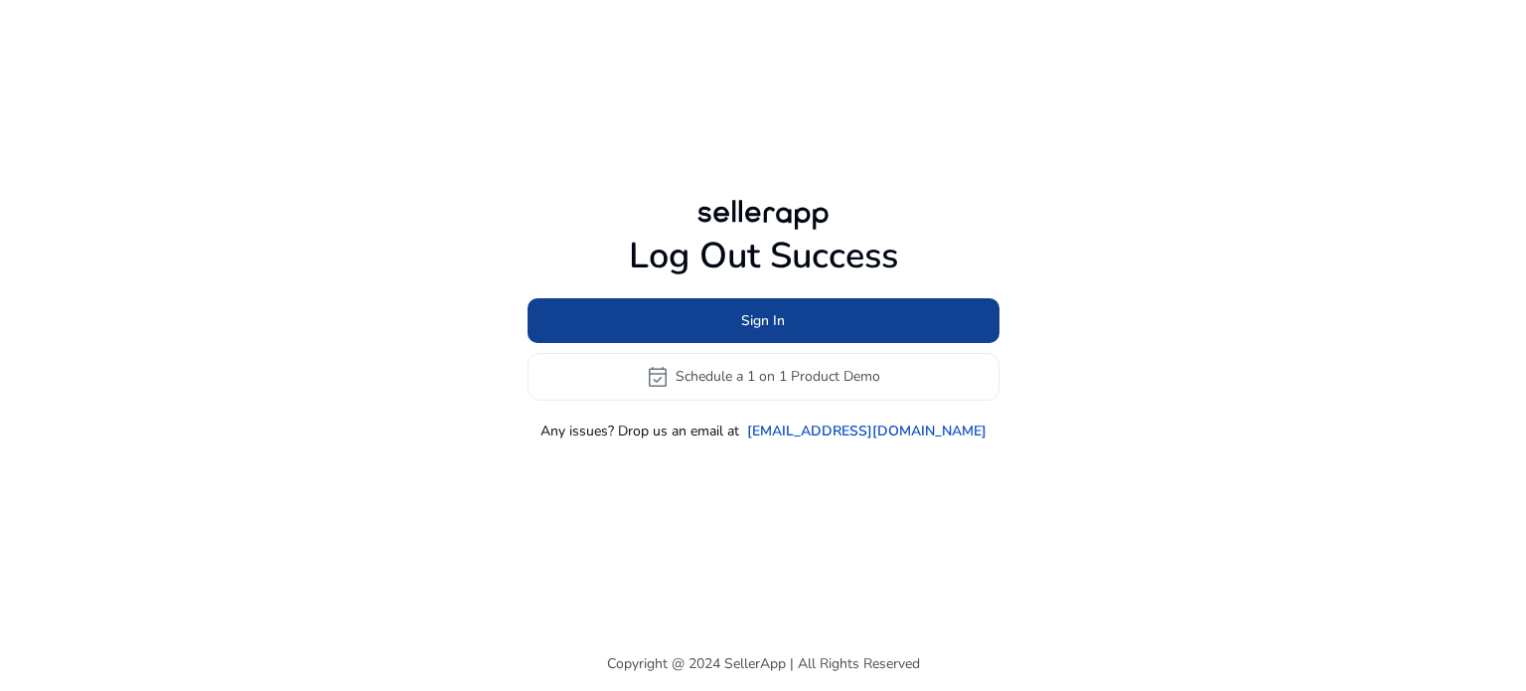
click at [801, 320] on span at bounding box center [764, 320] width 472 height 48
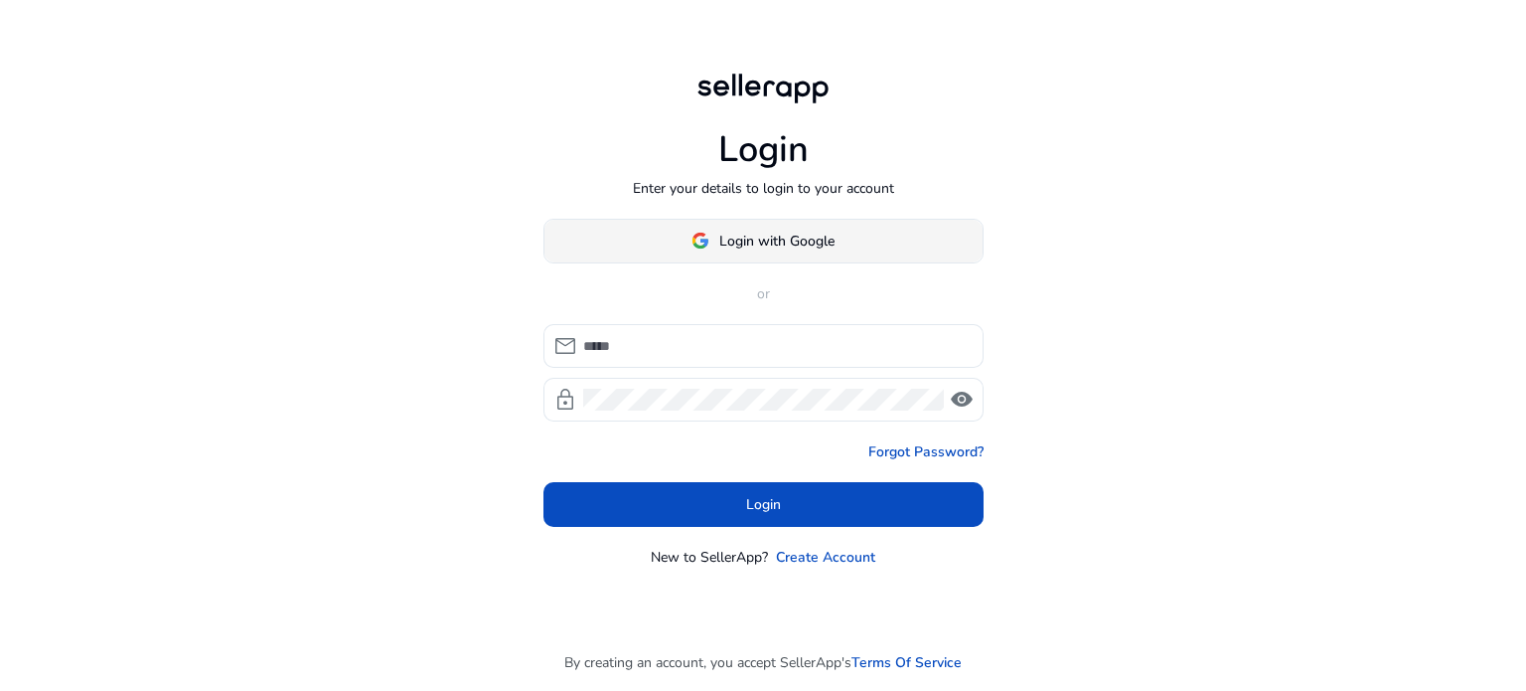
click at [735, 242] on span "Login with Google" at bounding box center [776, 241] width 115 height 21
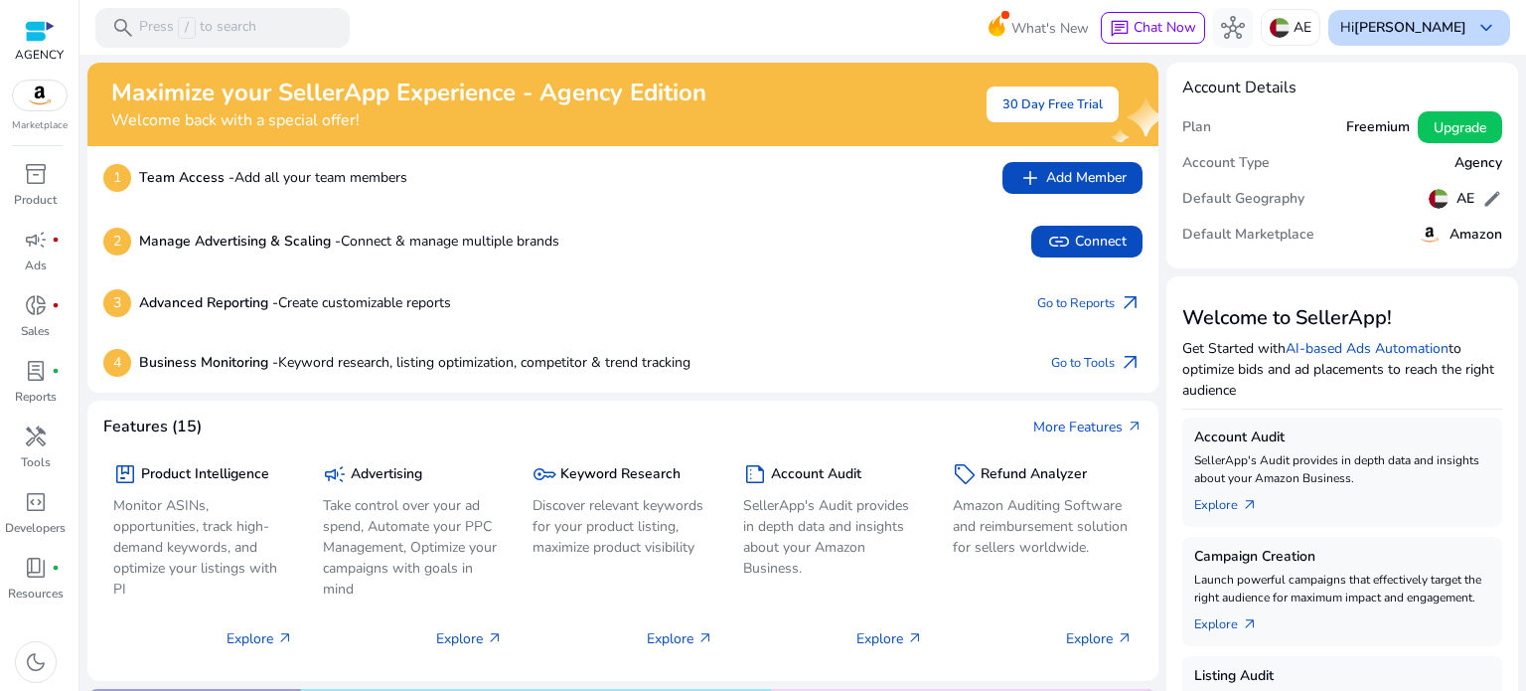
click at [1453, 31] on b "[PERSON_NAME]" at bounding box center [1410, 27] width 112 height 19
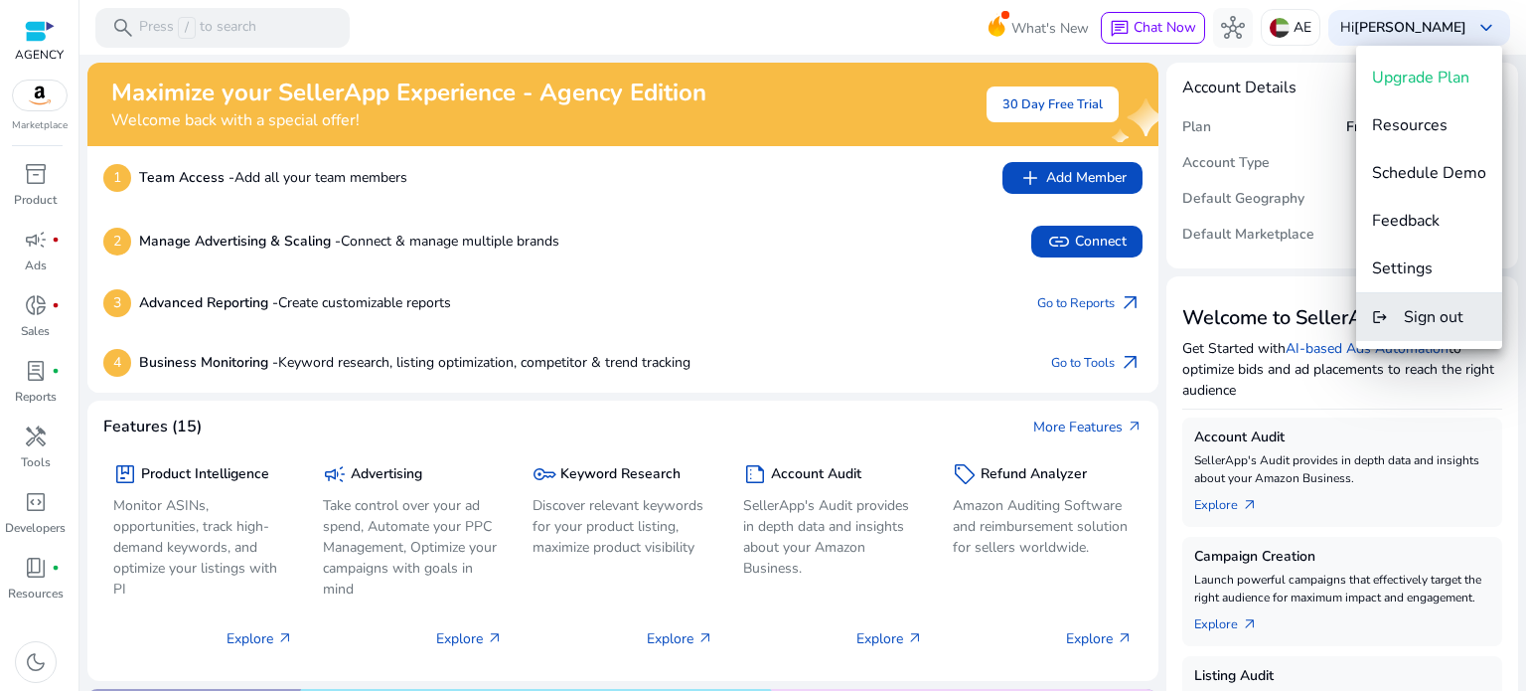
click at [1413, 321] on span "Sign out" at bounding box center [1434, 317] width 60 height 22
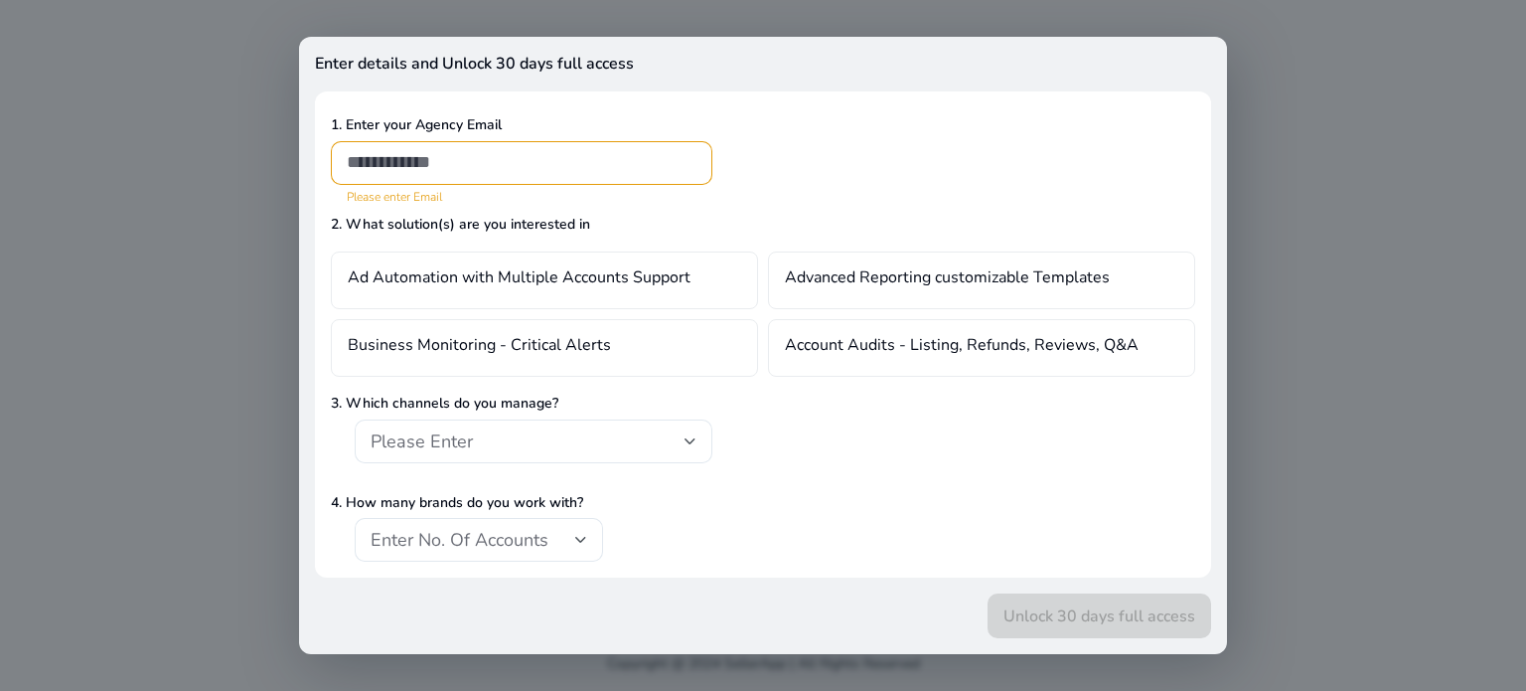
click at [227, 176] on div at bounding box center [763, 345] width 1526 height 691
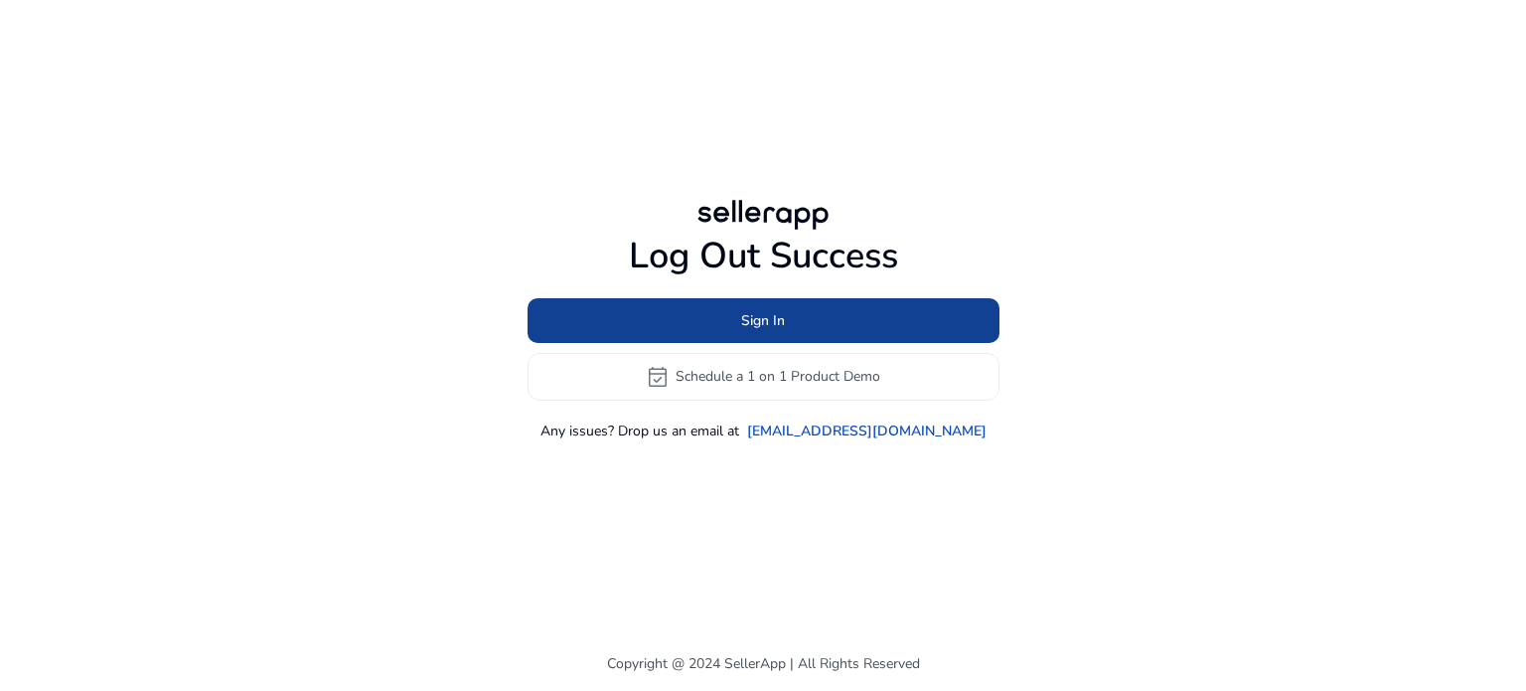
click at [747, 325] on span "Sign In" at bounding box center [763, 320] width 44 height 21
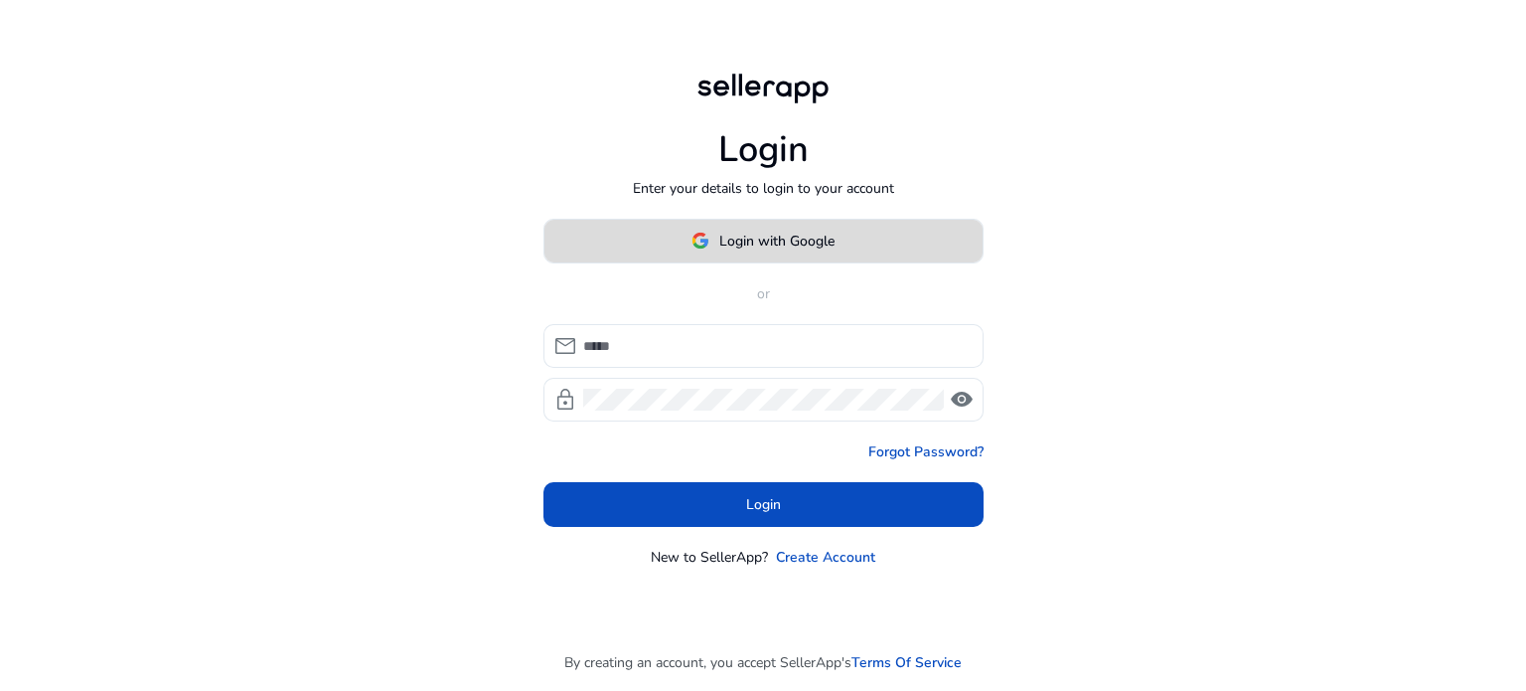
click at [739, 259] on span at bounding box center [763, 241] width 438 height 48
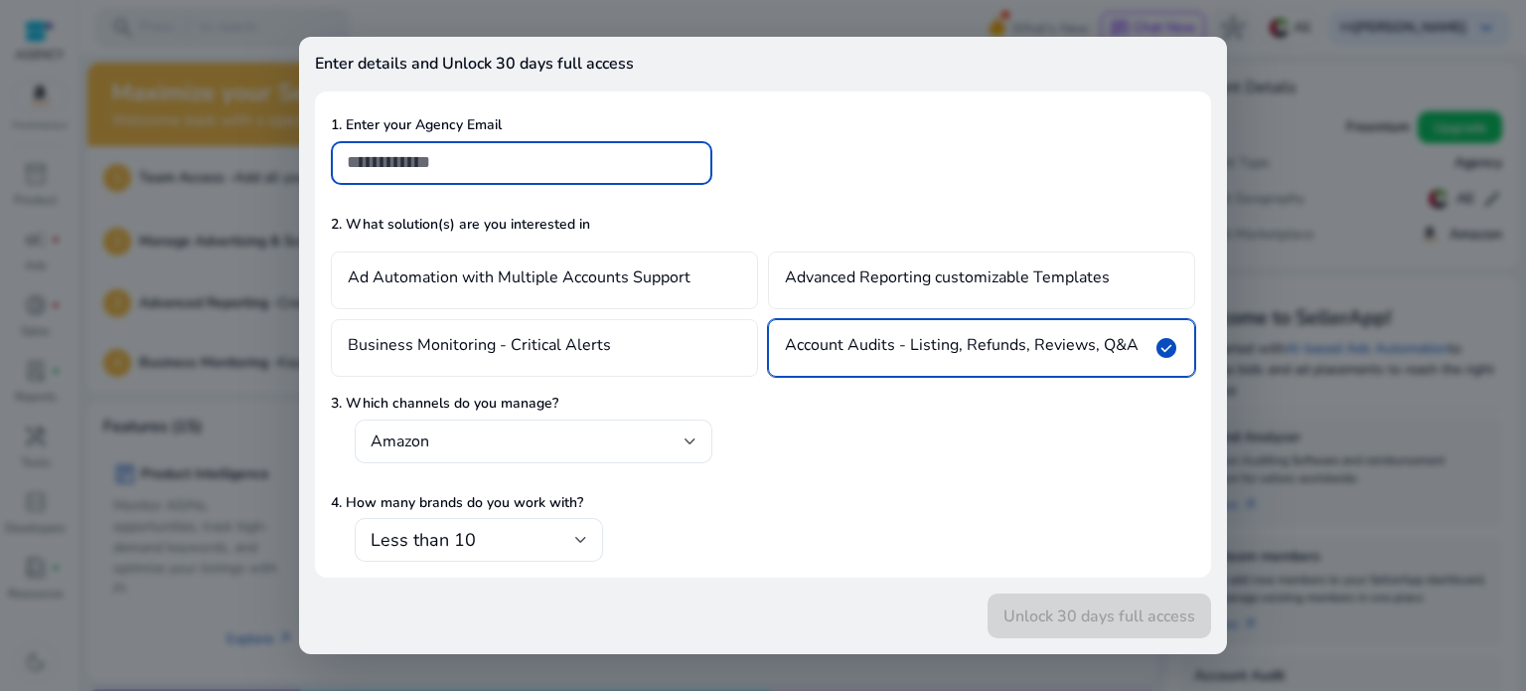
click at [106, 349] on div at bounding box center [763, 345] width 1526 height 691
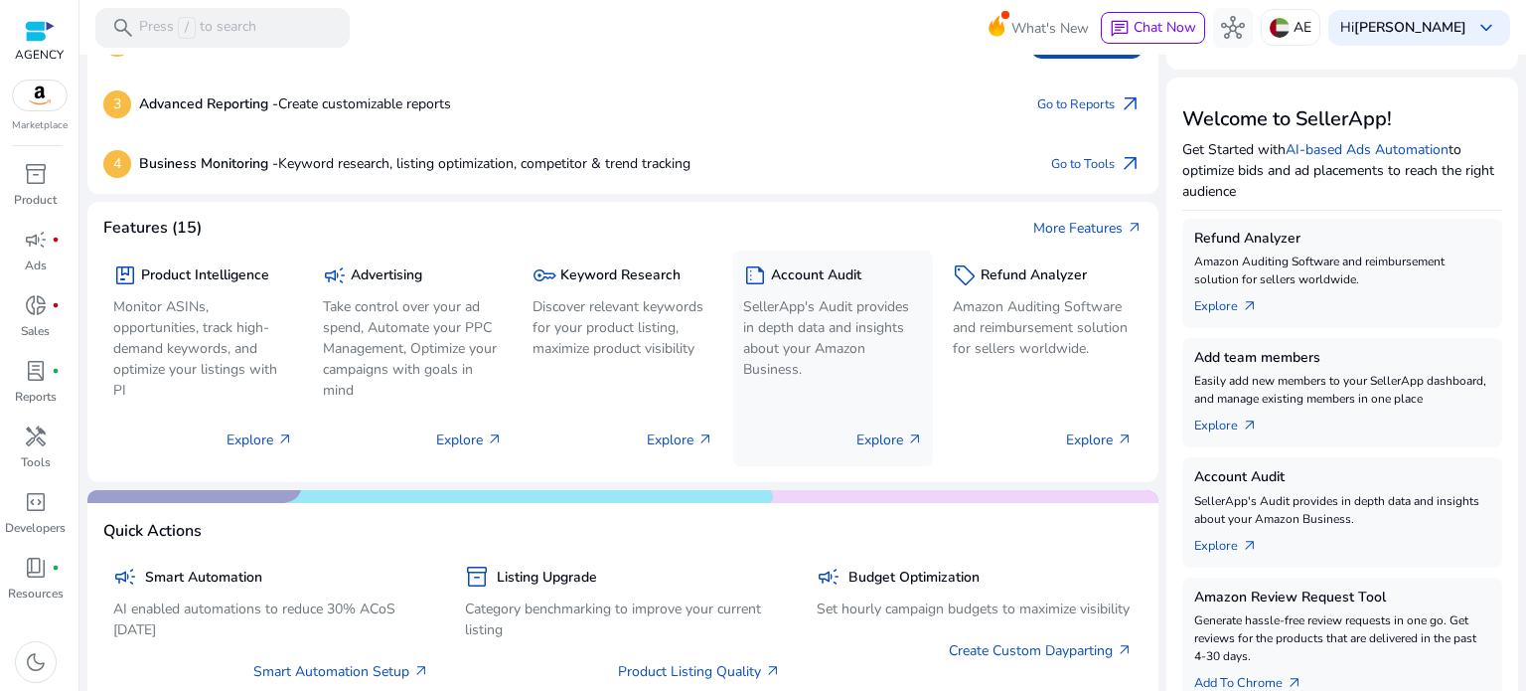
scroll to position [596, 0]
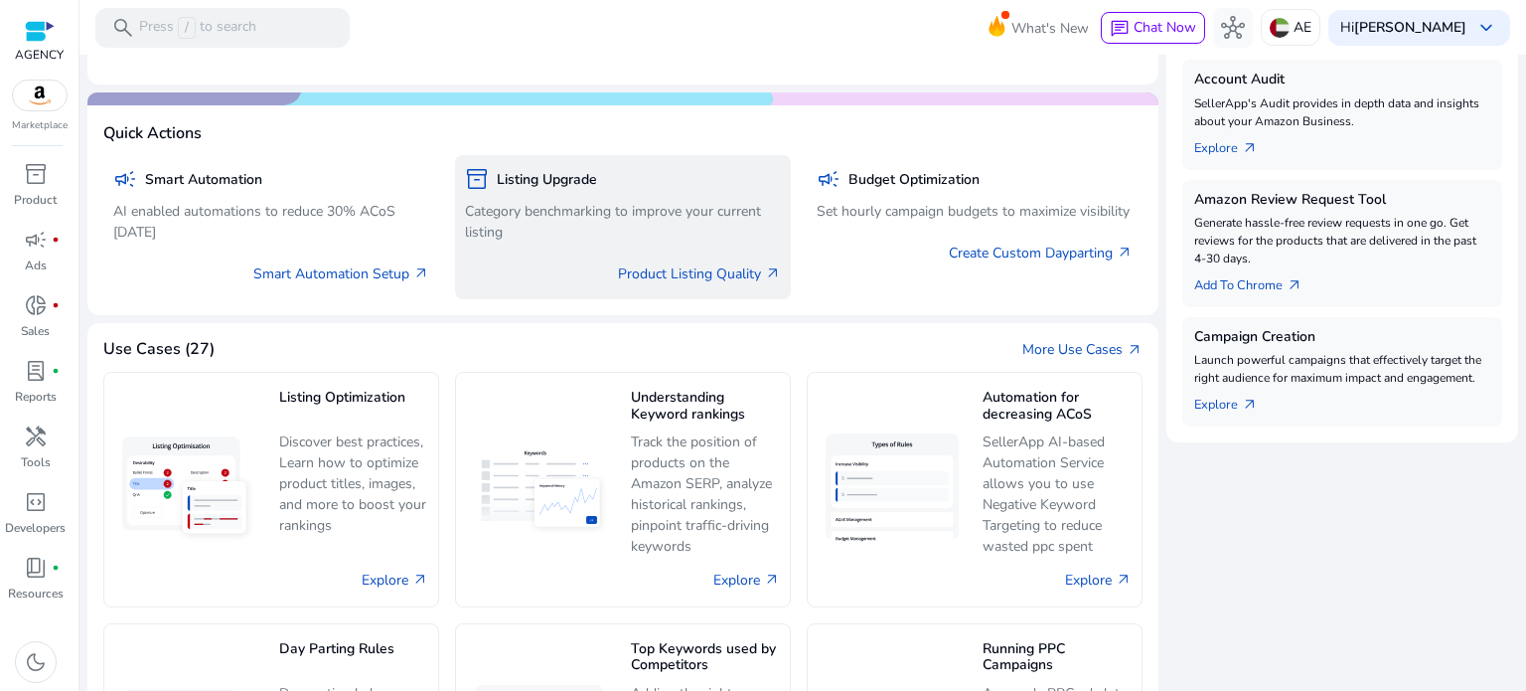
click at [547, 211] on p "Category benchmarking to improve your current listing" at bounding box center [623, 222] width 316 height 42
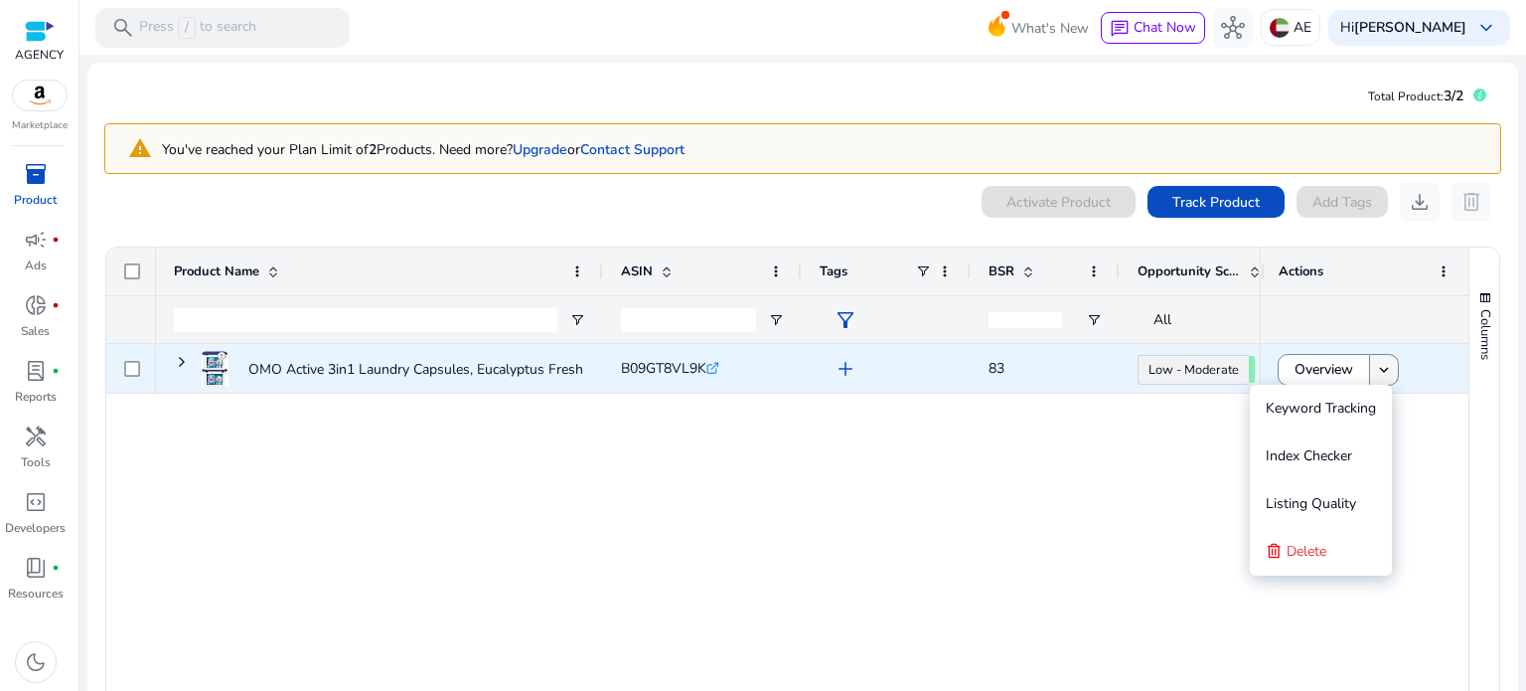
click at [1379, 362] on mat-icon "keyboard_arrow_down" at bounding box center [1384, 370] width 18 height 18
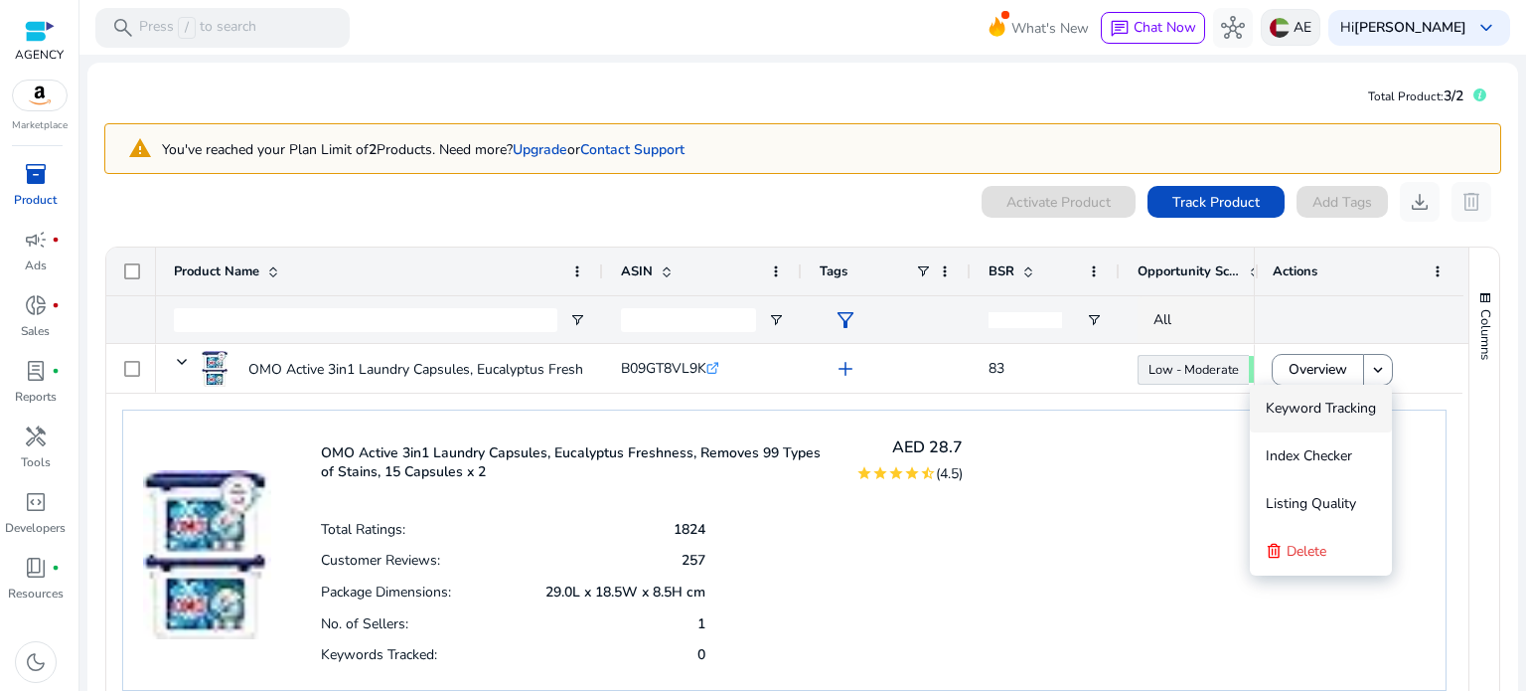
click at [1270, 21] on img at bounding box center [1280, 28] width 20 height 20
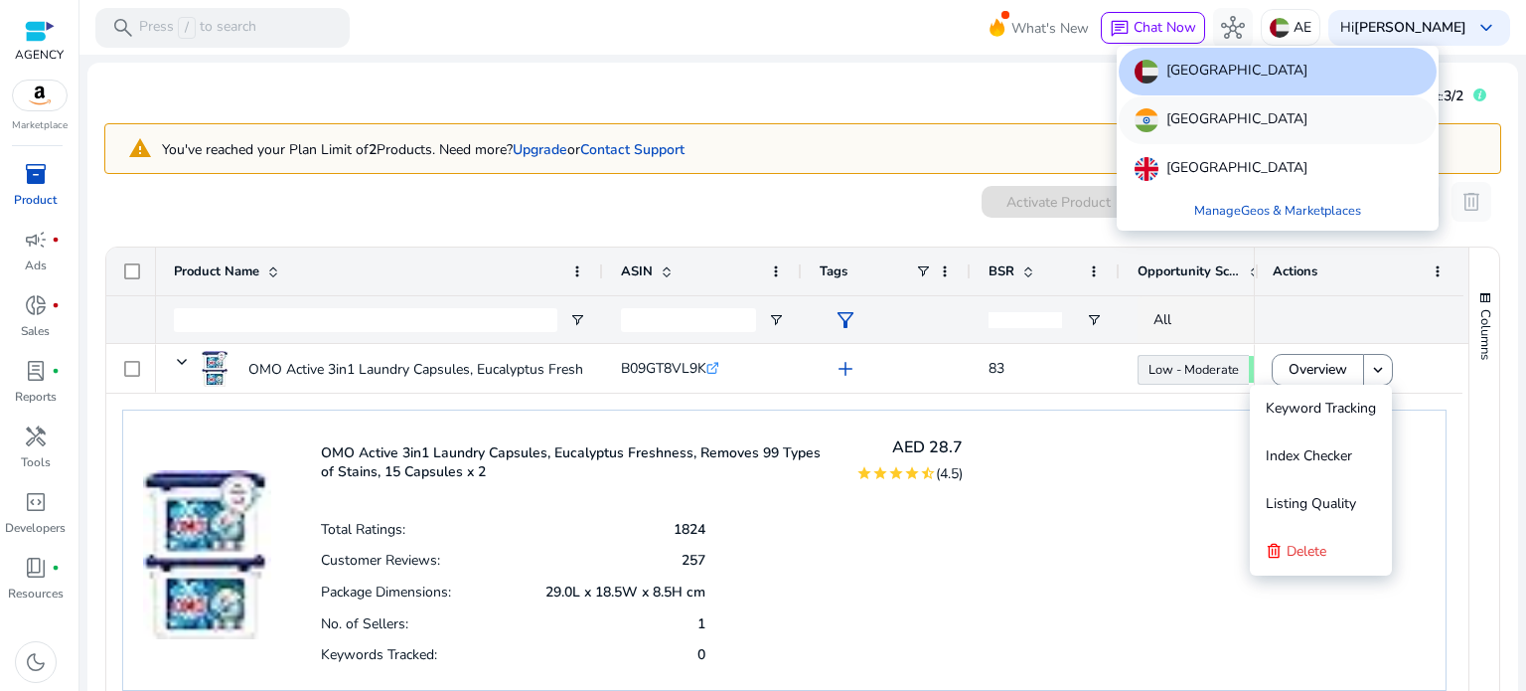
click at [1219, 134] on div "[GEOGRAPHIC_DATA]" at bounding box center [1278, 120] width 318 height 48
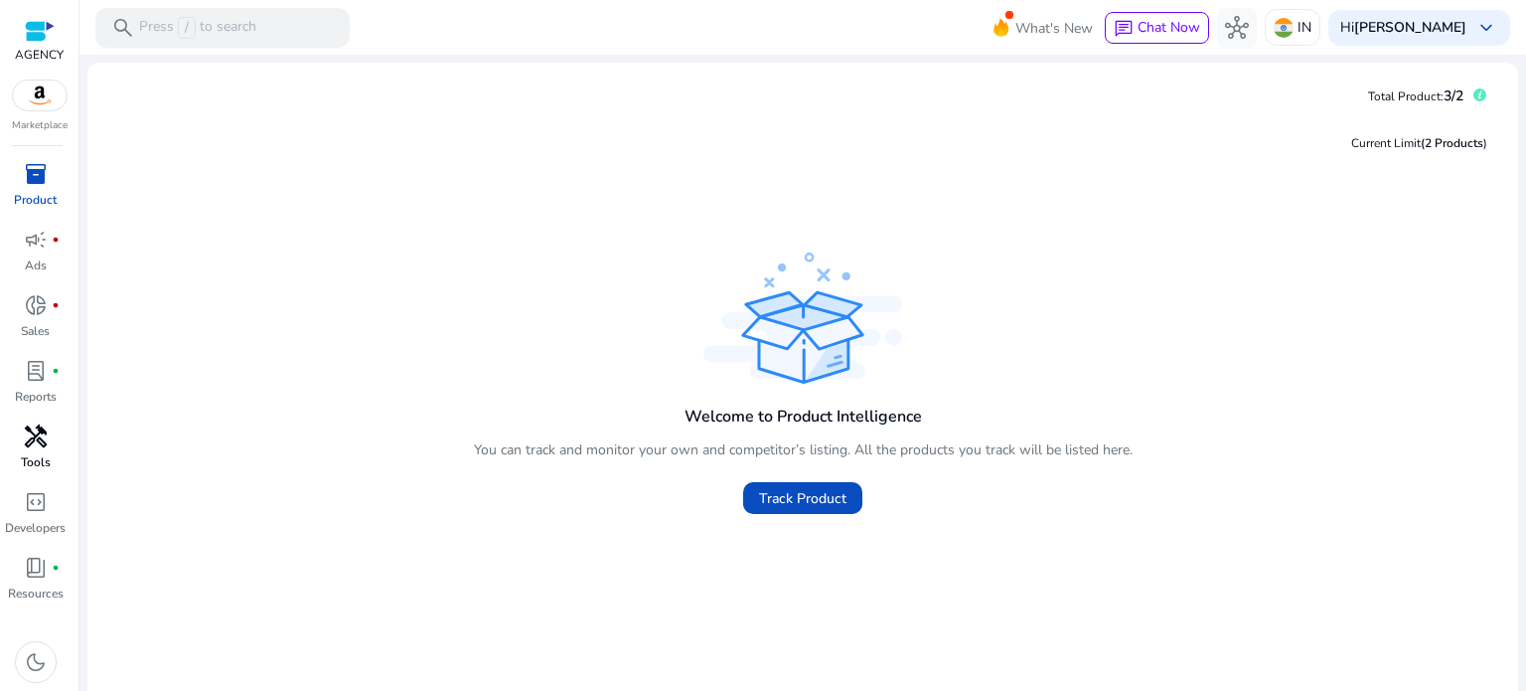
click at [52, 430] on div "handyman" at bounding box center [36, 436] width 56 height 32
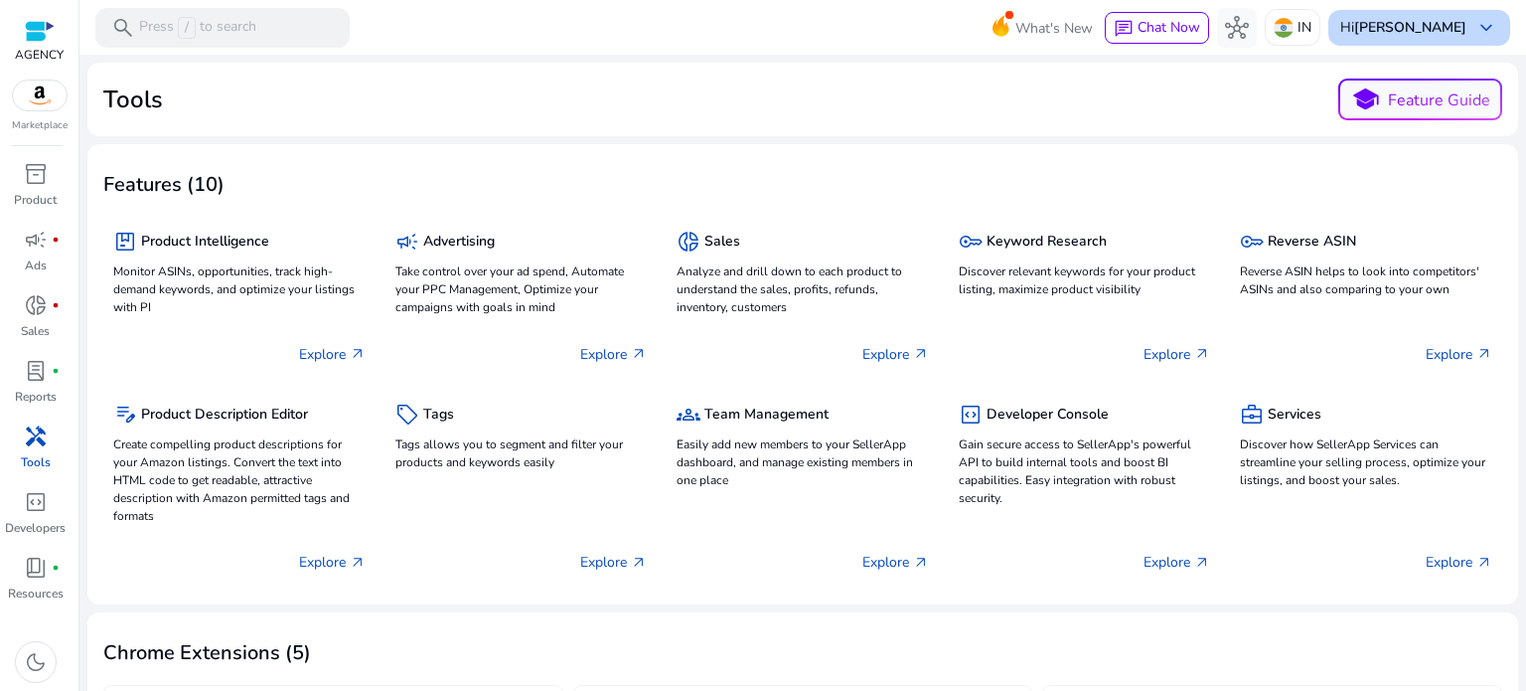
click at [1446, 39] on div "Hi [PERSON_NAME] keyboard_arrow_down" at bounding box center [1419, 28] width 182 height 36
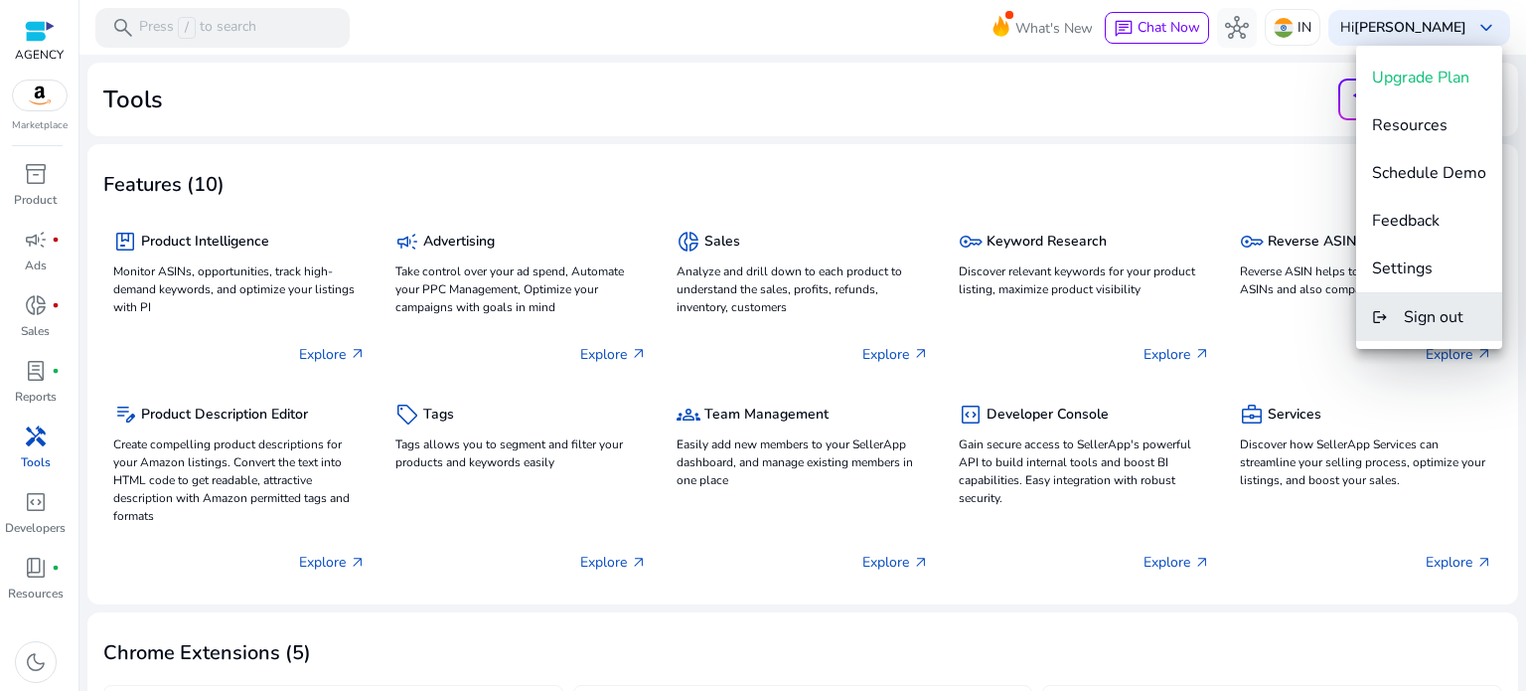
click at [1412, 319] on span "Sign out" at bounding box center [1434, 317] width 60 height 22
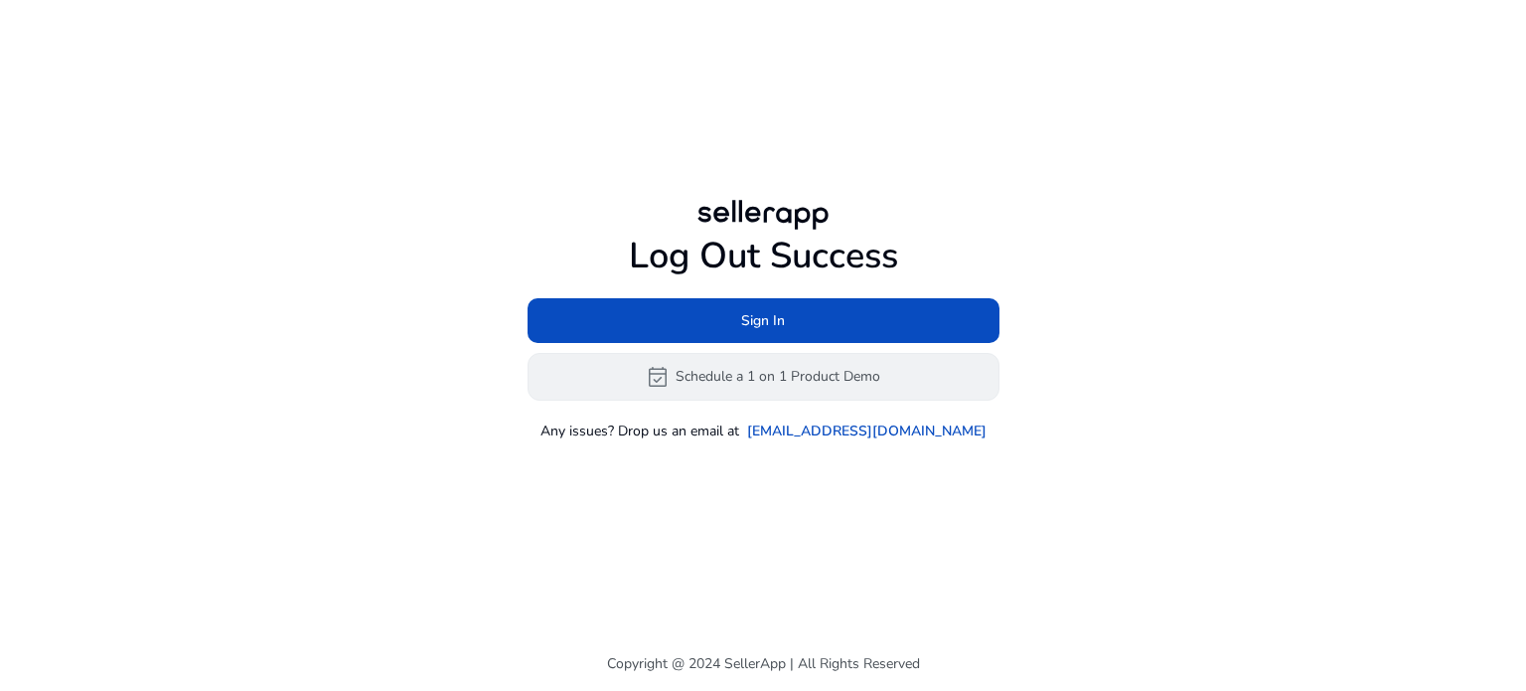
click at [725, 373] on button "event_available Schedule a 1 on 1 Product Demo" at bounding box center [764, 377] width 472 height 48
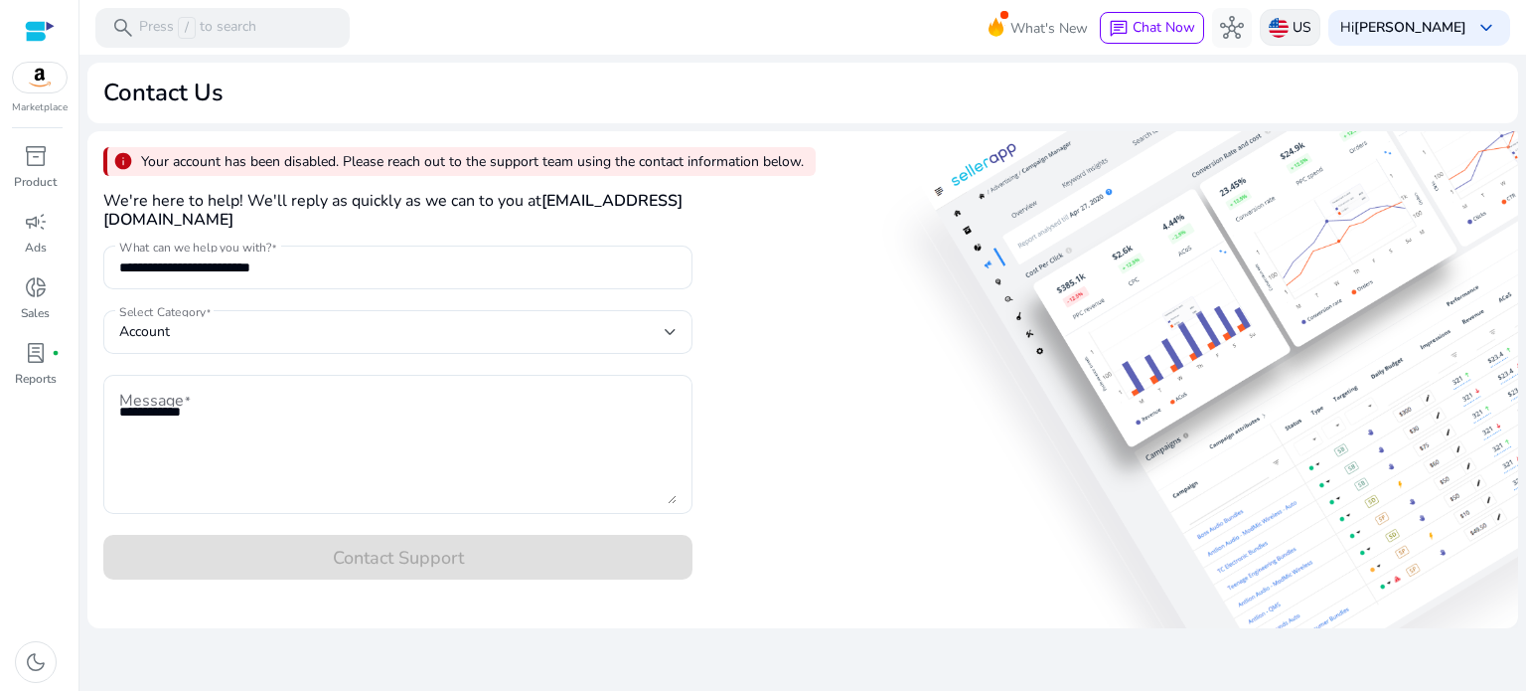
click at [1278, 37] on img at bounding box center [1279, 28] width 20 height 20
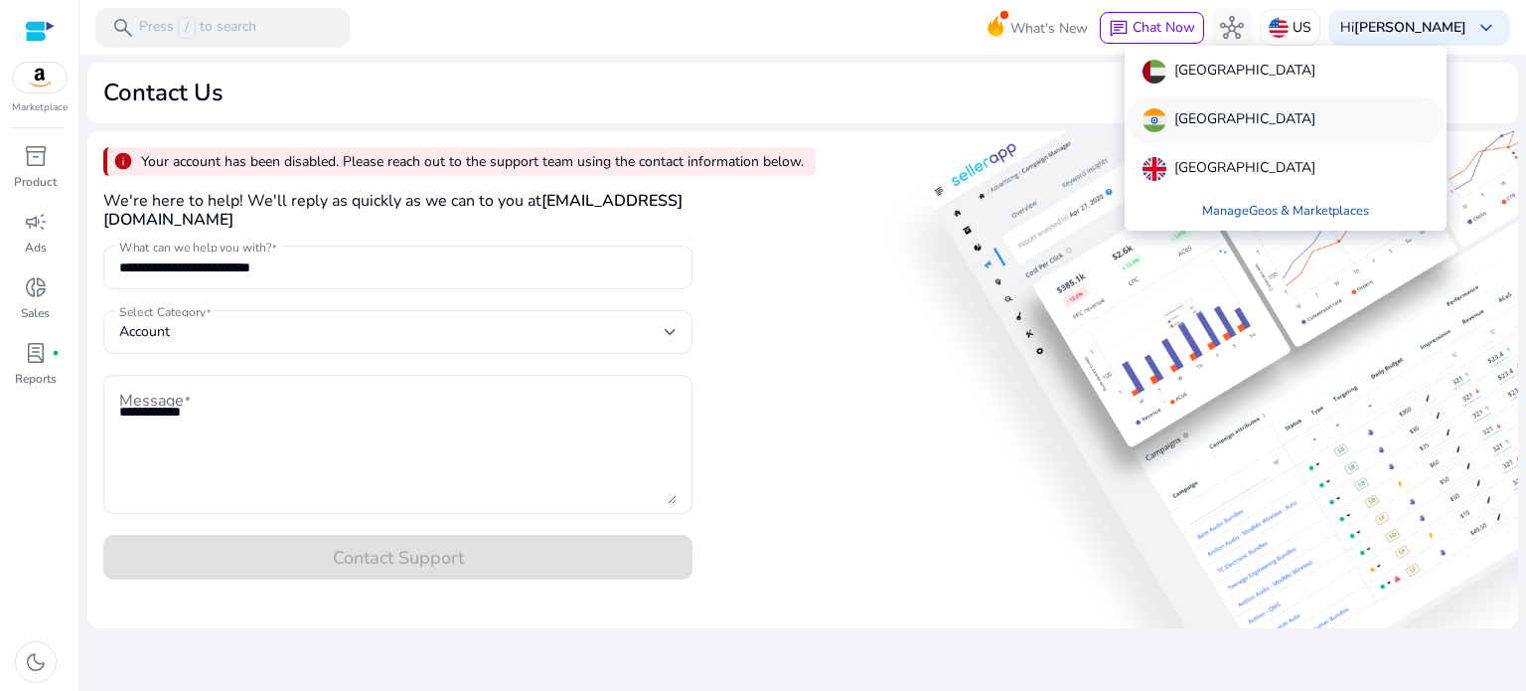
click at [1204, 131] on p "[GEOGRAPHIC_DATA]" at bounding box center [1244, 120] width 141 height 24
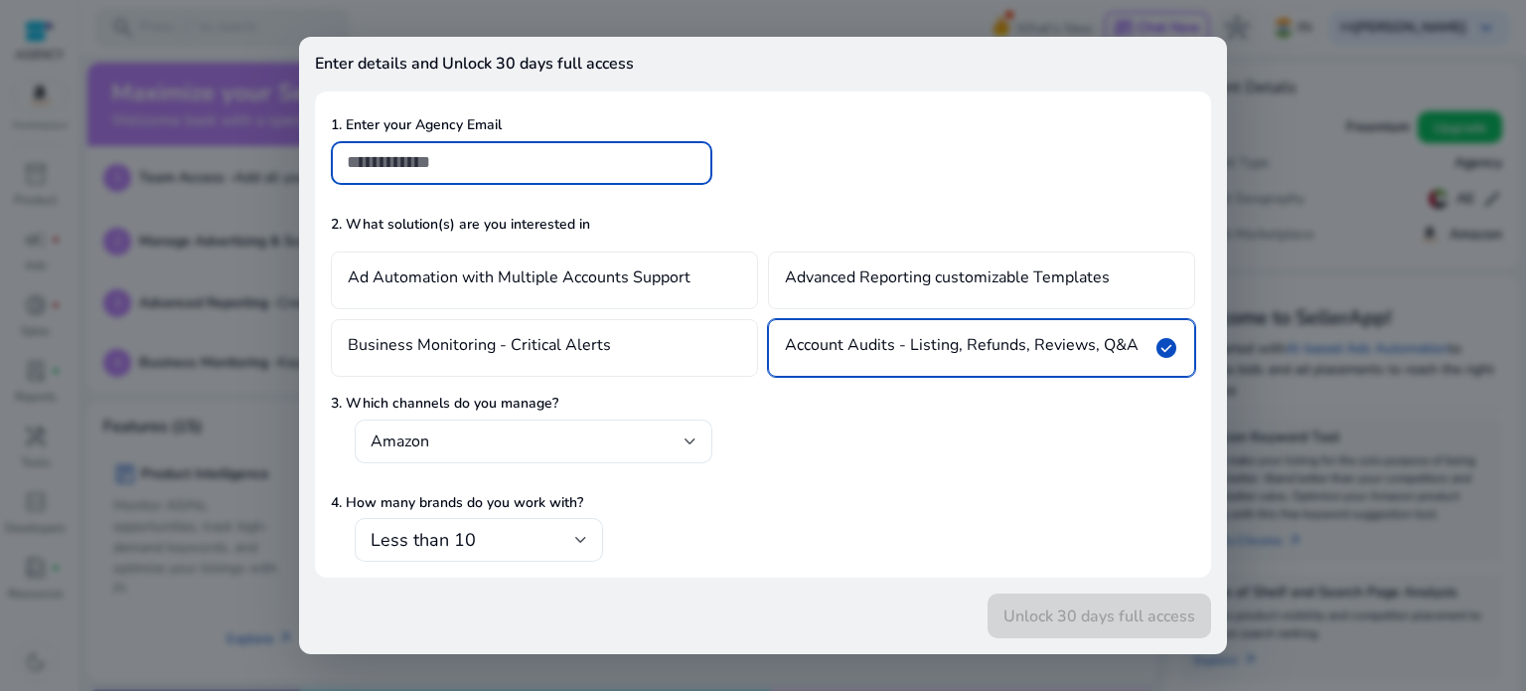
click at [1286, 84] on div at bounding box center [763, 345] width 1526 height 691
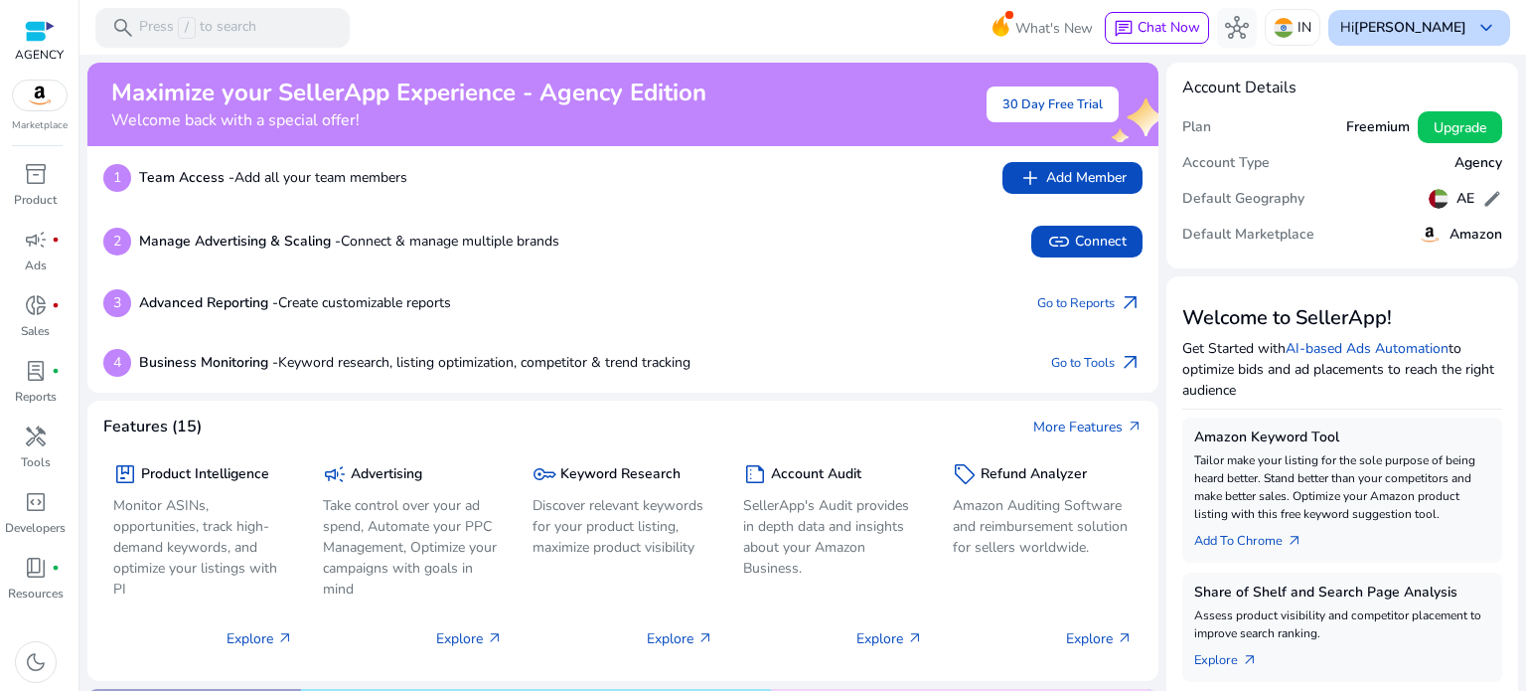
click at [1403, 18] on b "[PERSON_NAME]" at bounding box center [1410, 27] width 112 height 19
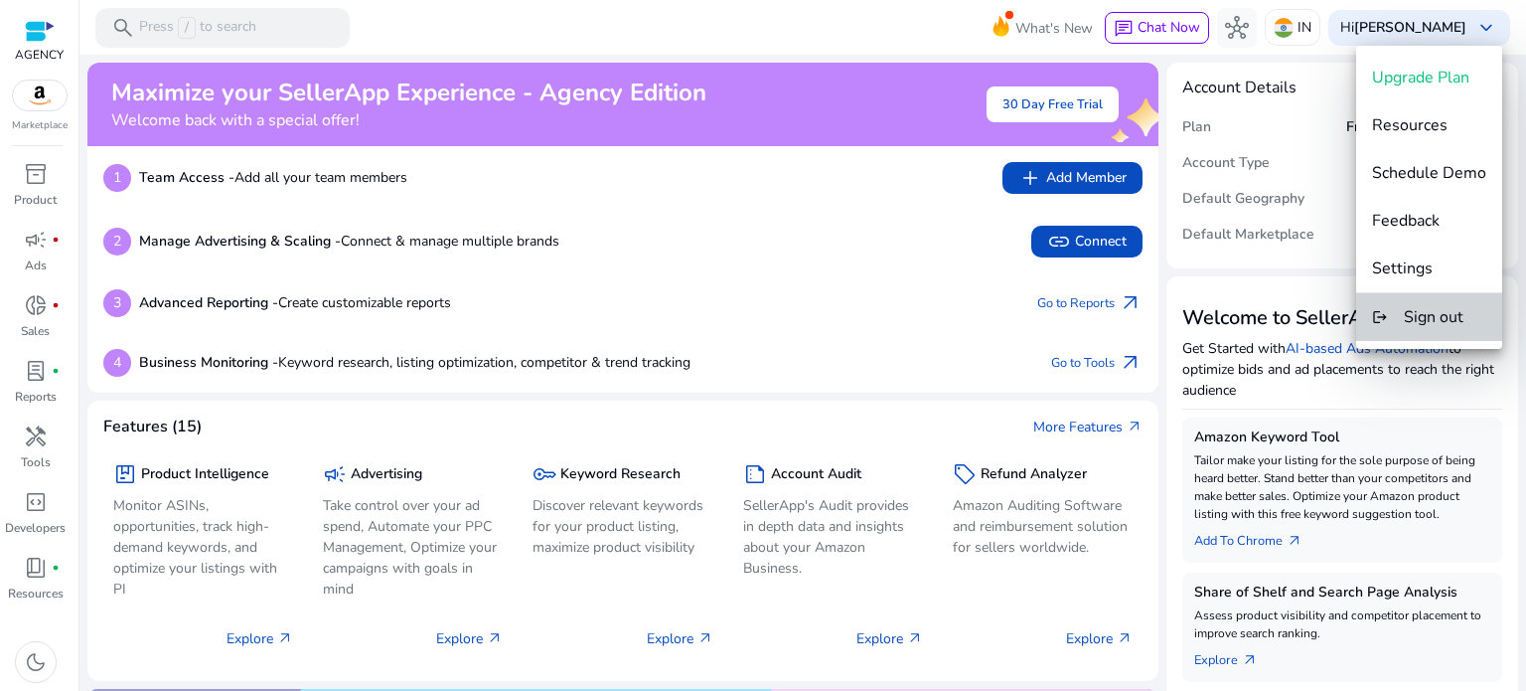
click at [1432, 325] on span "Sign out" at bounding box center [1434, 317] width 60 height 22
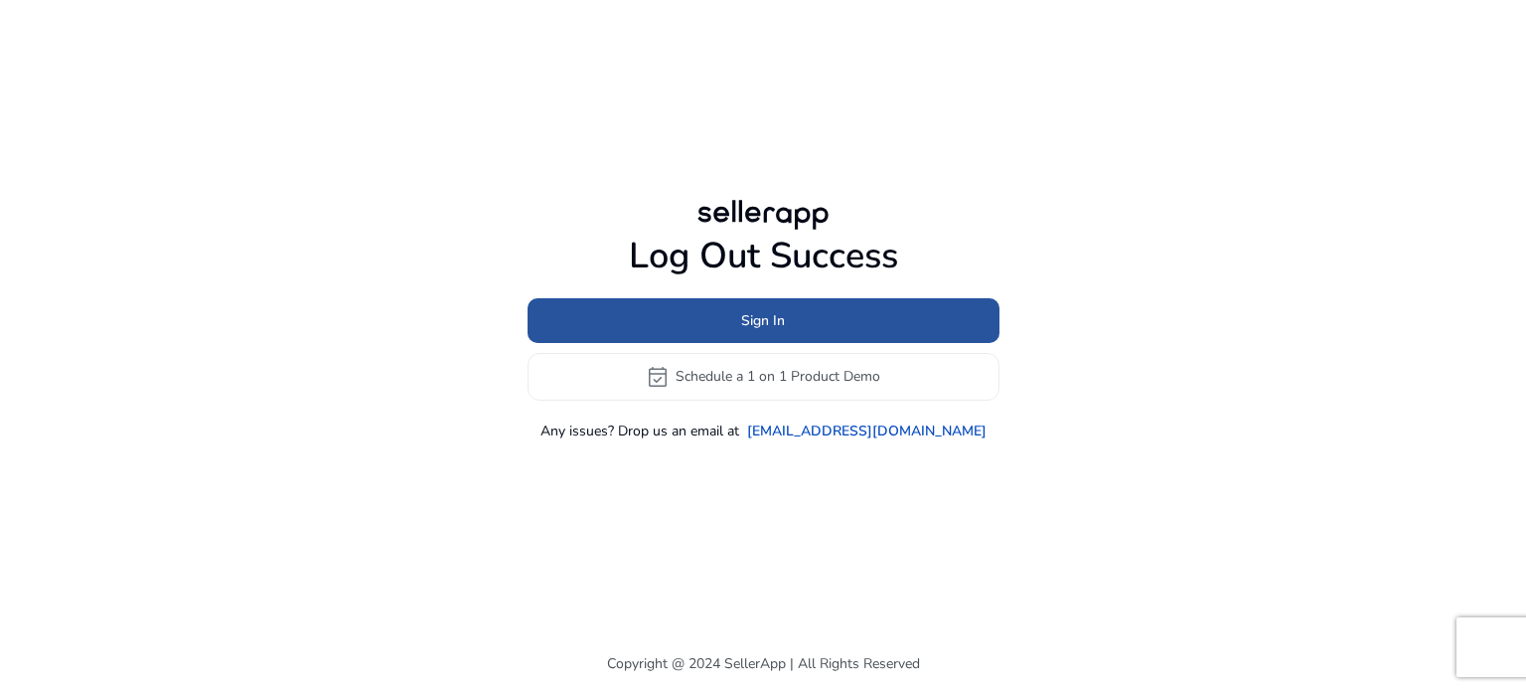
click at [783, 321] on span "Sign In" at bounding box center [763, 320] width 44 height 21
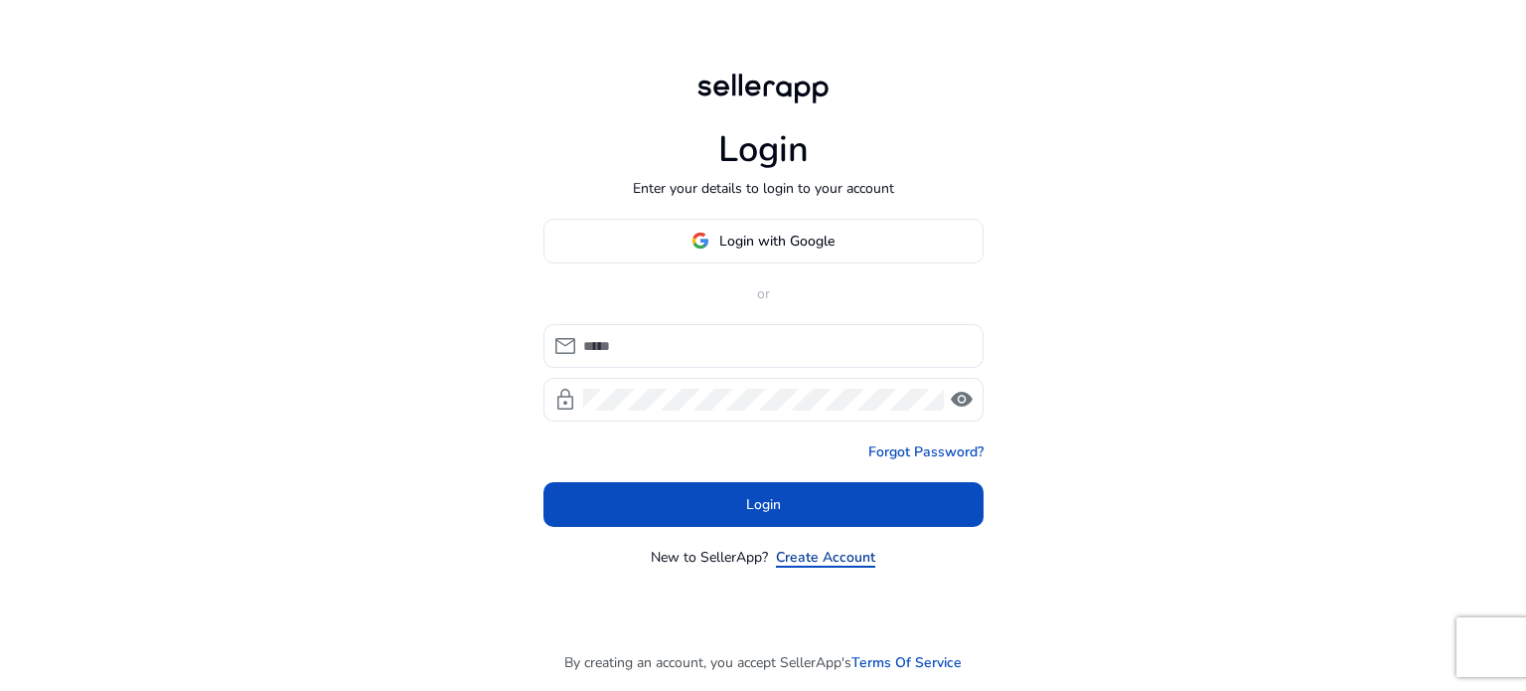
click at [838, 559] on link "Create Account" at bounding box center [825, 556] width 99 height 21
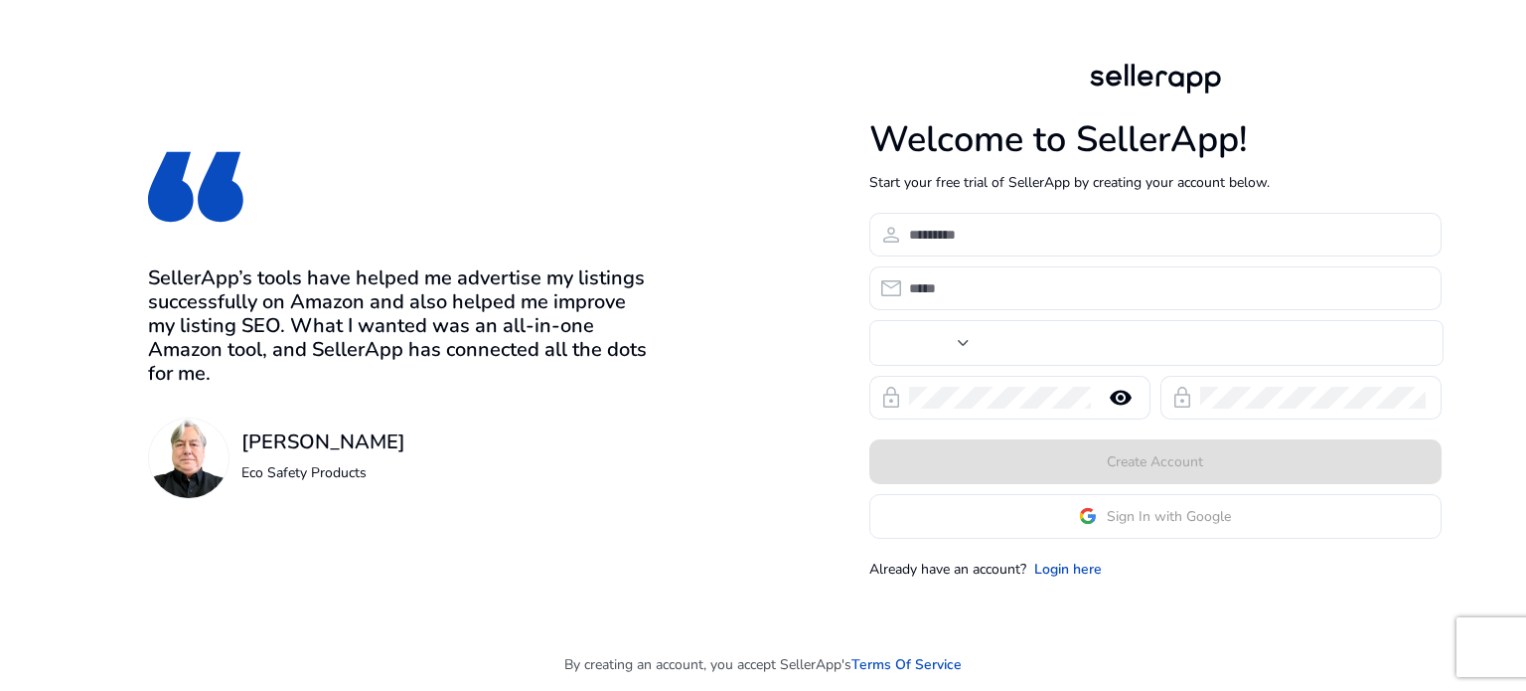
type input "***"
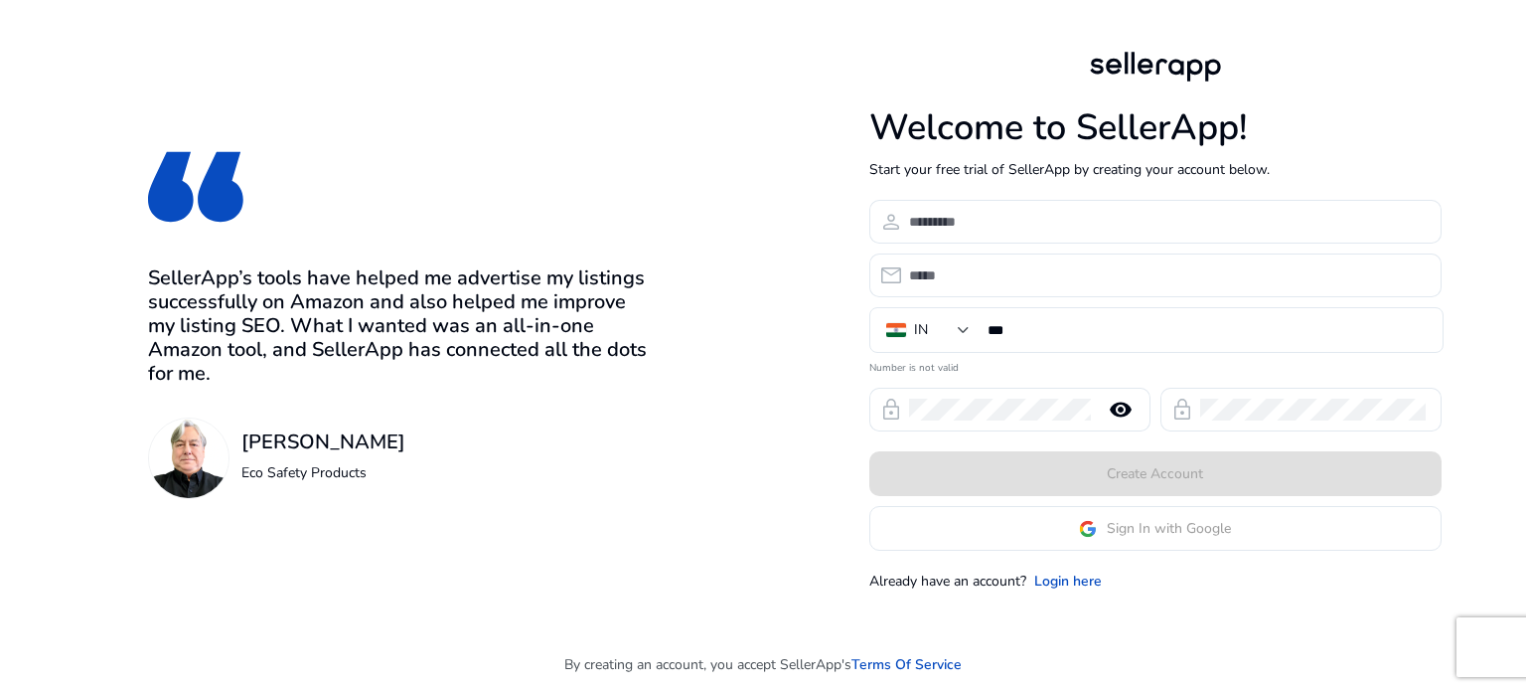
click at [1143, 544] on app-google-signin "Sign In with Google" at bounding box center [1155, 528] width 572 height 45
click at [1136, 531] on app-google-signin "Sign In with Google" at bounding box center [1155, 528] width 572 height 45
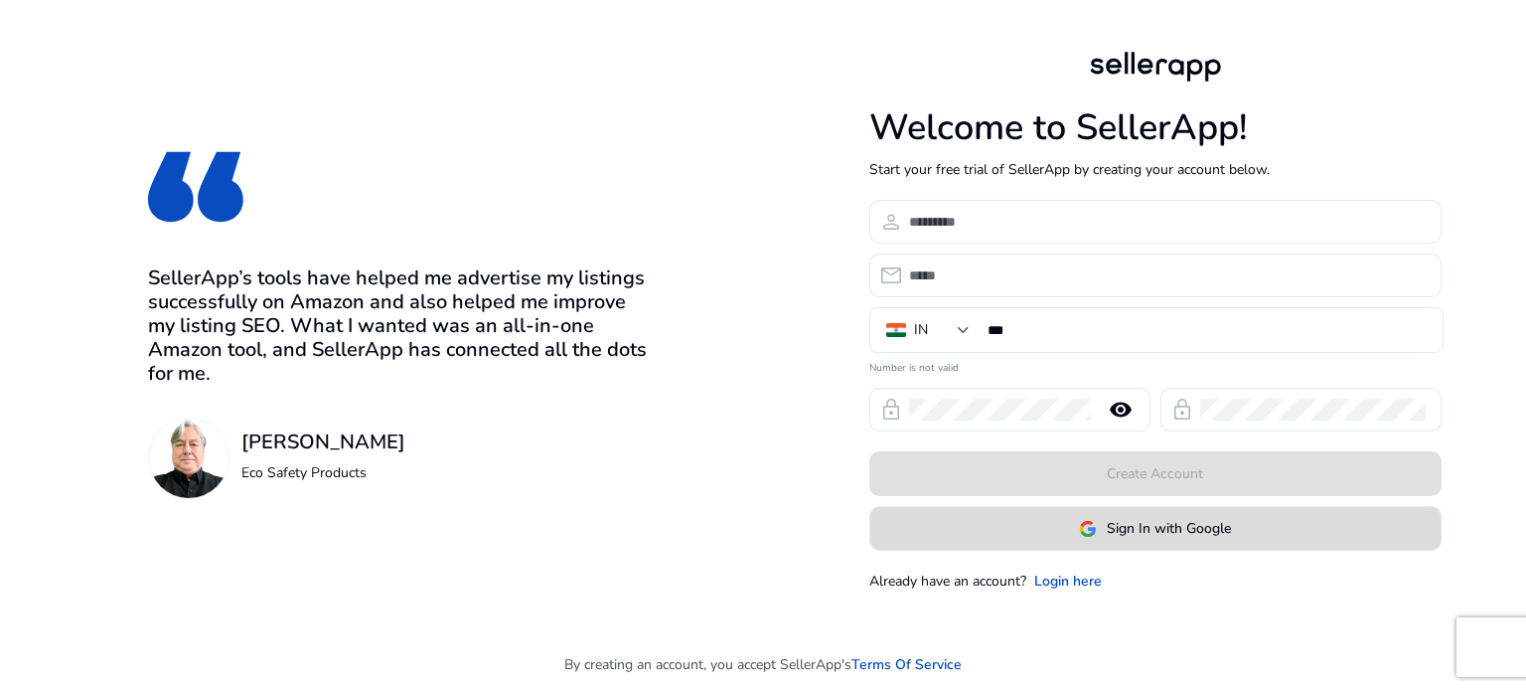
click at [1155, 536] on span "Sign In with Google" at bounding box center [1169, 528] width 124 height 21
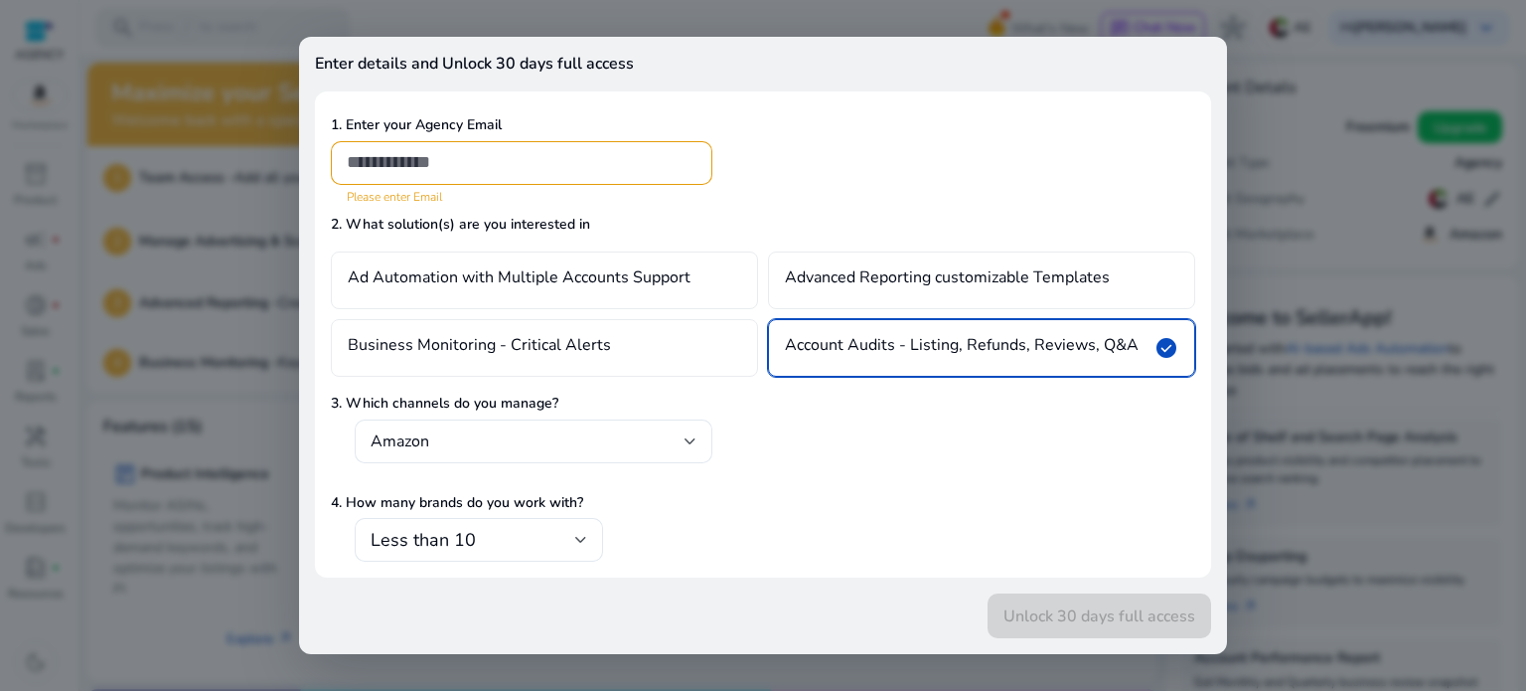
click at [1331, 161] on div at bounding box center [763, 345] width 1526 height 691
